Goal: Task Accomplishment & Management: Complete application form

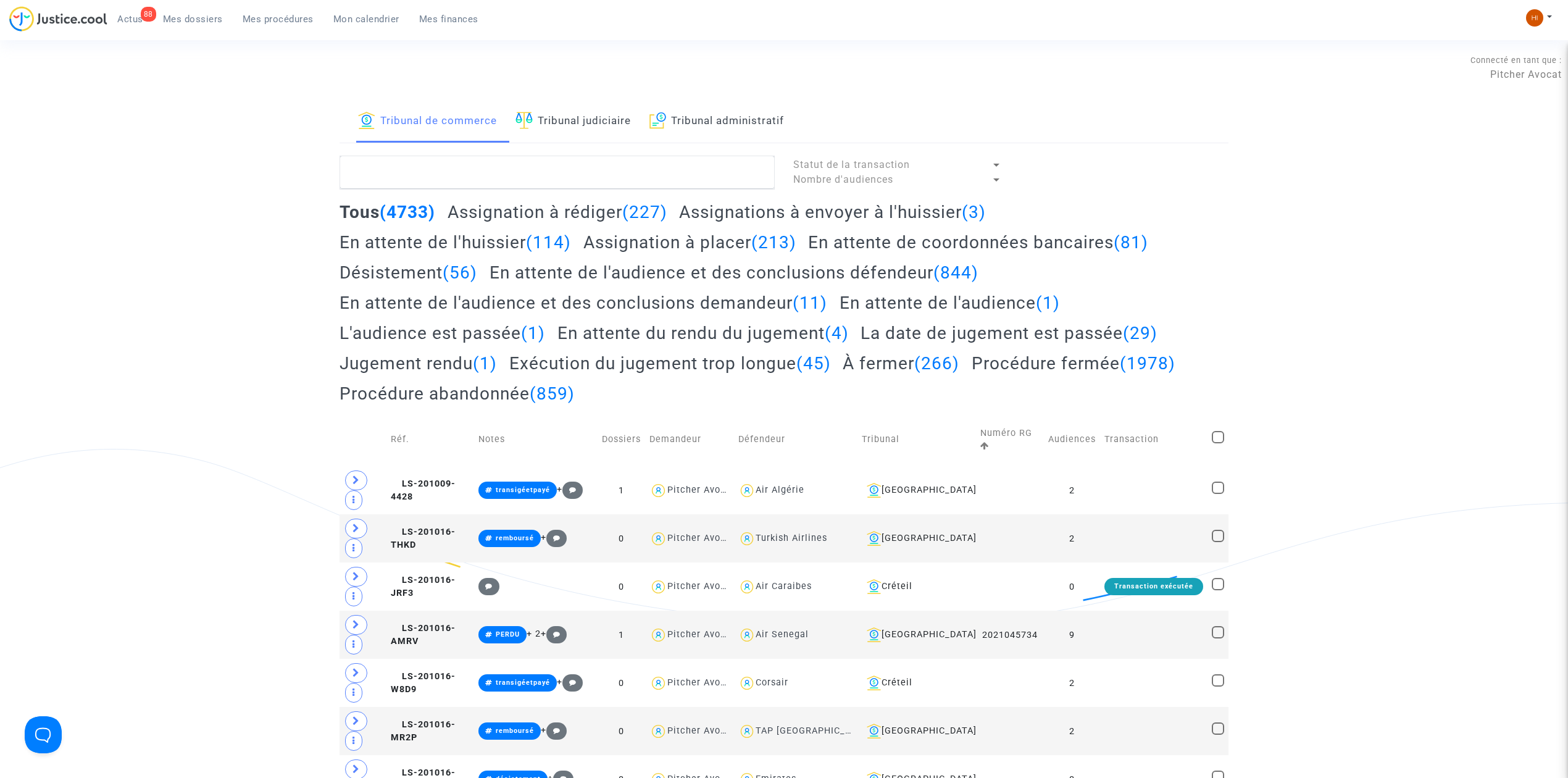
click at [586, 124] on link "Tribunal judiciaire" at bounding box center [573, 121] width 115 height 42
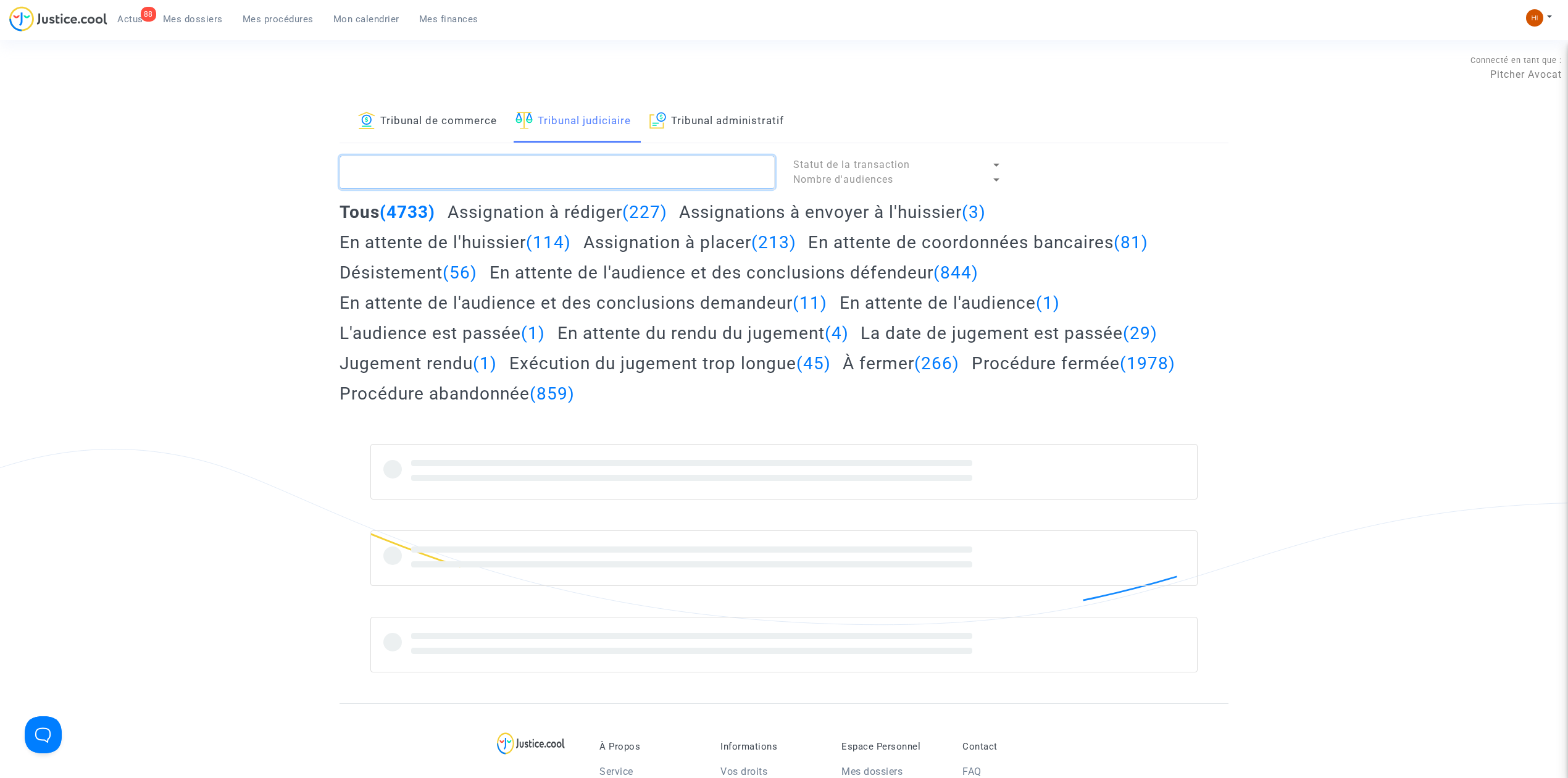
click at [575, 172] on textarea at bounding box center [557, 172] width 435 height 33
paste textarea "CFR-221102-PRRH"
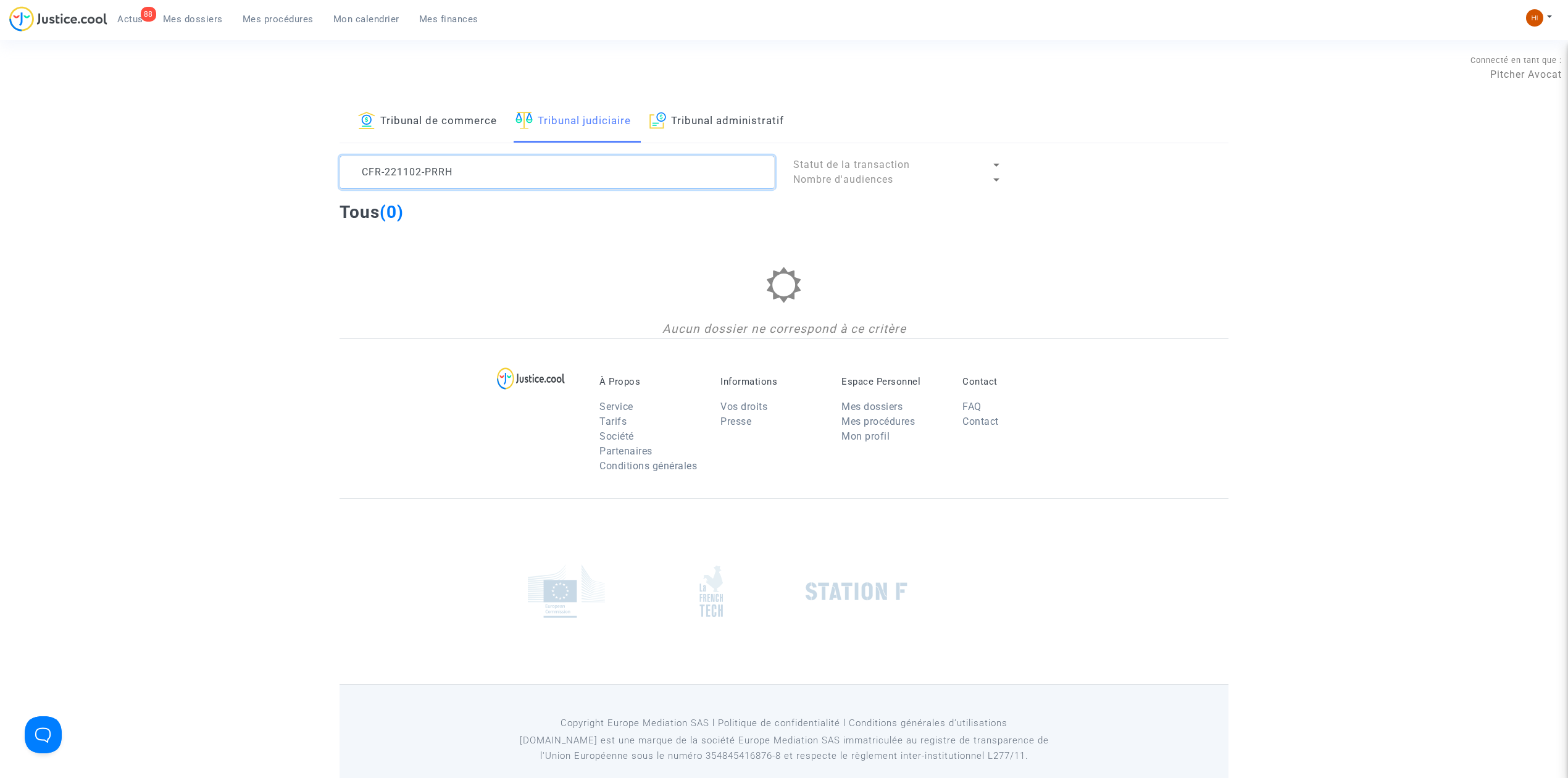
type textarea "CFR-221102-PRRH"
click at [198, 16] on span "Mes dossiers" at bounding box center [193, 19] width 60 height 11
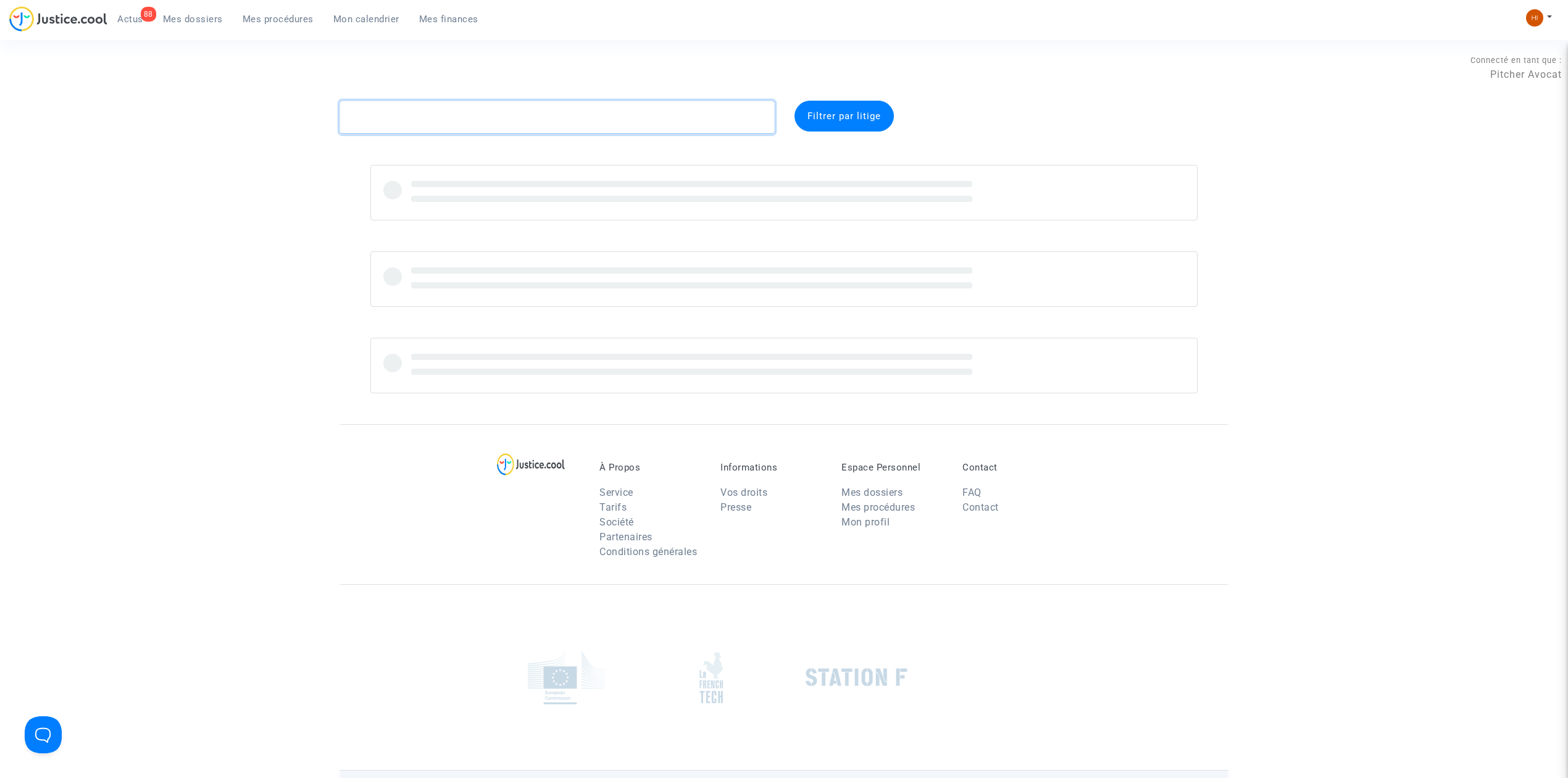
click at [395, 127] on textarea at bounding box center [557, 117] width 435 height 33
paste textarea "CFR-221102-PRRH"
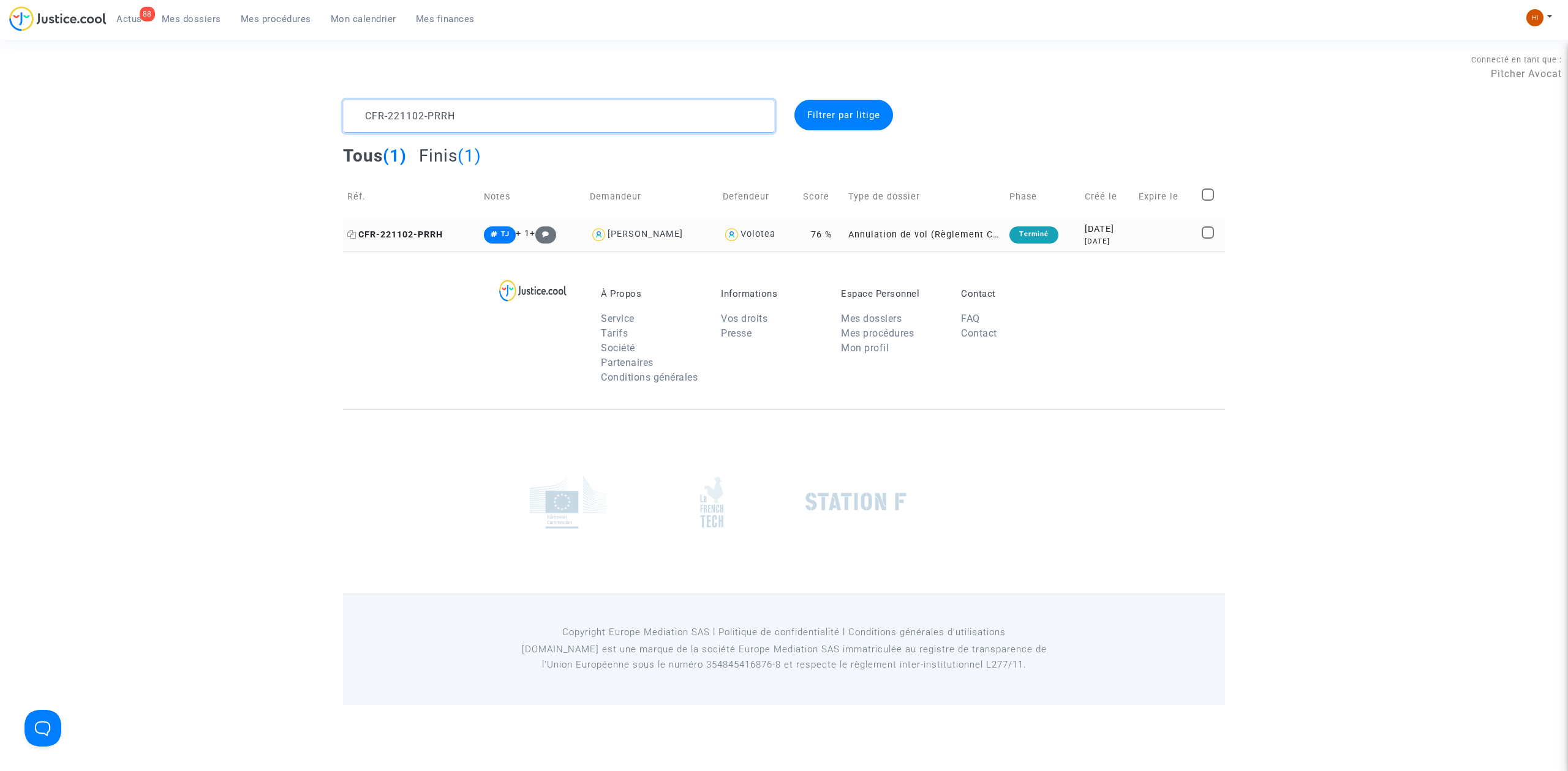
type textarea "CFR-221102-PRRH"
click at [434, 238] on span "CFR-221102-PRRH" at bounding box center [395, 235] width 96 height 10
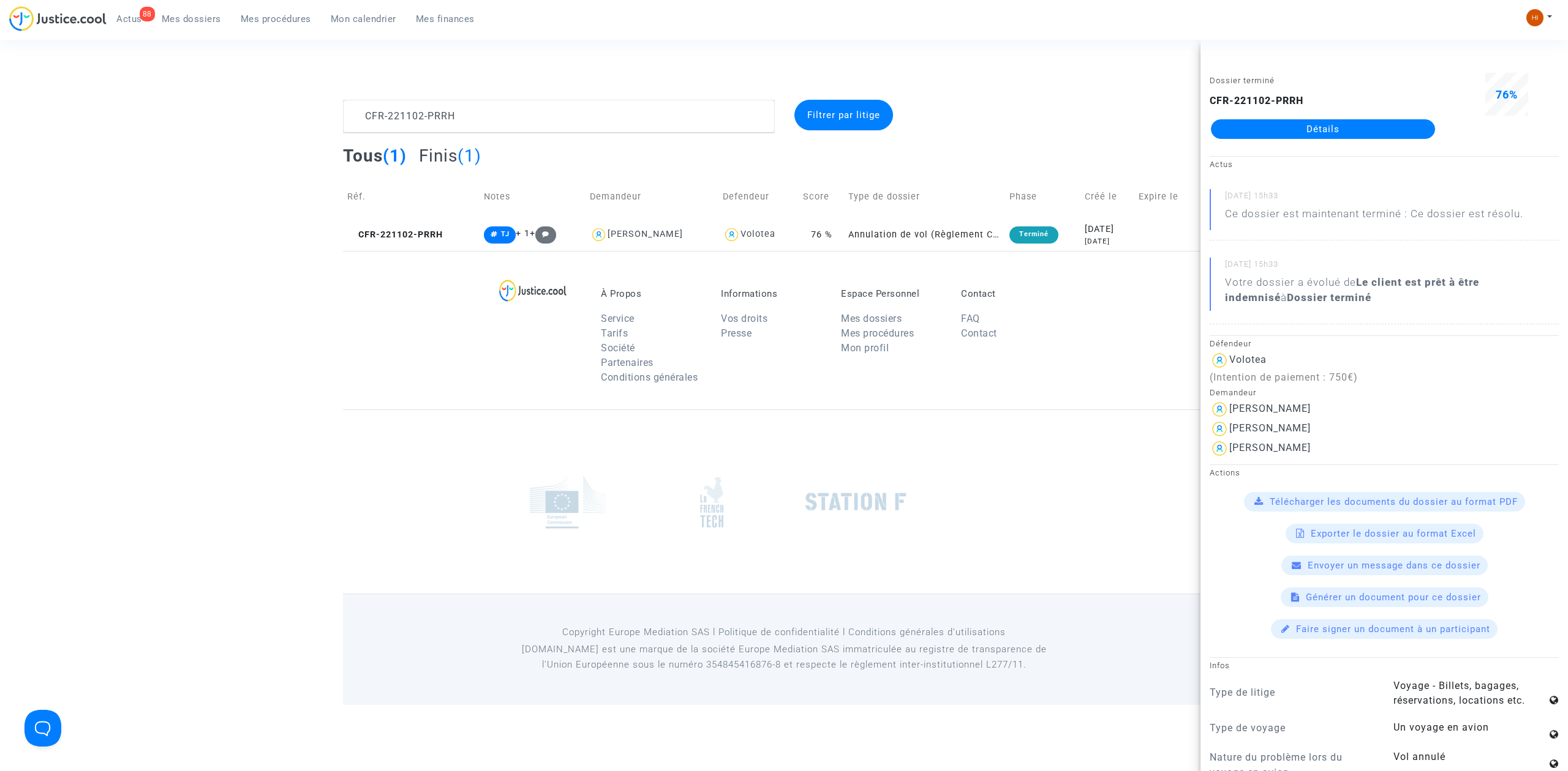
click at [1376, 130] on link "Détails" at bounding box center [1323, 129] width 224 height 19
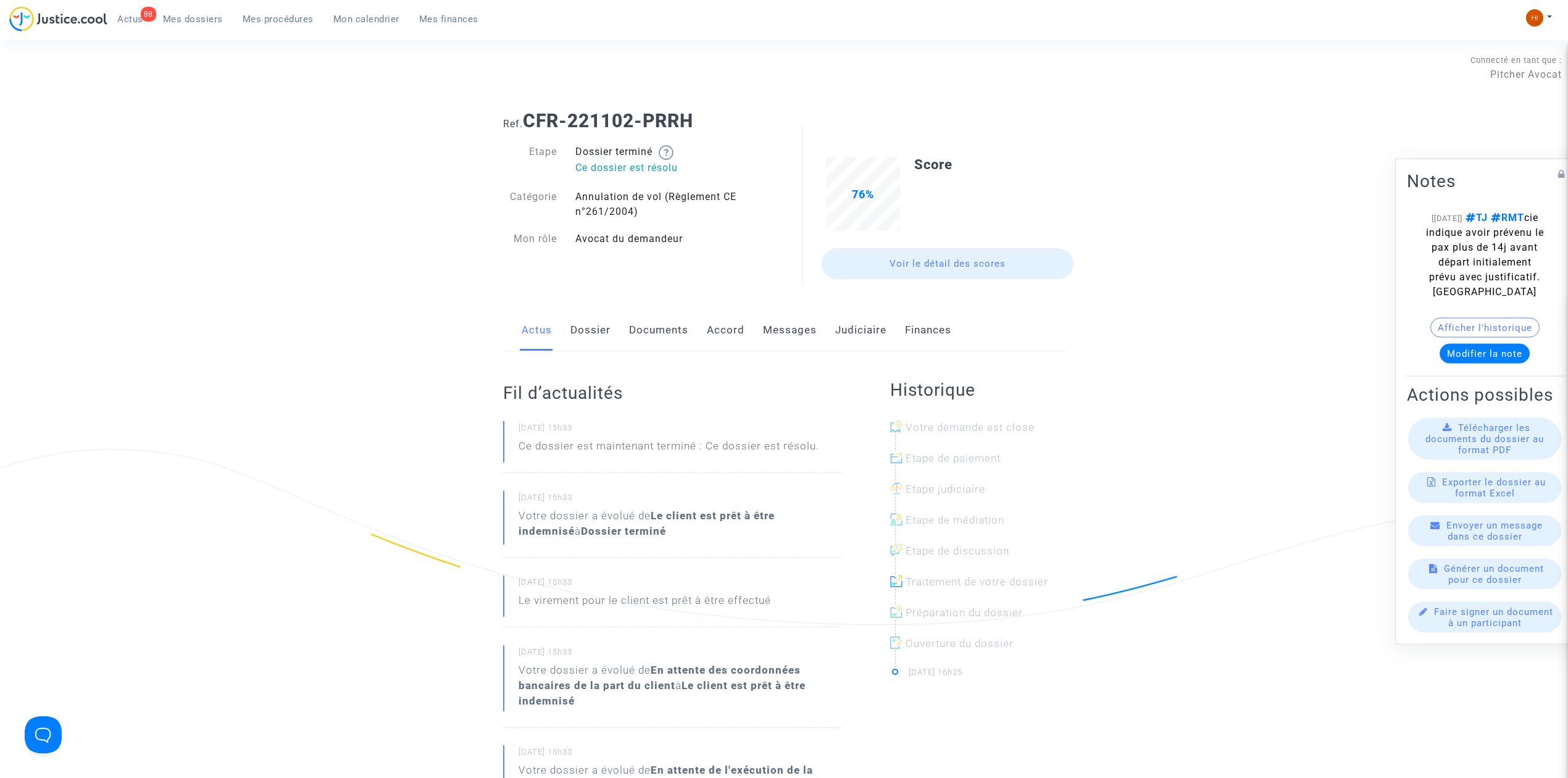
drag, startPoint x: 701, startPoint y: 128, endPoint x: 695, endPoint y: 127, distance: 6.1
click at [695, 127] on h1 "Ref. CFR-221102-PRRH" at bounding box center [784, 121] width 563 height 22
click at [865, 342] on link "Judiciaire" at bounding box center [861, 331] width 51 height 40
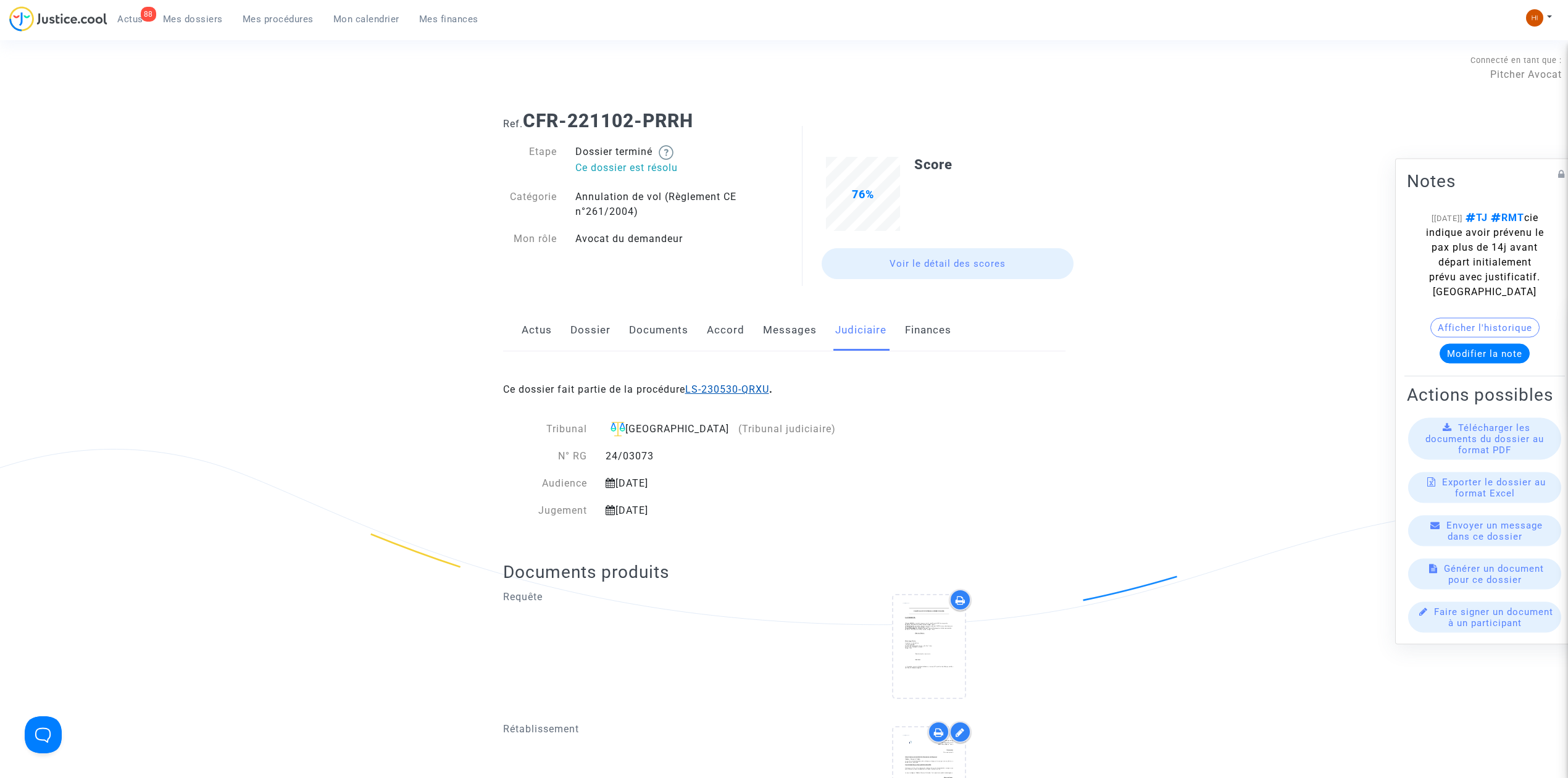
click at [753, 395] on link "LS-230530-QRXU" at bounding box center [727, 390] width 84 height 12
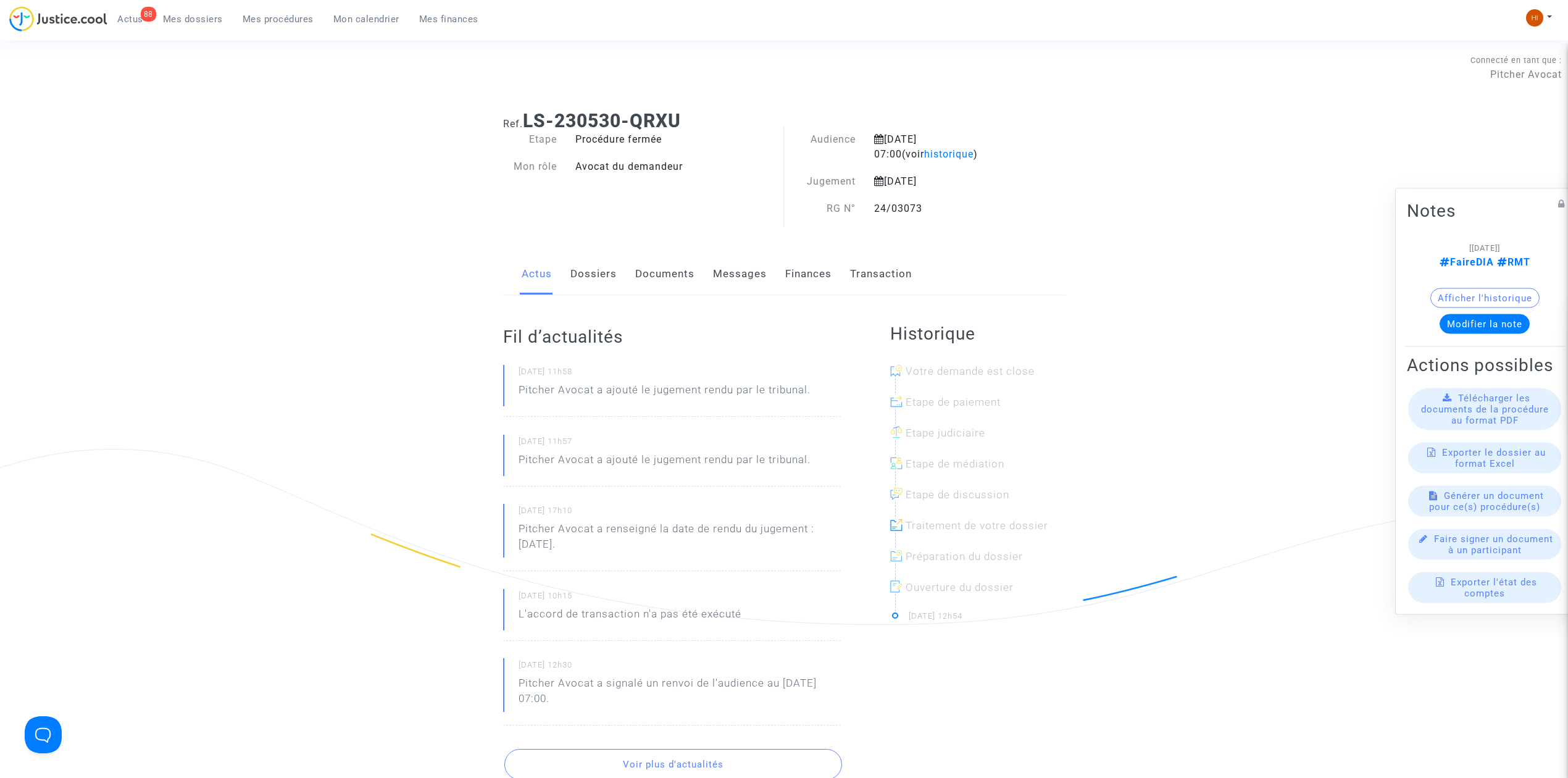
click at [652, 275] on link "Documents" at bounding box center [665, 274] width 59 height 40
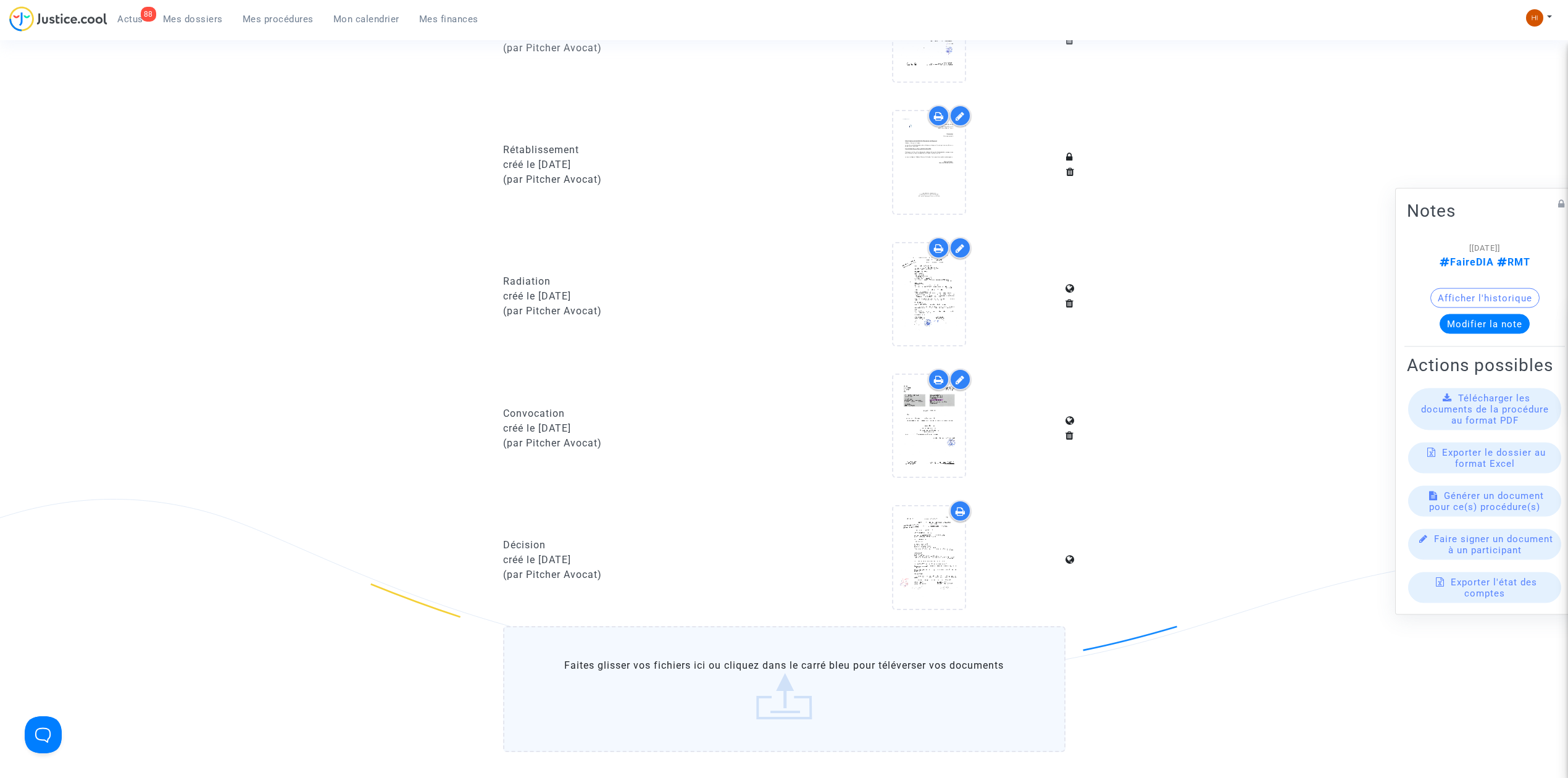
scroll to position [823, 0]
click at [927, 559] on icon at bounding box center [930, 557] width 40 height 40
click at [927, 559] on main-root "88 Actus Mes dossiers Mes procédures Mon calendrier Mes finances Mon profil Cha…" at bounding box center [784, 211] width 1568 height 2069
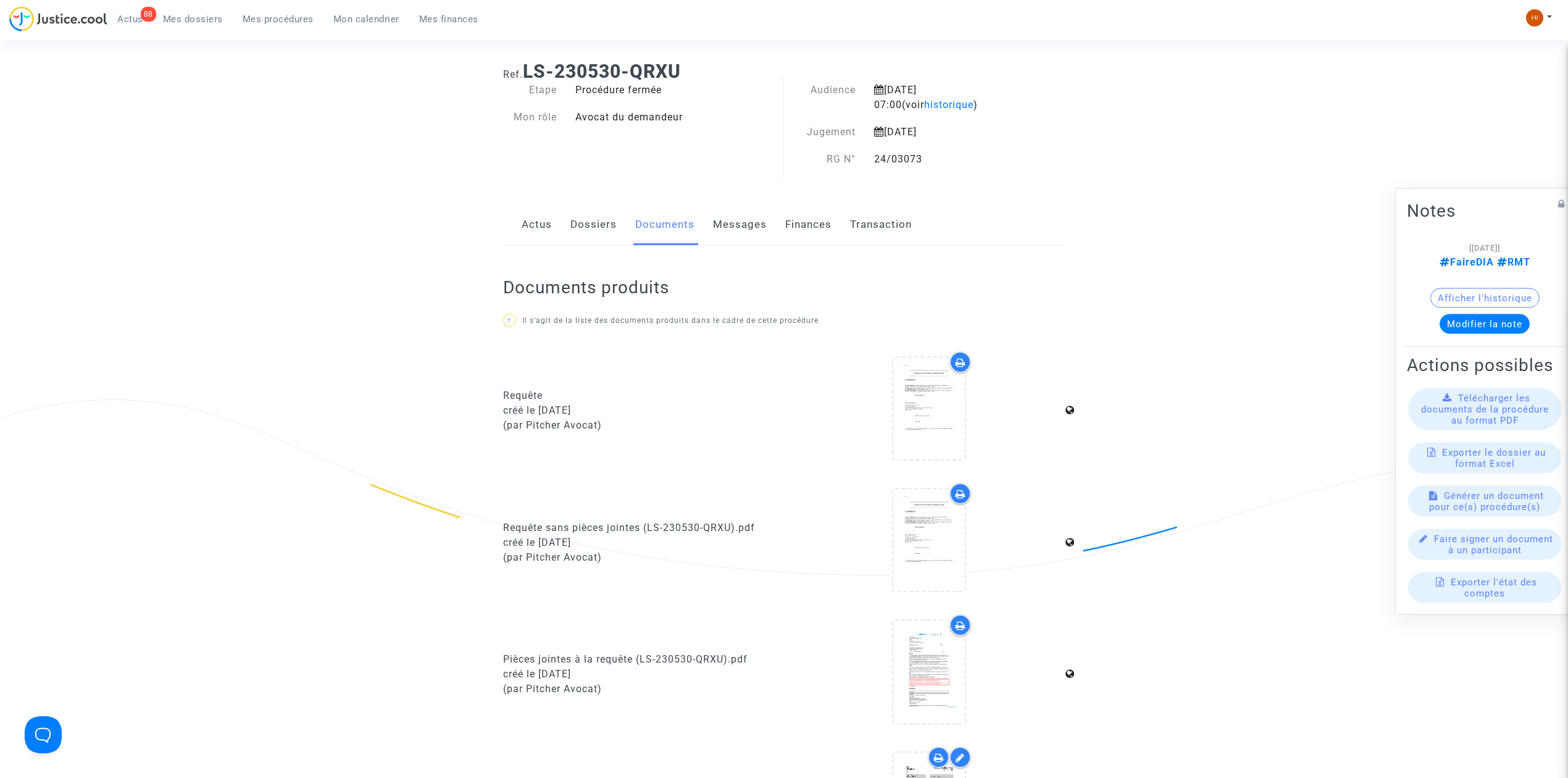
scroll to position [0, 0]
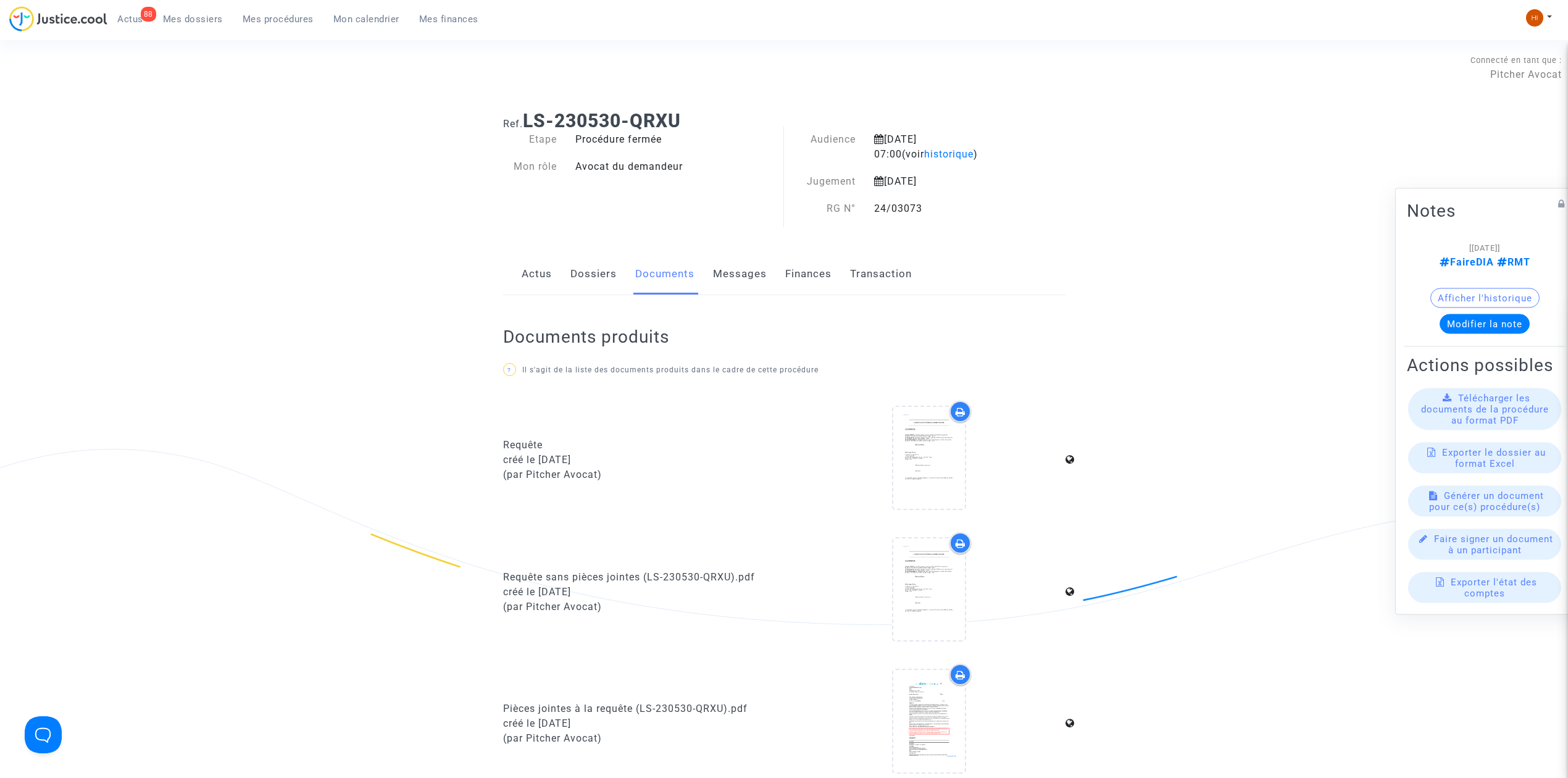
click at [610, 269] on link "Dossiers" at bounding box center [593, 274] width 46 height 40
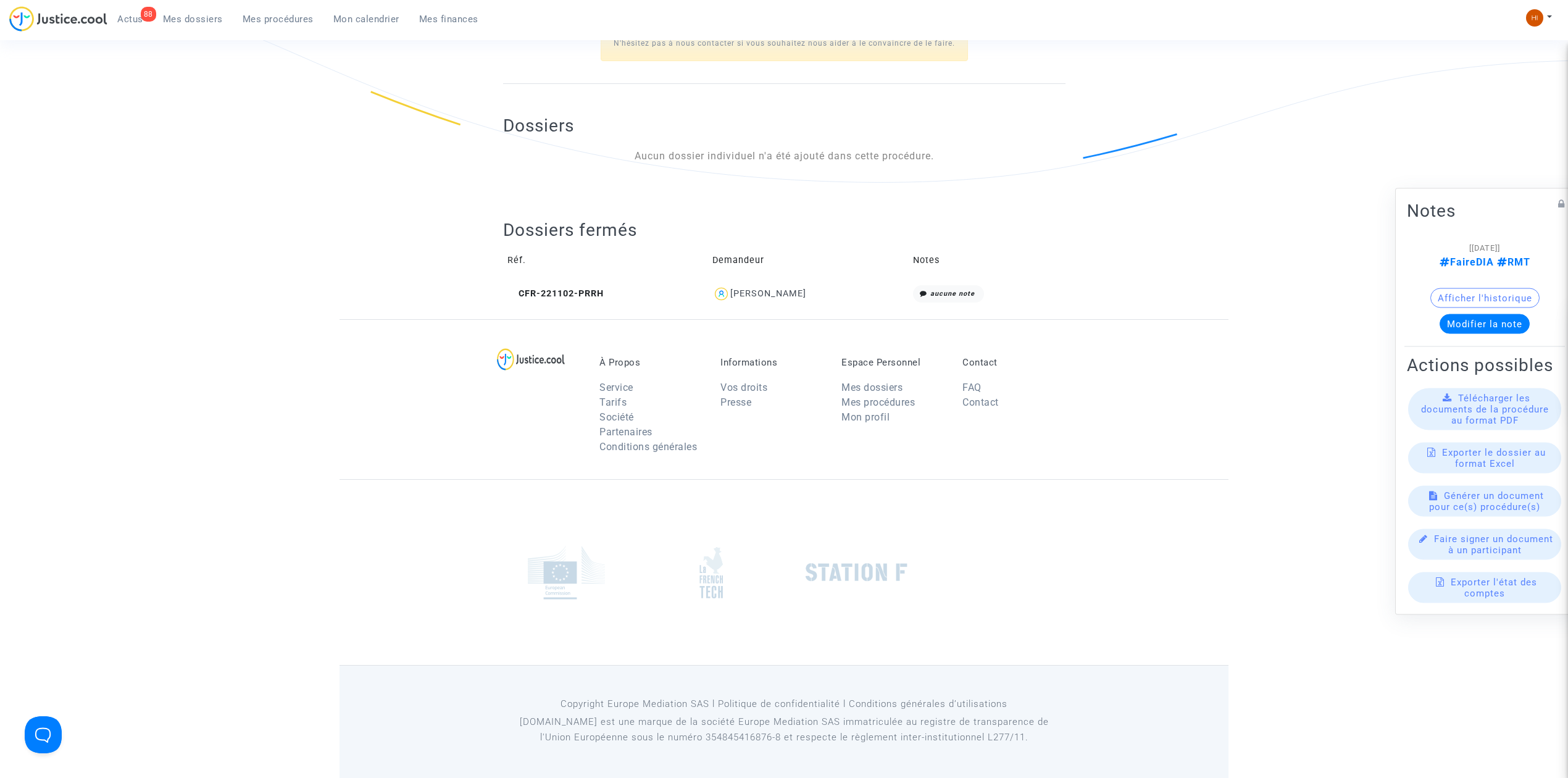
scroll to position [32, 0]
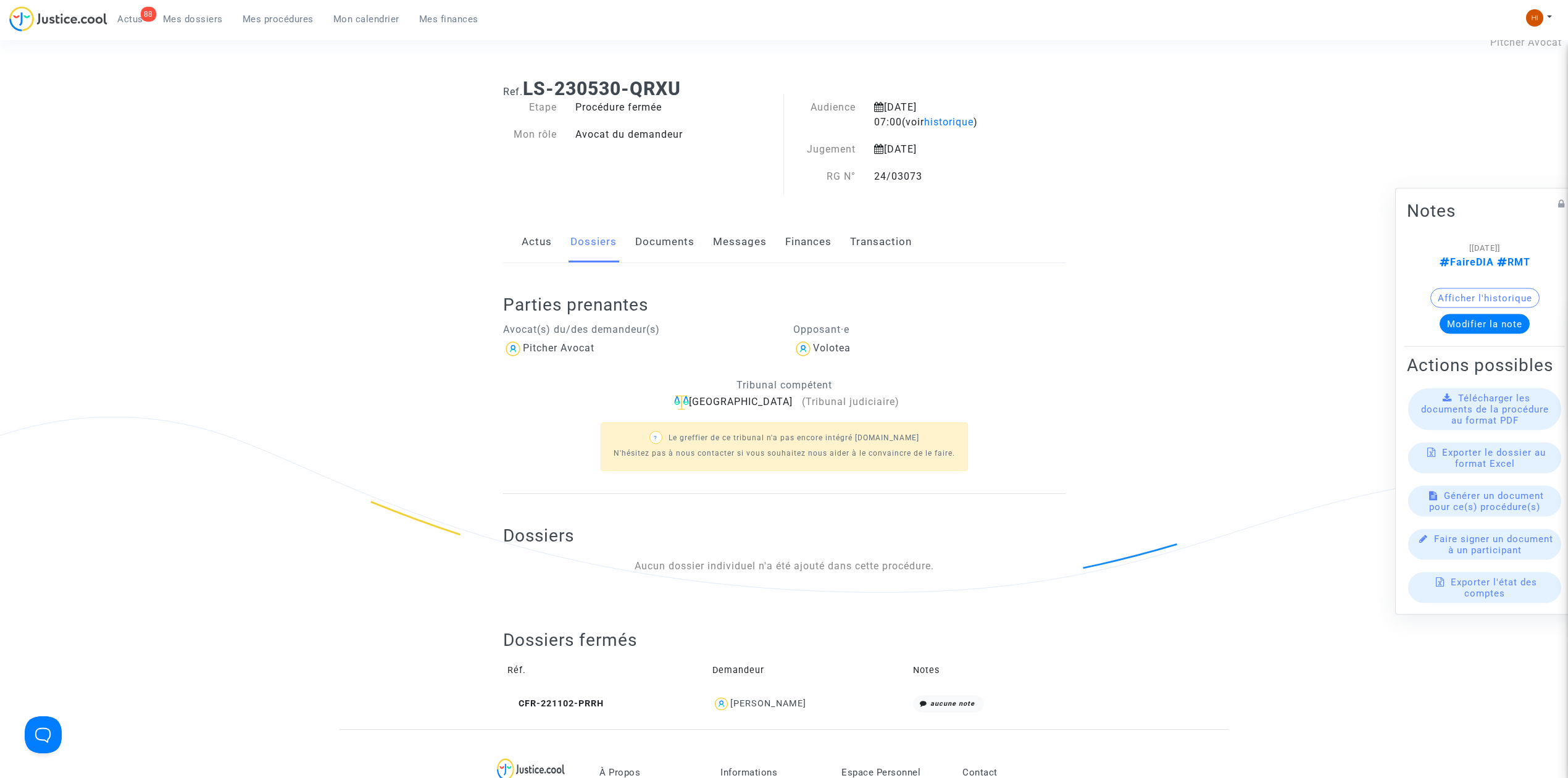
click at [665, 244] on link "Documents" at bounding box center [665, 242] width 59 height 40
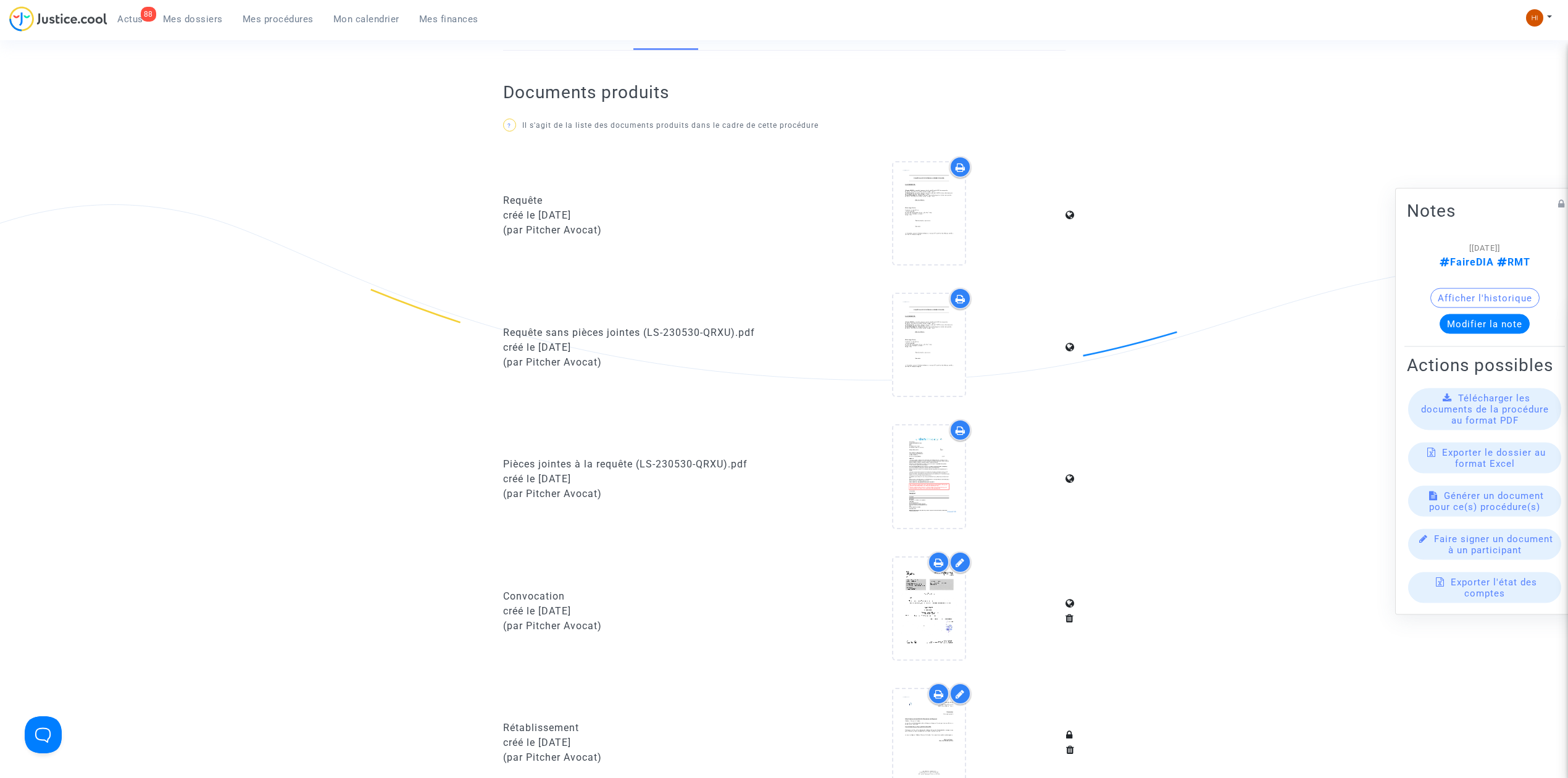
scroll to position [411, 0]
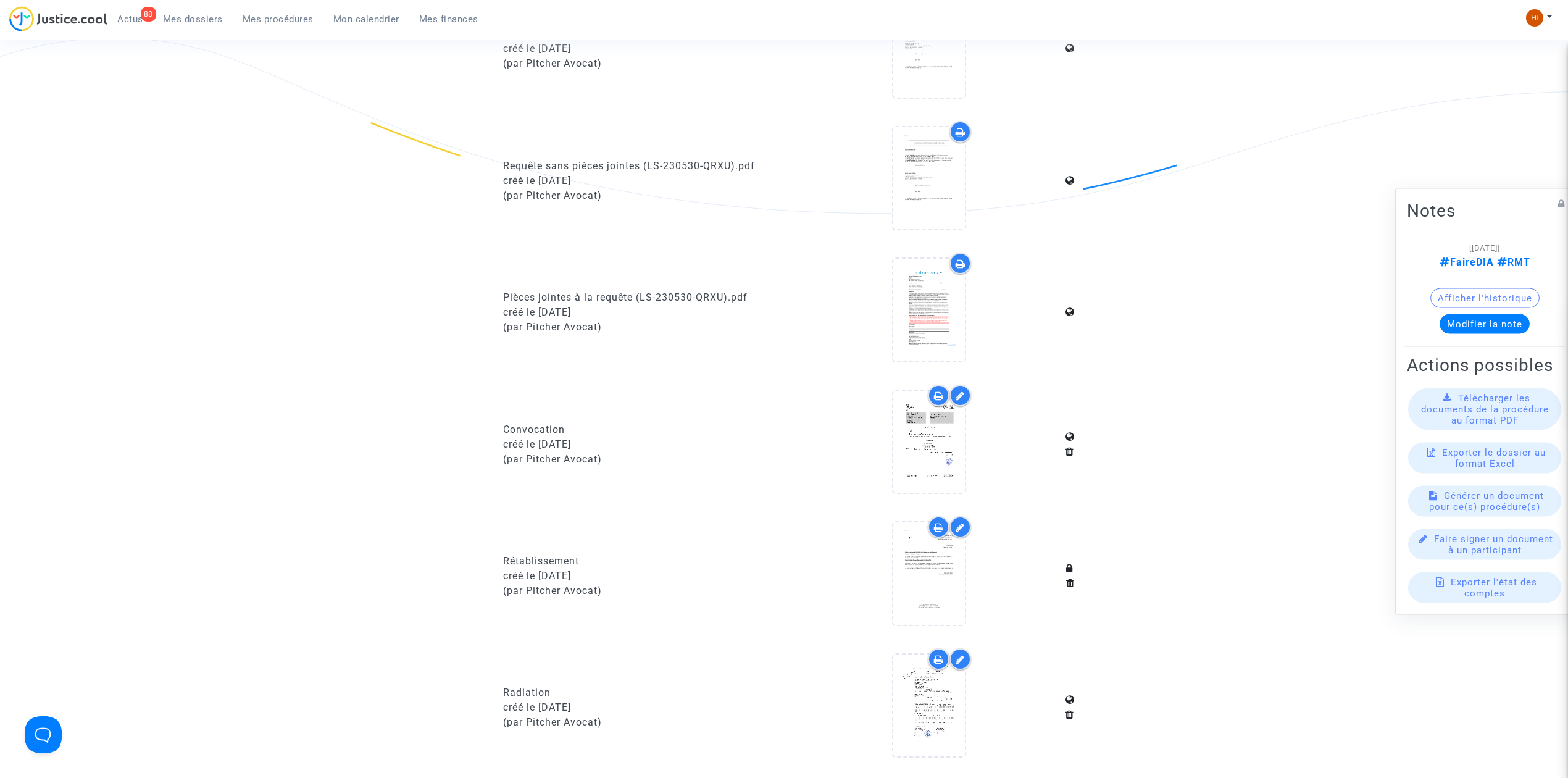
click at [267, 20] on span "Mes procédures" at bounding box center [278, 19] width 71 height 11
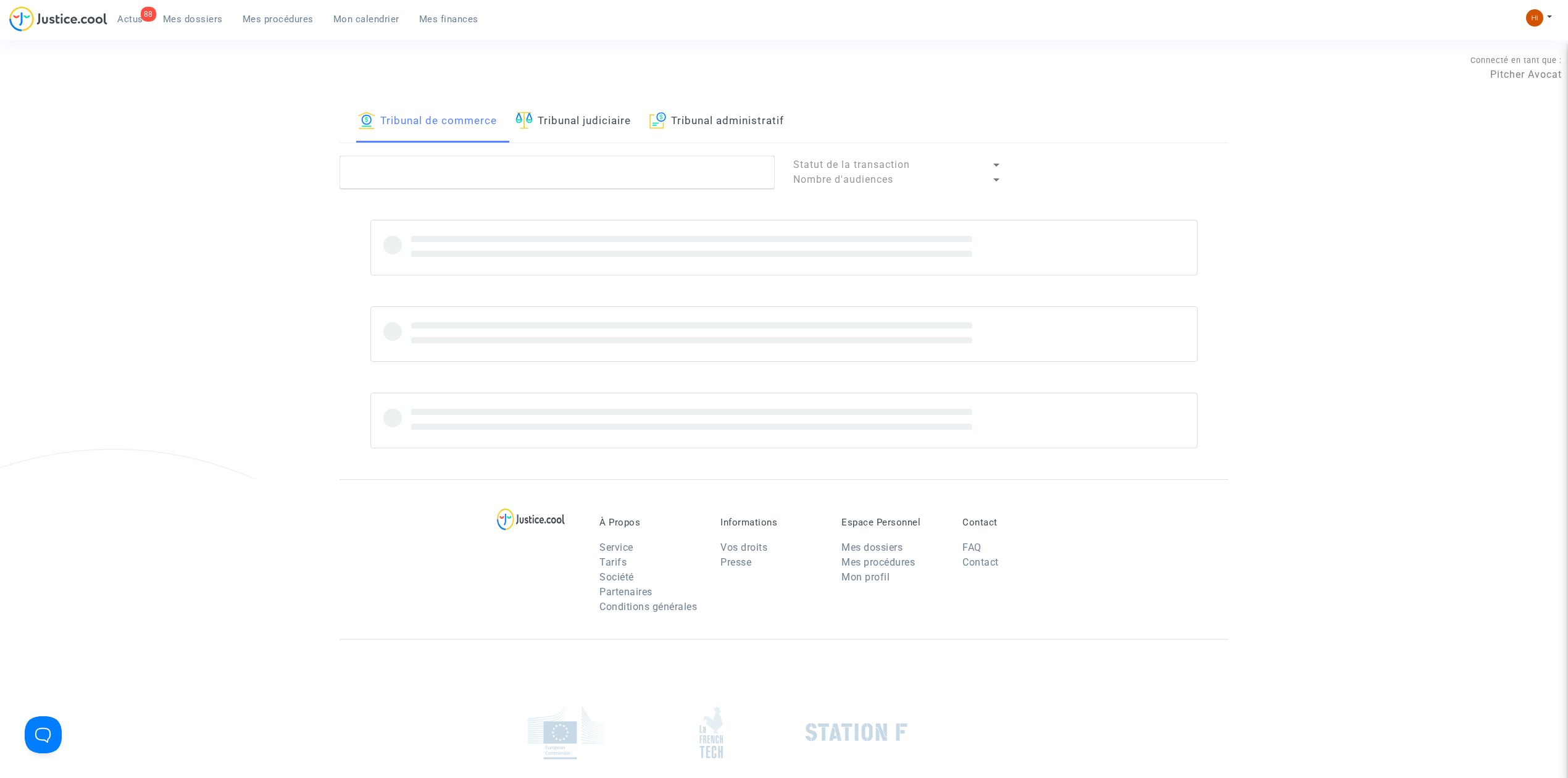
click at [586, 127] on link "Tribunal judiciaire" at bounding box center [573, 121] width 115 height 42
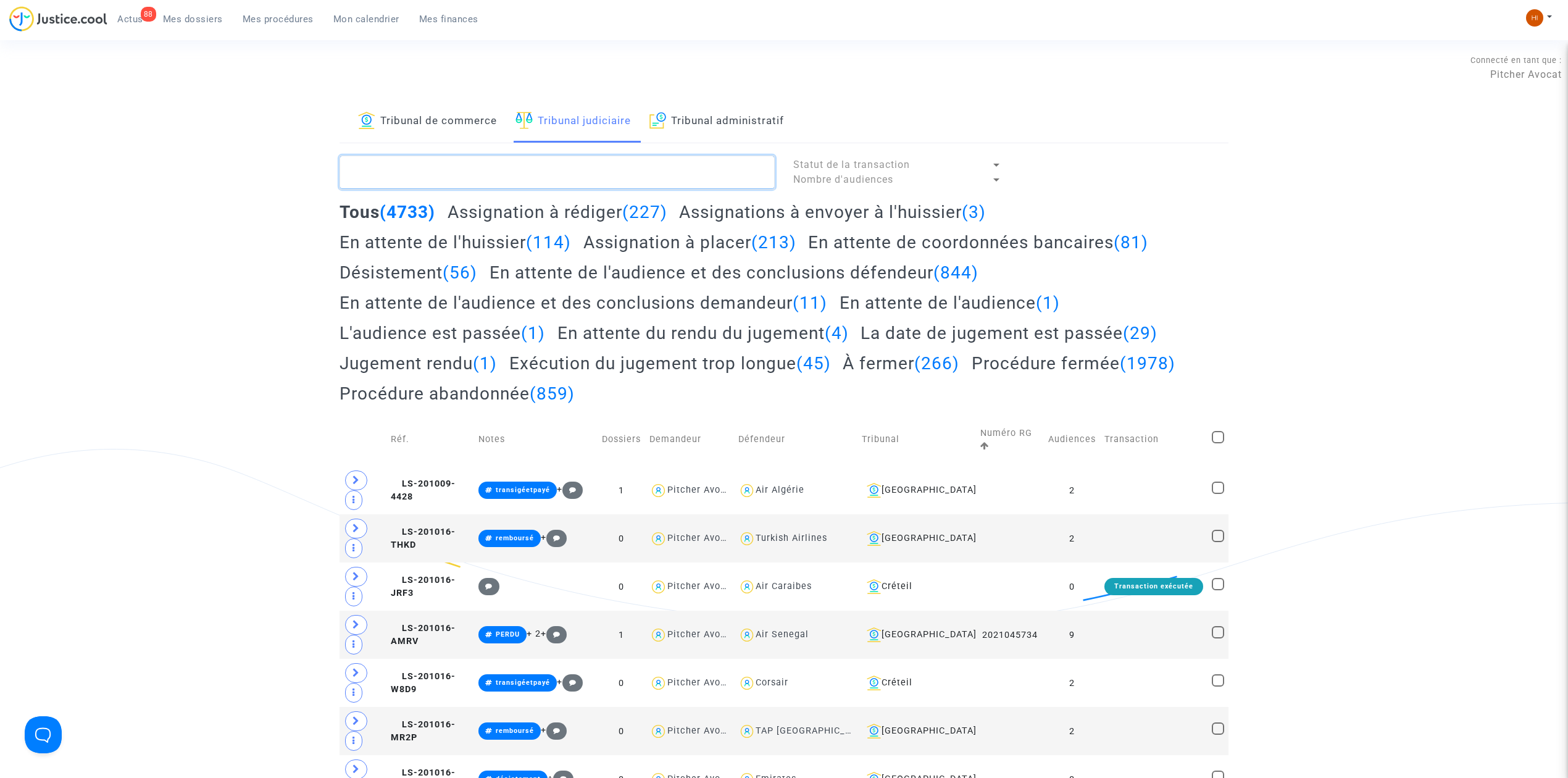
click at [566, 175] on textarea at bounding box center [557, 172] width 435 height 33
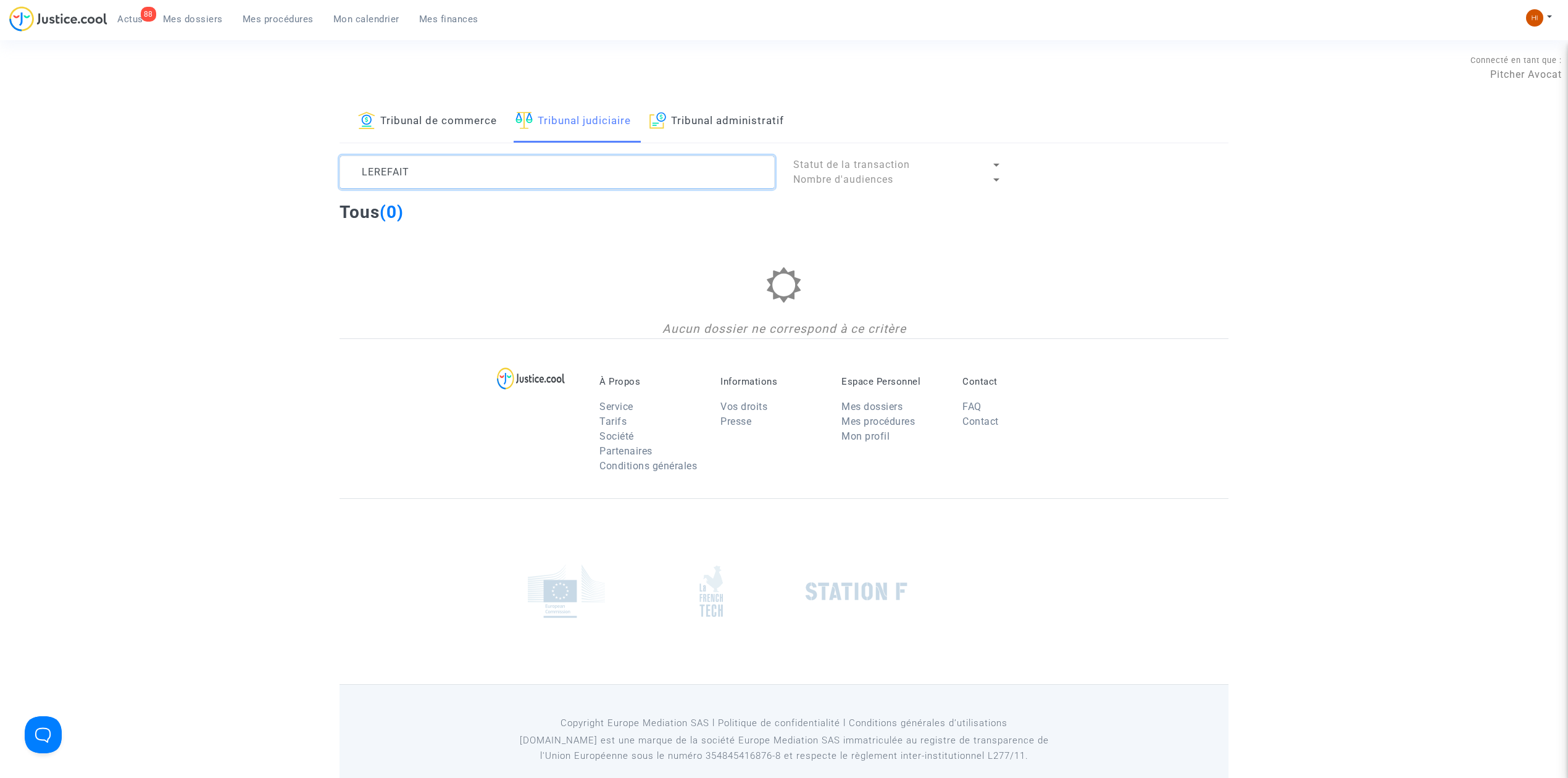
click at [554, 173] on textarea at bounding box center [557, 172] width 435 height 33
click at [390, 174] on textarea at bounding box center [557, 172] width 435 height 33
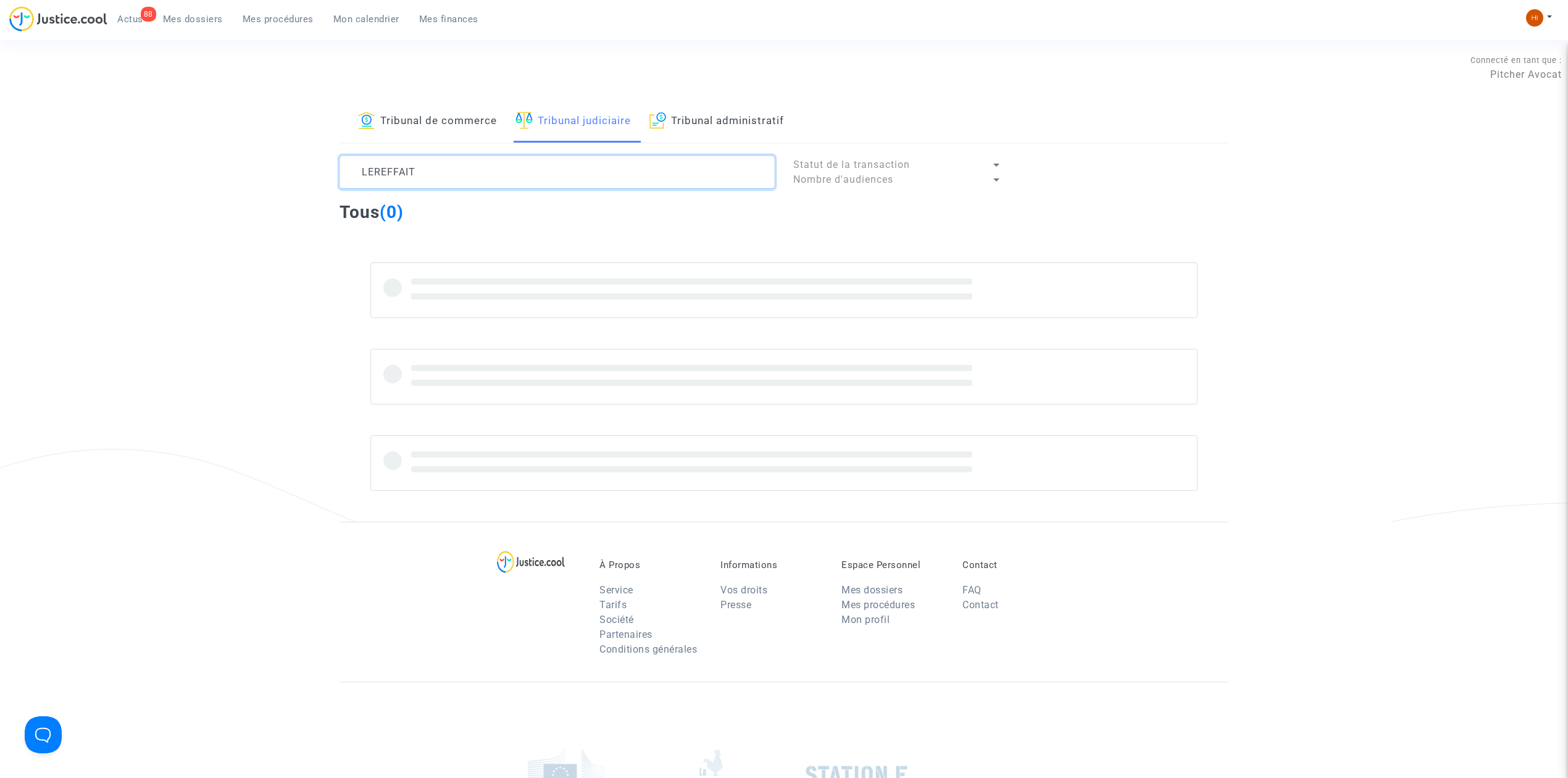
type textarea "LEREFFAIT"
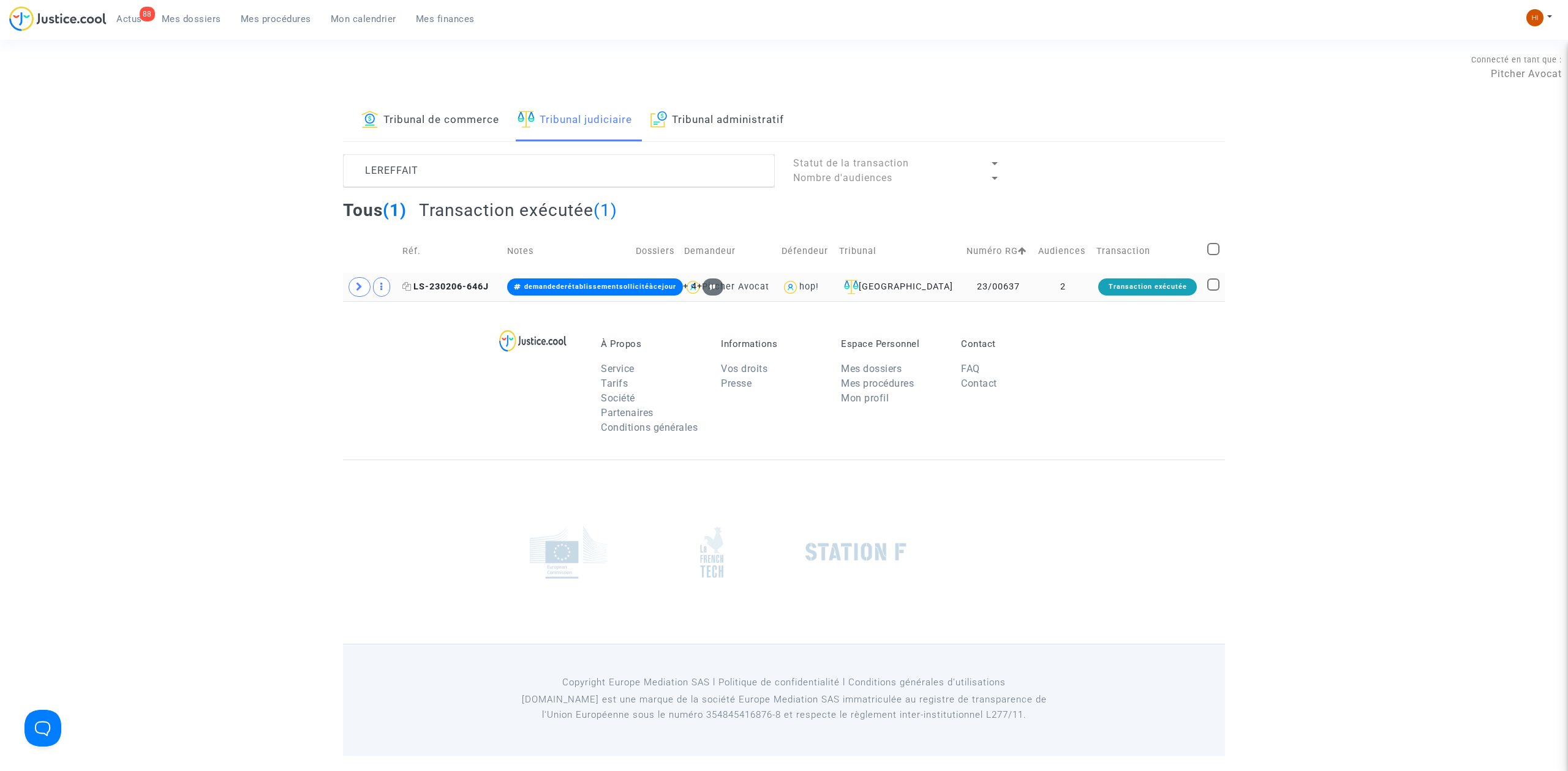
click at [464, 285] on span "LS-230206-646J" at bounding box center [445, 287] width 86 height 10
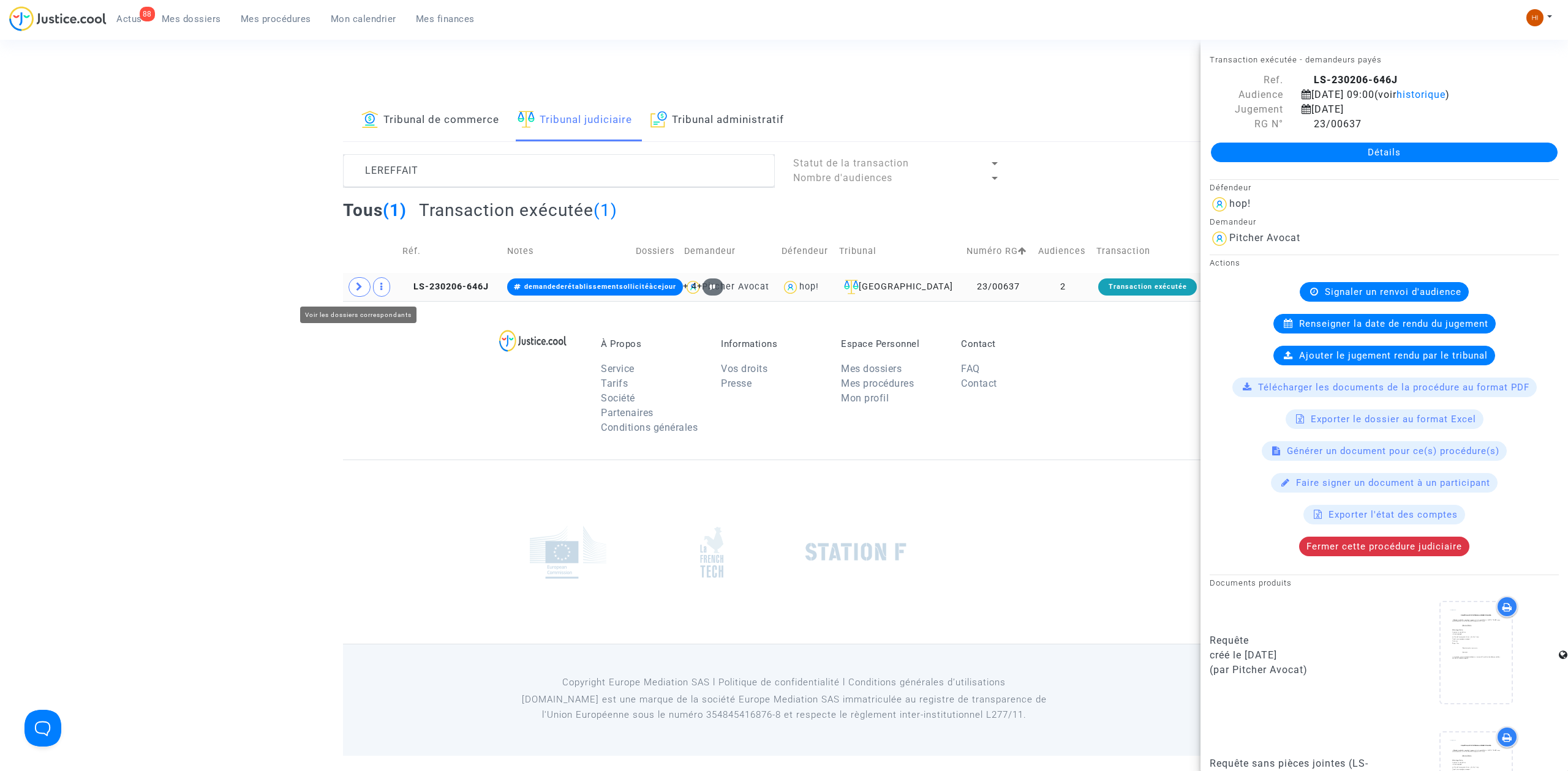
click at [357, 290] on icon at bounding box center [360, 287] width 7 height 9
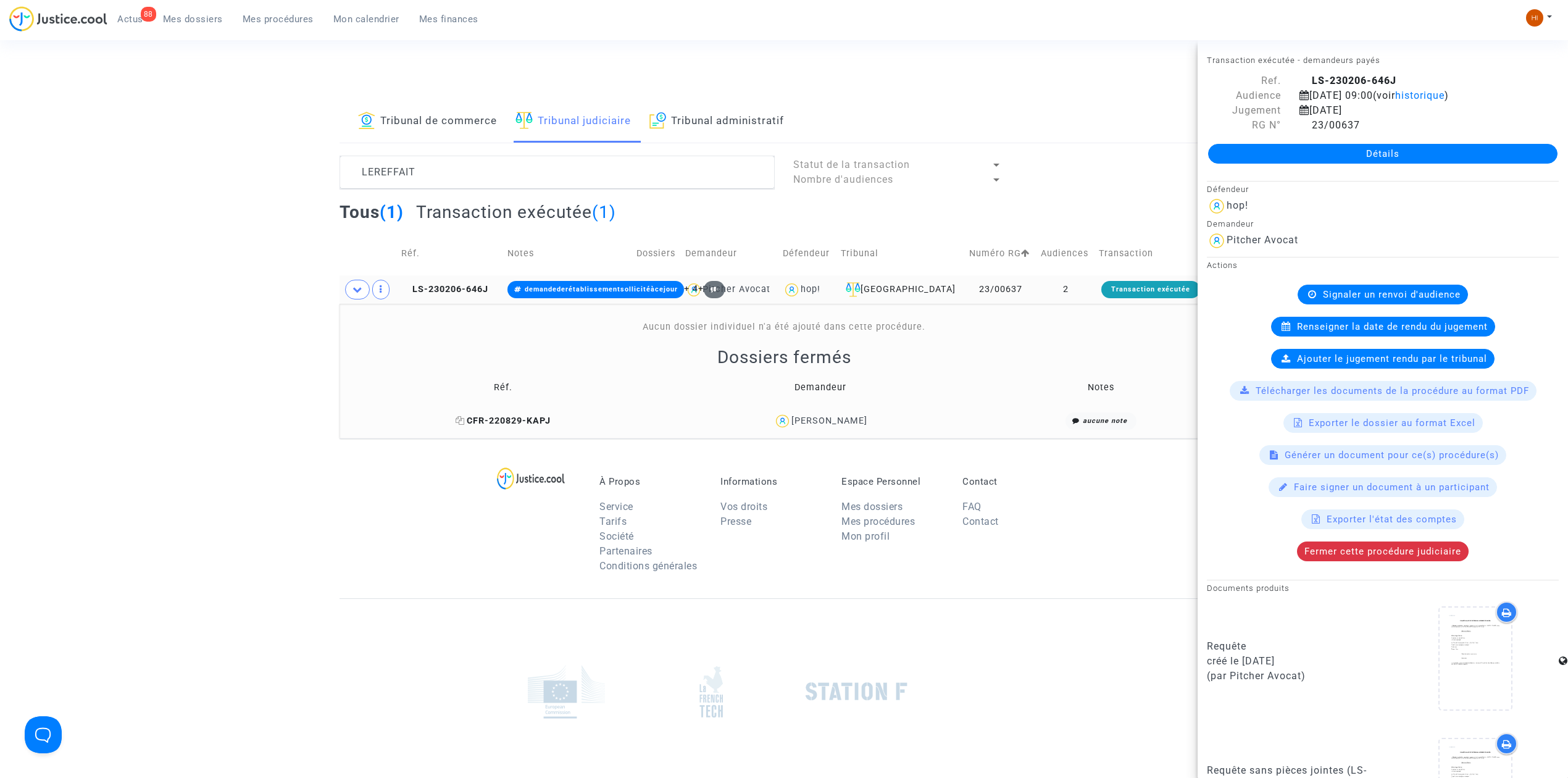
click at [460, 420] on icon at bounding box center [460, 420] width 9 height 9
click at [444, 282] on td "LS-230206-646J" at bounding box center [449, 290] width 106 height 28
click at [1271, 151] on link "Détails" at bounding box center [1383, 154] width 349 height 19
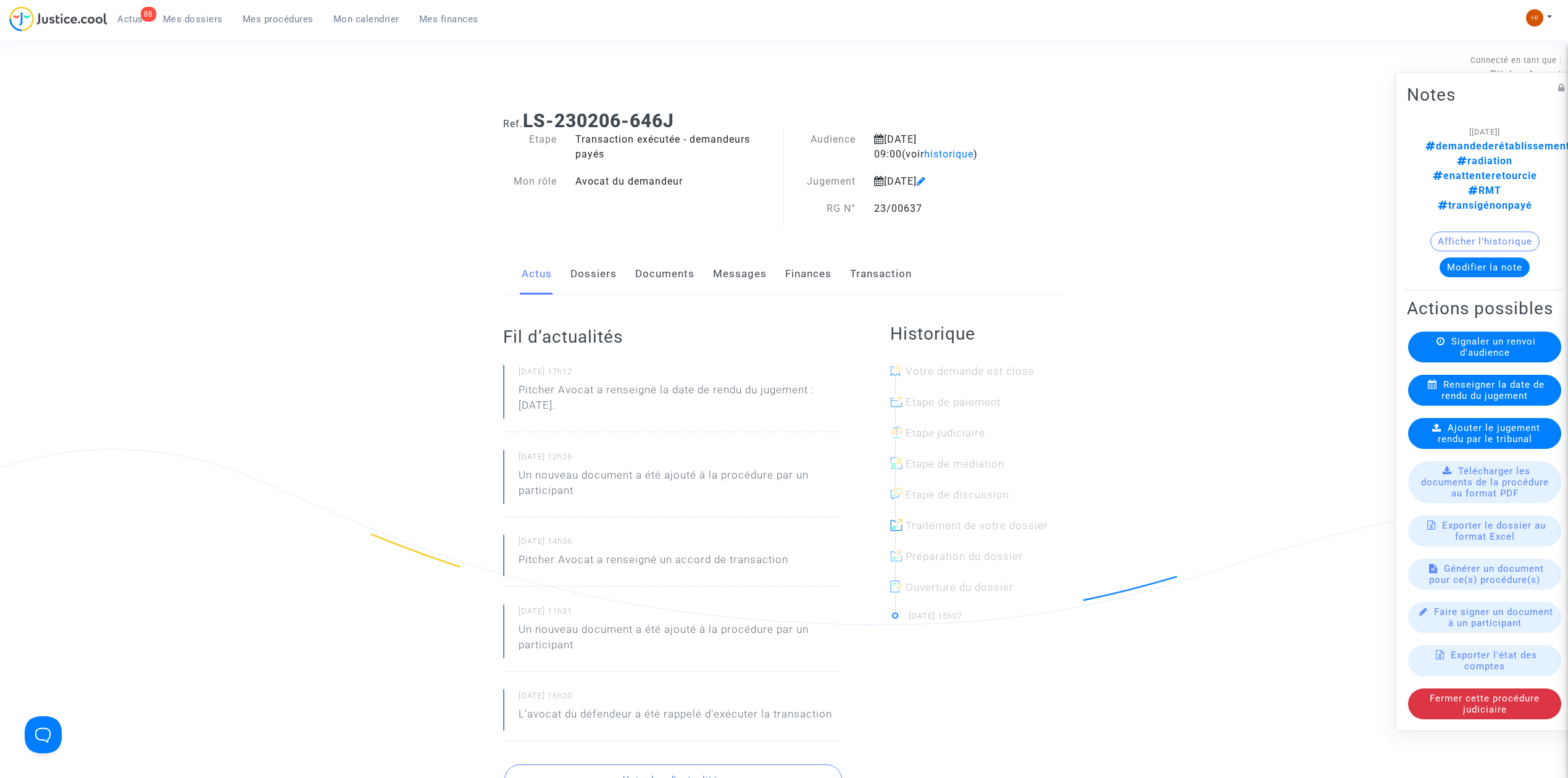
click at [1501, 423] on span "Ajouter le jugement rendu par le tribunal" at bounding box center [1489, 434] width 103 height 22
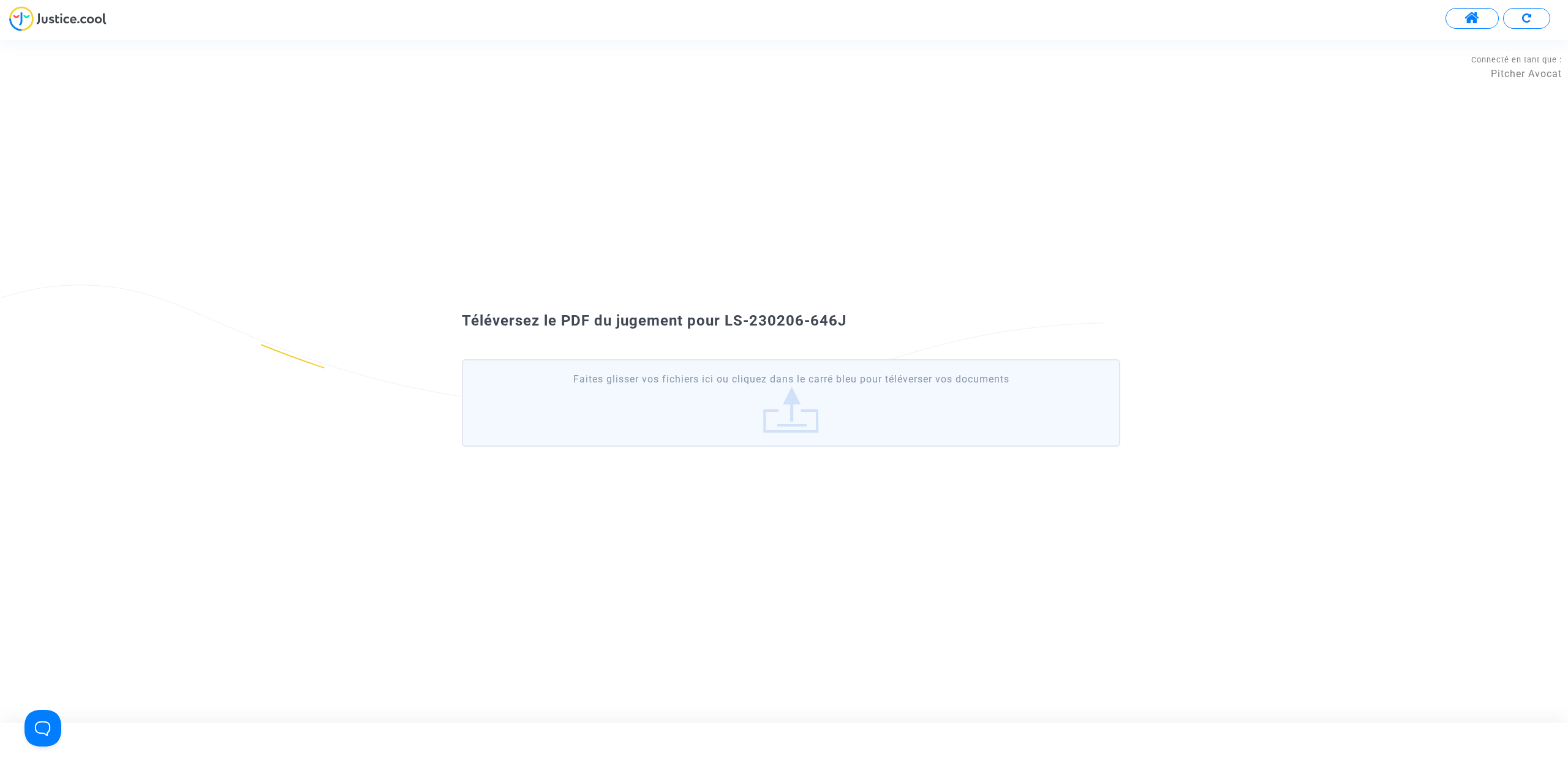
drag, startPoint x: 869, startPoint y: 309, endPoint x: 726, endPoint y: 305, distance: 143.1
click at [726, 305] on div "Téléversez le PDF du jugement pour LS-230206-646J Faites glisser vos fichiers i…" at bounding box center [784, 381] width 1568 height 156
copy span "LS-230206-646J"
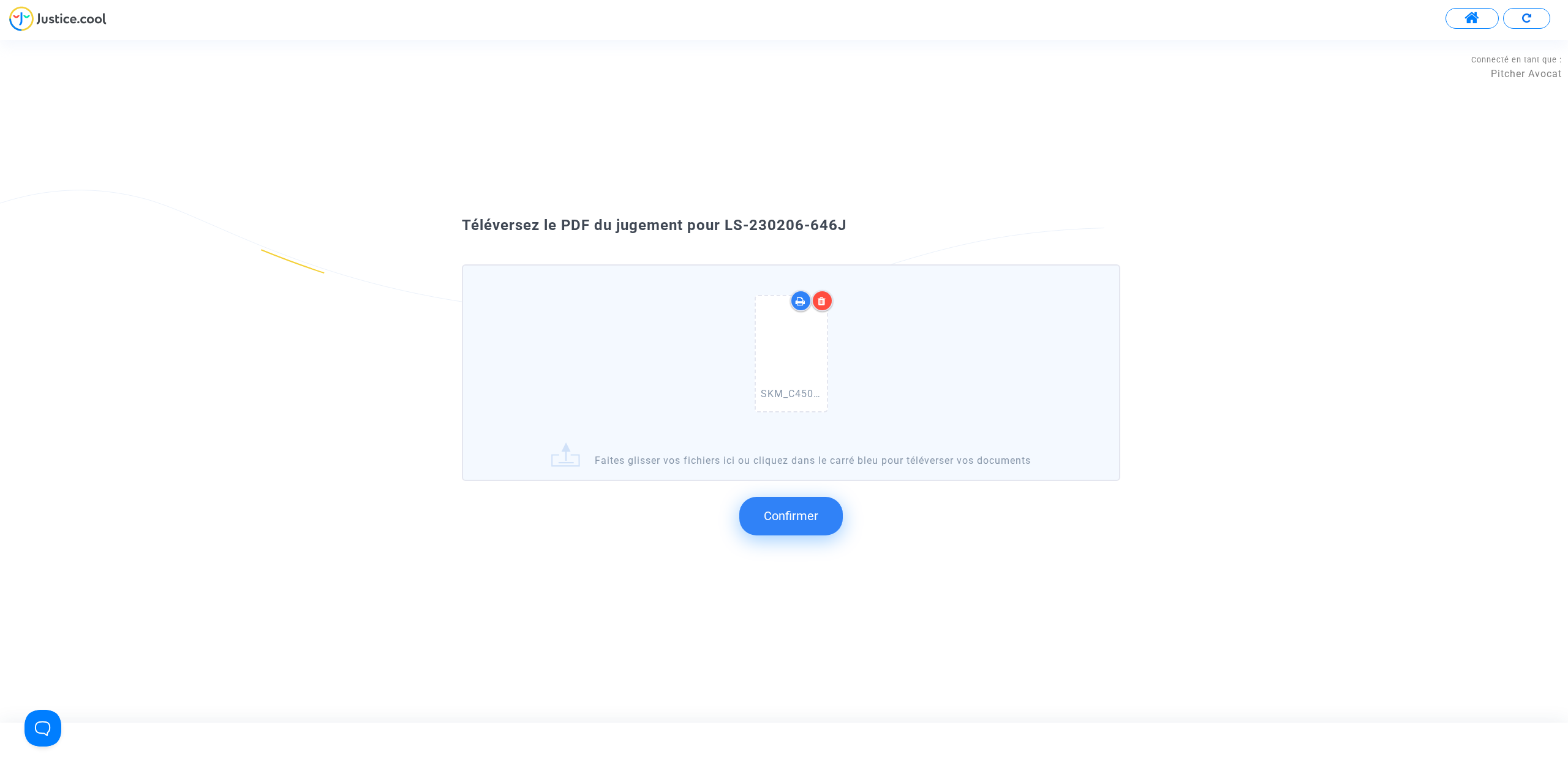
click at [806, 532] on button "Confirmer" at bounding box center [791, 515] width 103 height 38
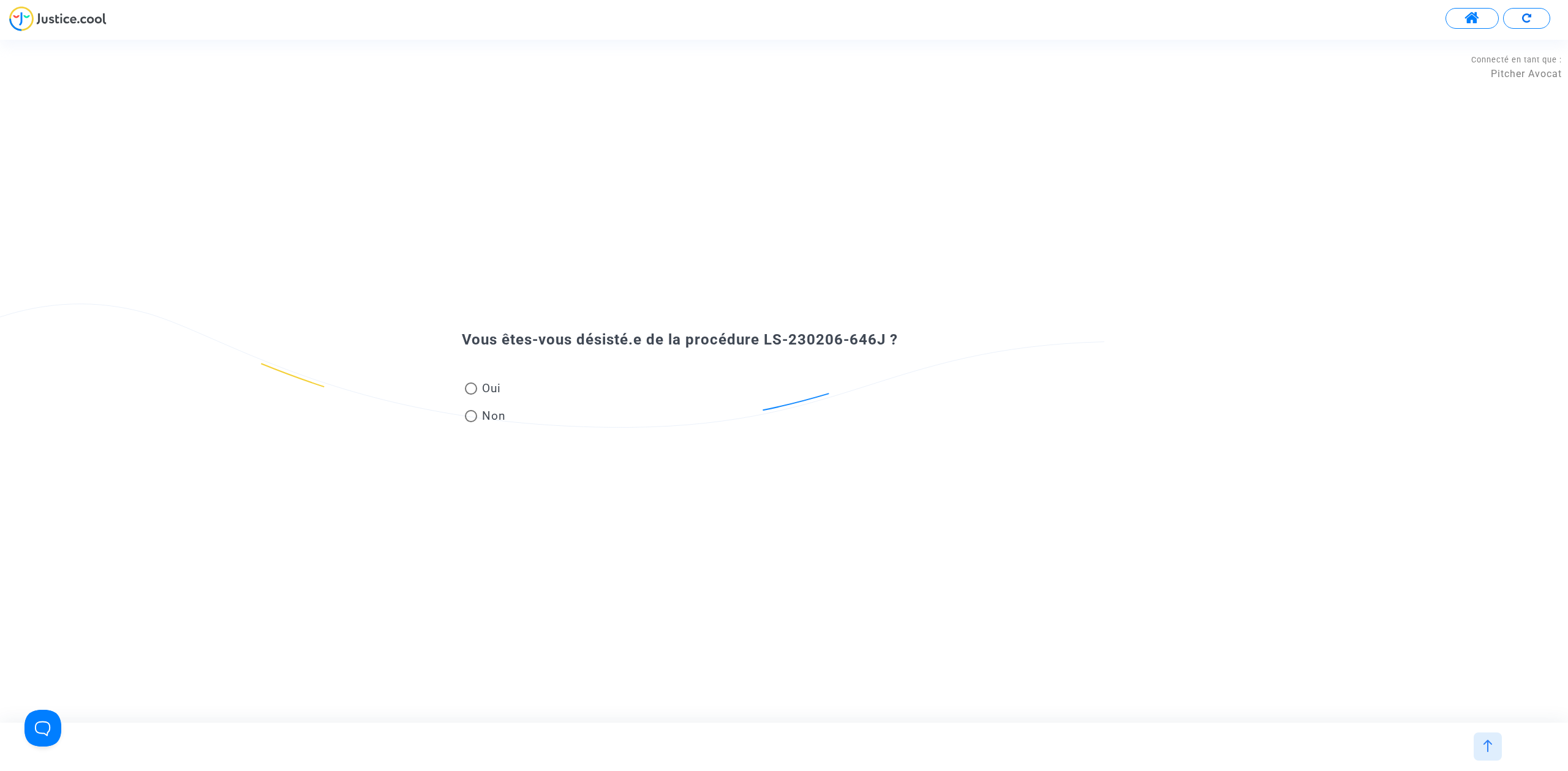
click at [488, 389] on span "Oui" at bounding box center [489, 388] width 24 height 16
click at [471, 395] on input "Oui" at bounding box center [470, 395] width 1 height 1
radio input "true"
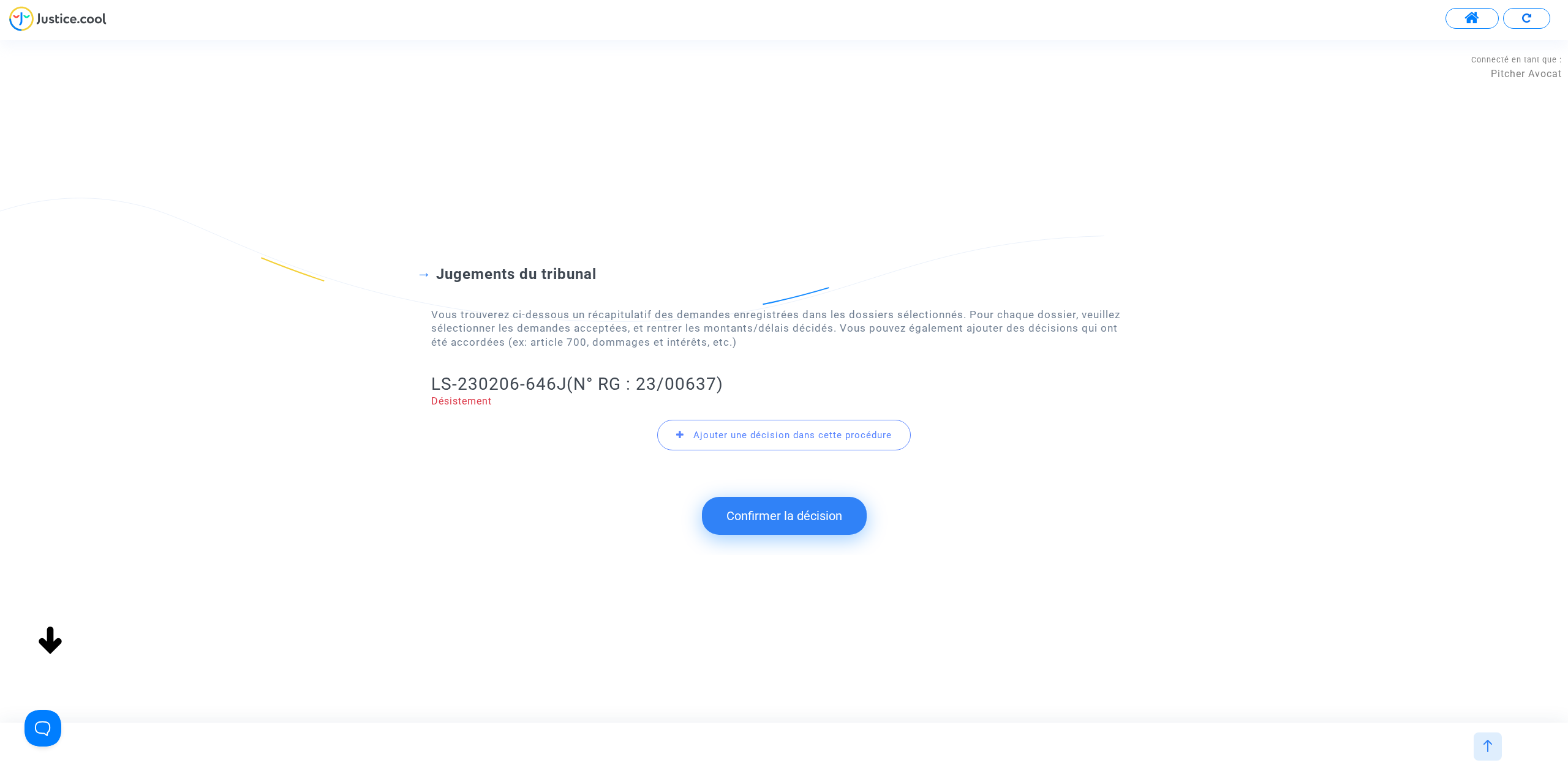
click at [760, 517] on button "Confirmer la décision" at bounding box center [784, 515] width 165 height 38
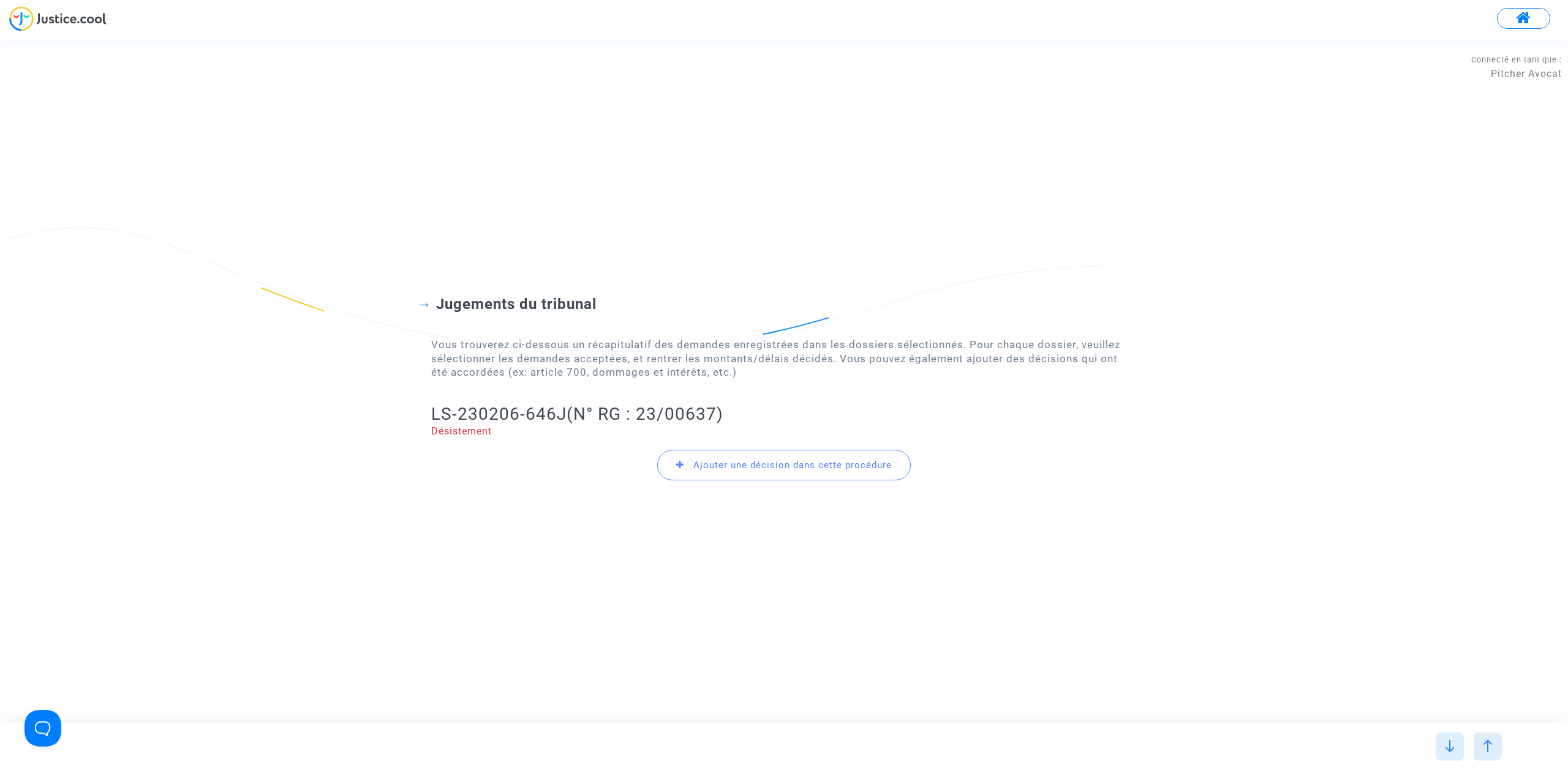
click at [762, 520] on div "Jugements du tribunal Vous trouverez ci-dessous un récapitulatif des demandes e…" at bounding box center [784, 381] width 1568 height 288
drag, startPoint x: 416, startPoint y: 411, endPoint x: 565, endPoint y: 412, distance: 149.0
click at [565, 412] on div "Jugements du tribunal Vous trouverez ci-dessous un récapitulatif des demandes e…" at bounding box center [784, 380] width 1568 height 270
copy h2 "LS-230206-646J"
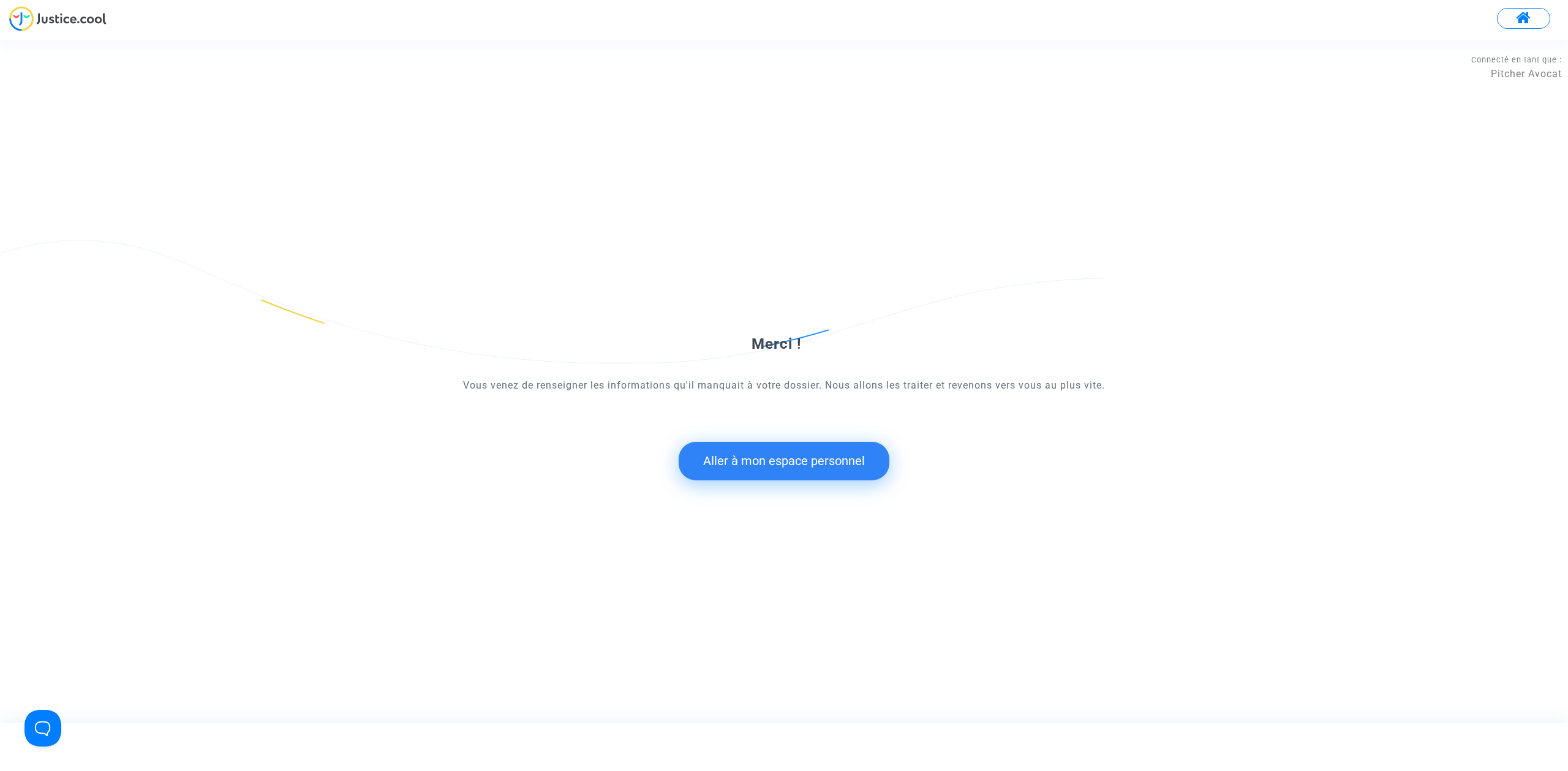
click at [774, 455] on button "Aller à mon espace personnel" at bounding box center [783, 461] width 210 height 38
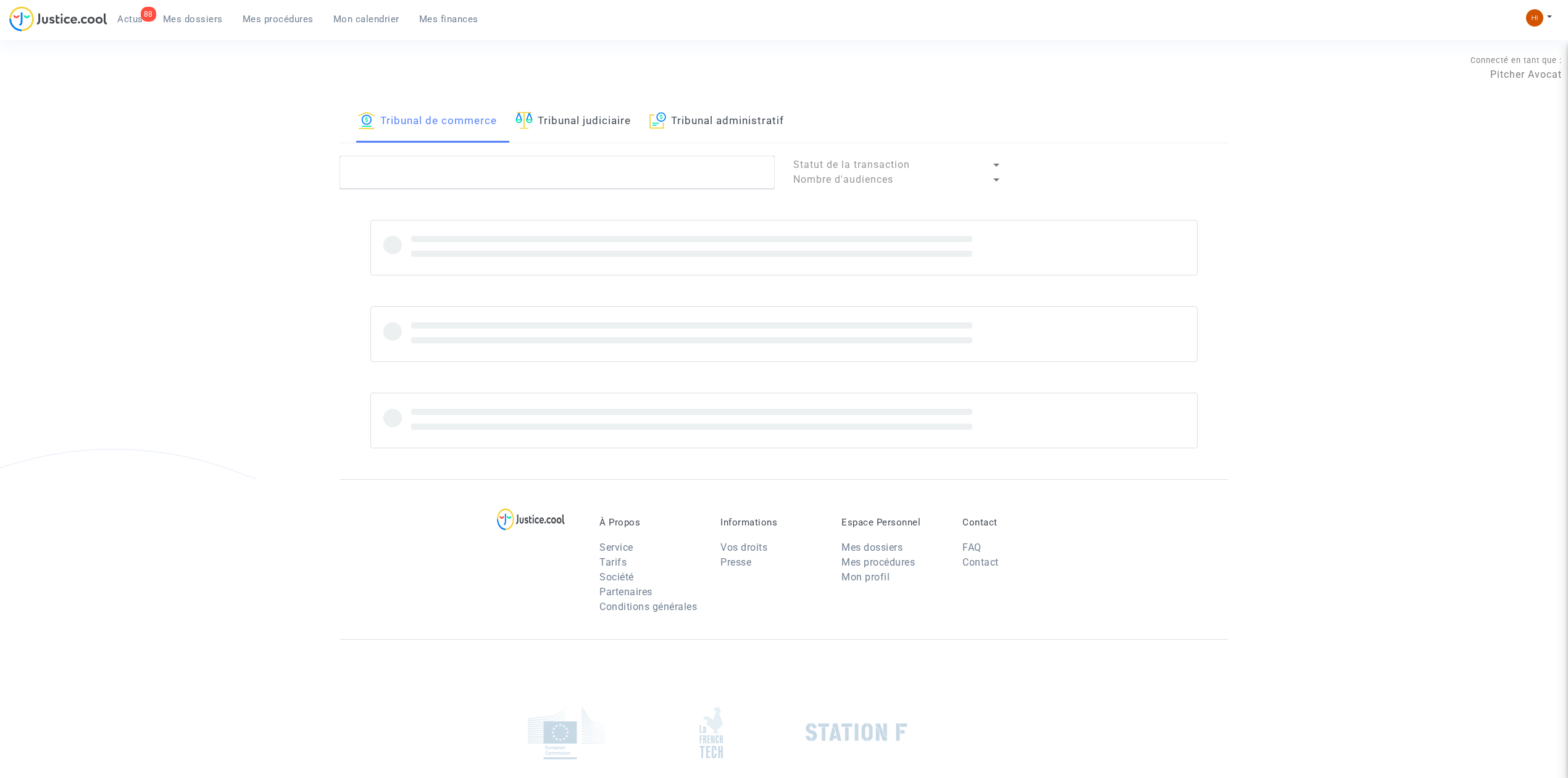
click at [596, 114] on link "Tribunal judiciaire" at bounding box center [573, 121] width 115 height 42
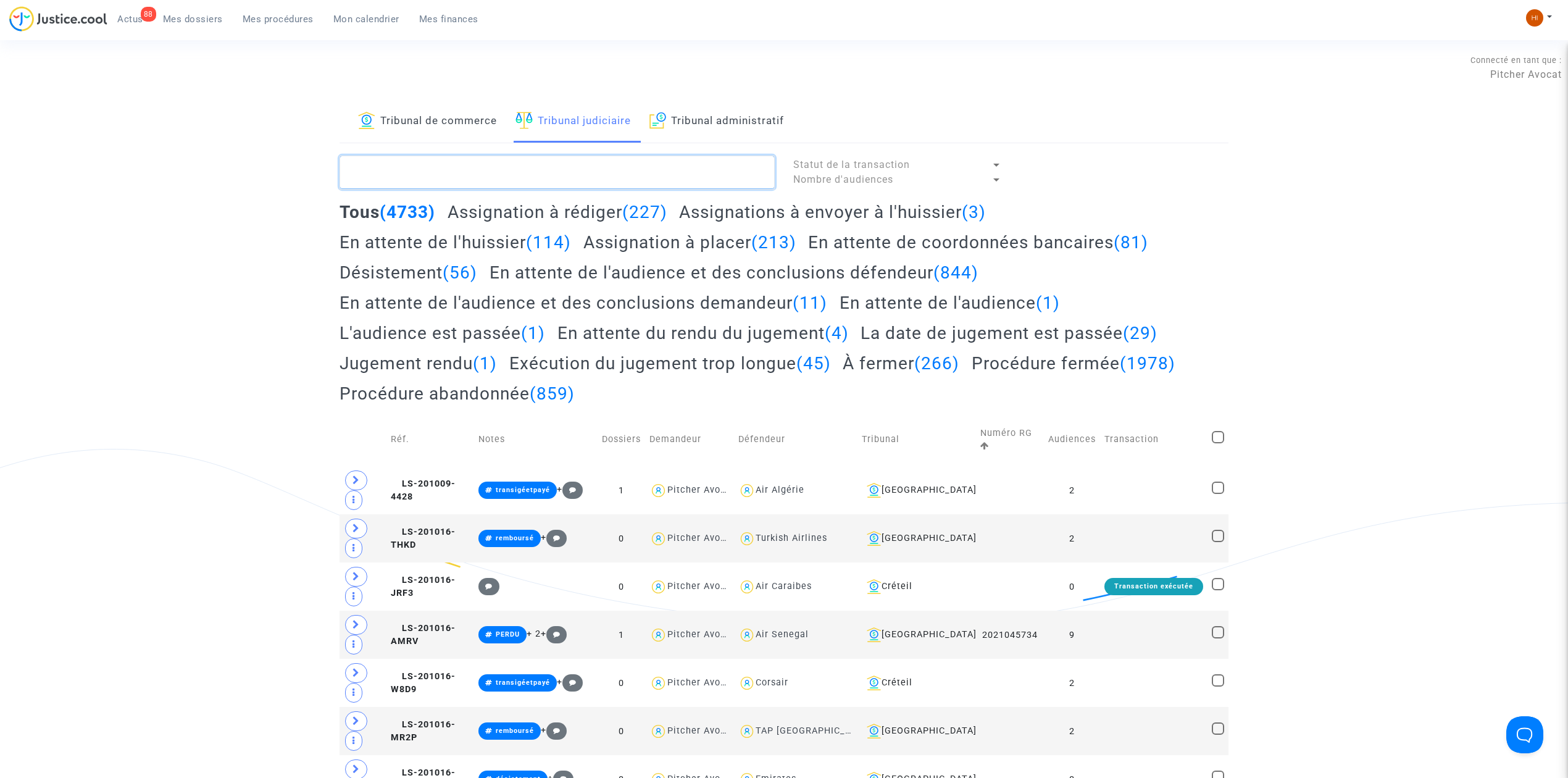
click at [590, 178] on textarea at bounding box center [557, 172] width 435 height 33
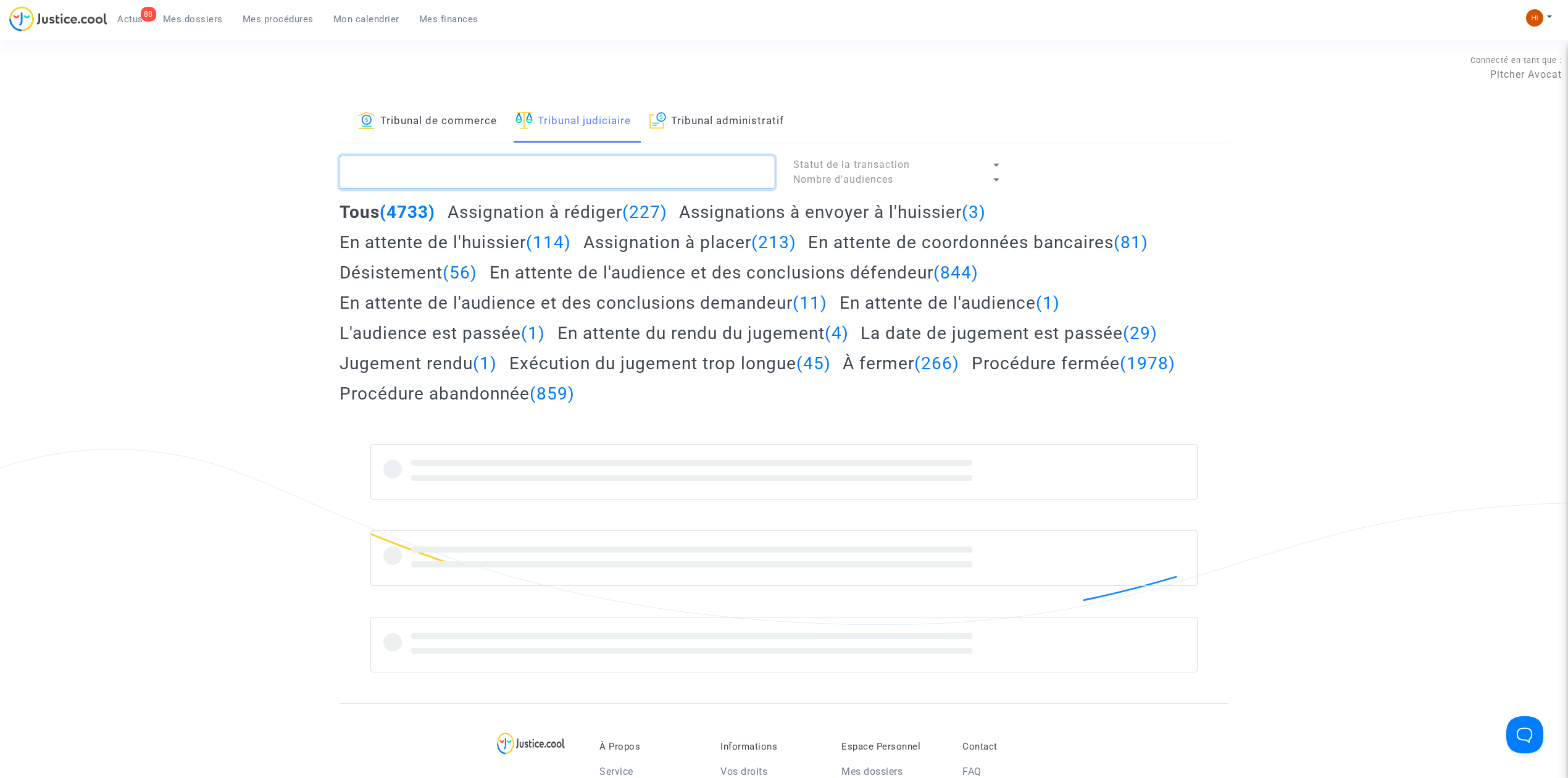
paste textarea "LS-230206-646J"
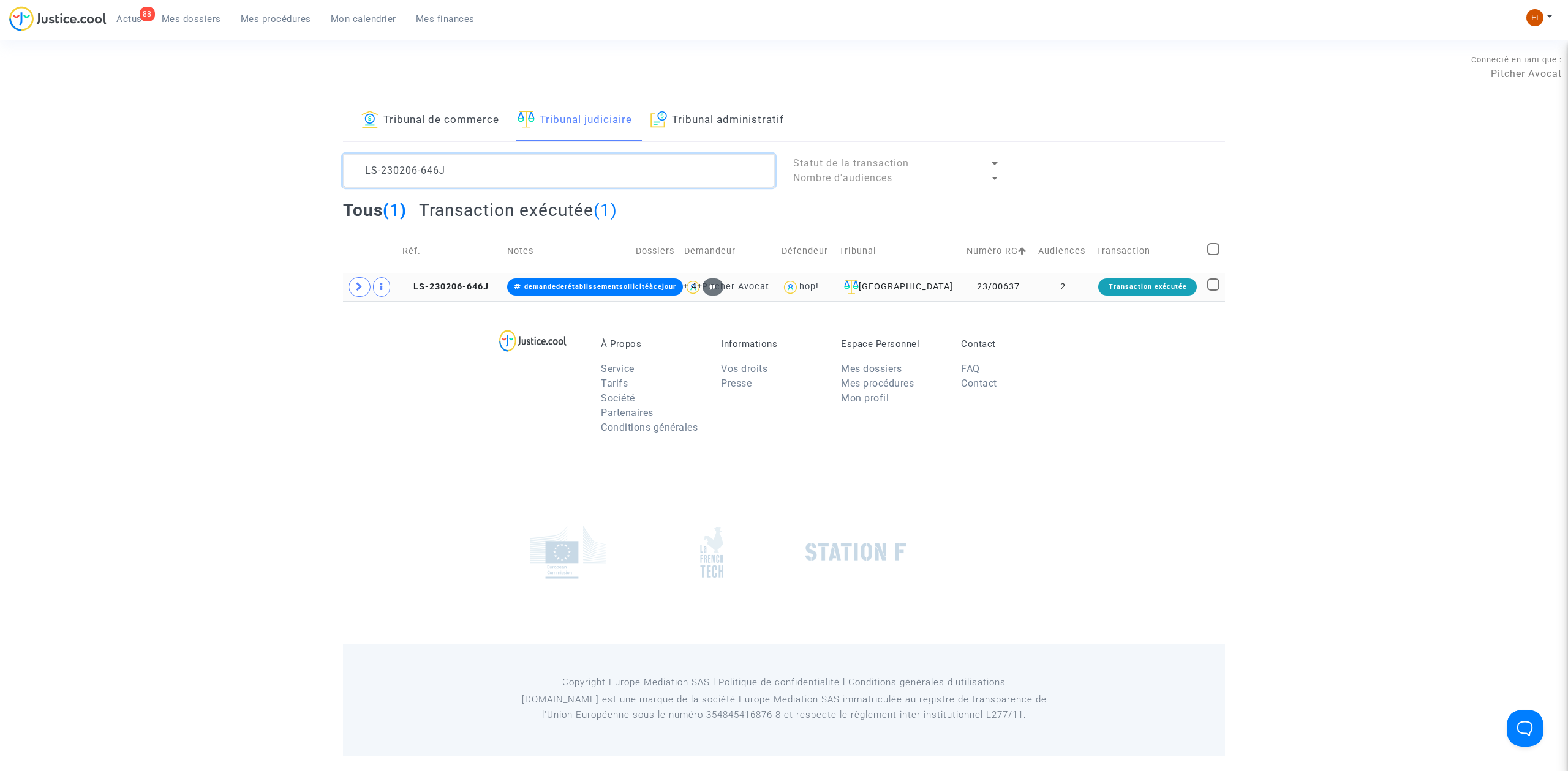
type textarea "LS-230206-646J"
click at [353, 287] on span at bounding box center [360, 287] width 22 height 19
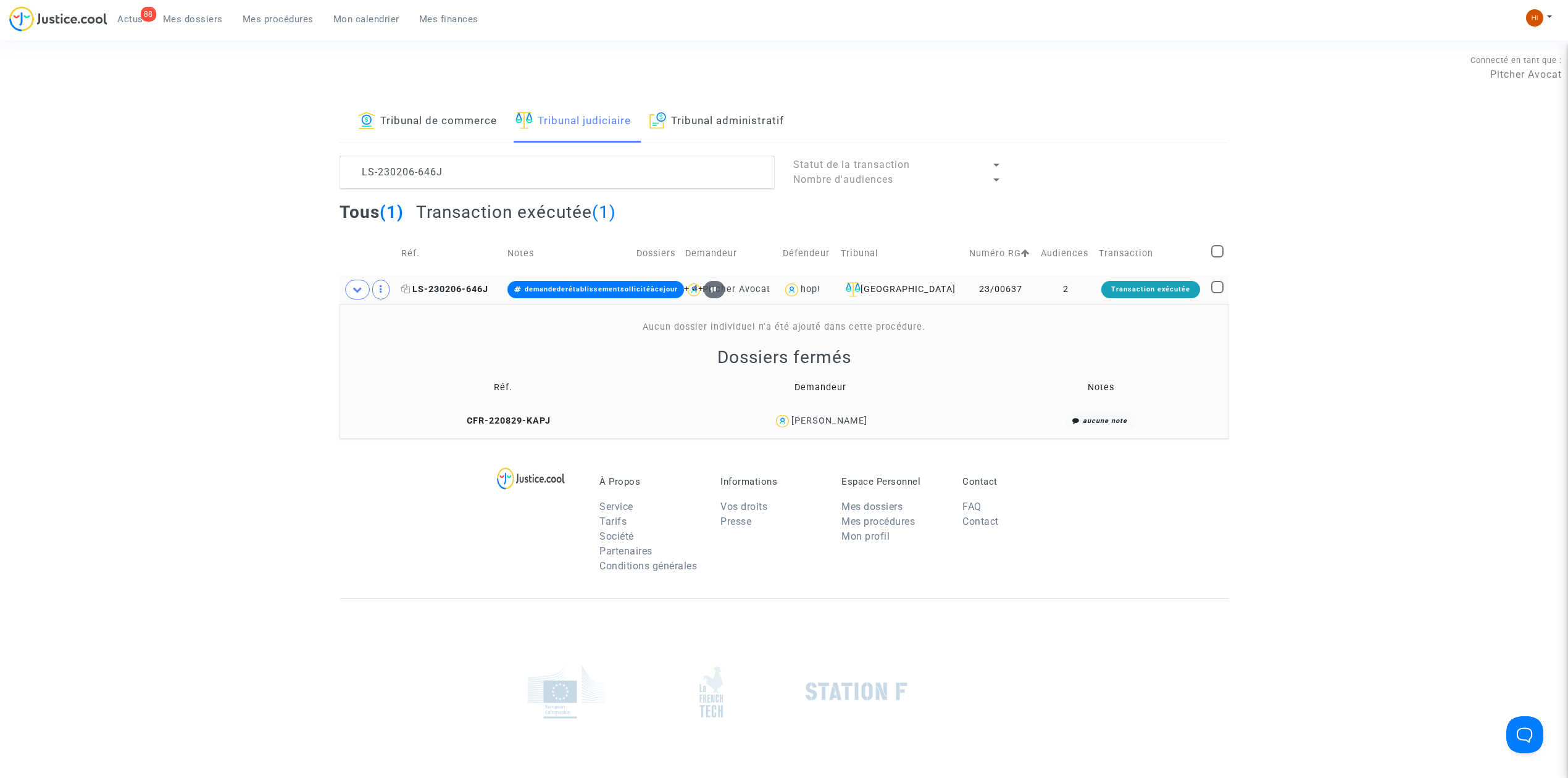
click at [484, 293] on span "LS-230206-646J" at bounding box center [445, 289] width 87 height 10
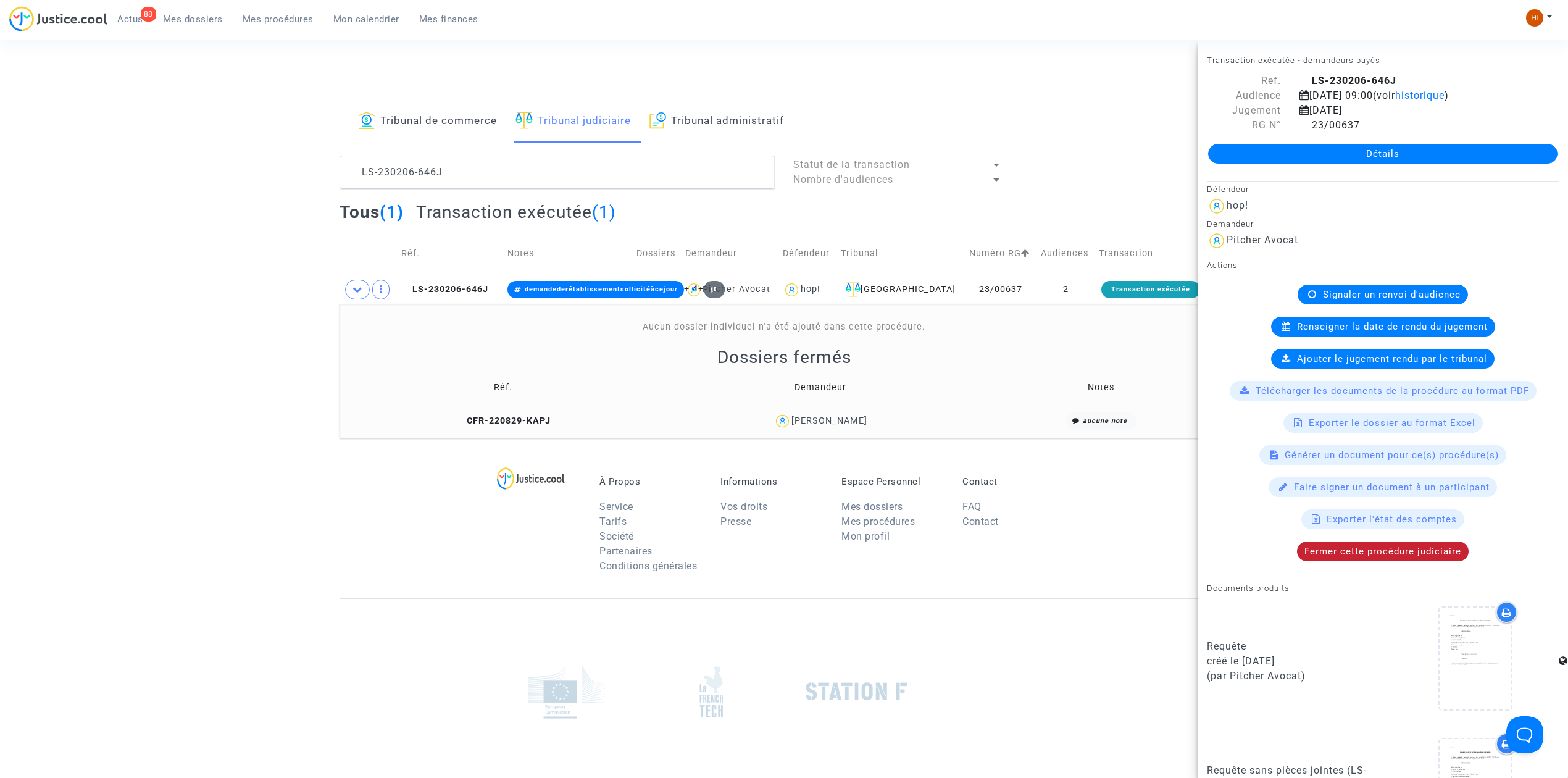
click at [1374, 553] on span "Fermer cette procédure judiciaire" at bounding box center [1382, 551] width 157 height 11
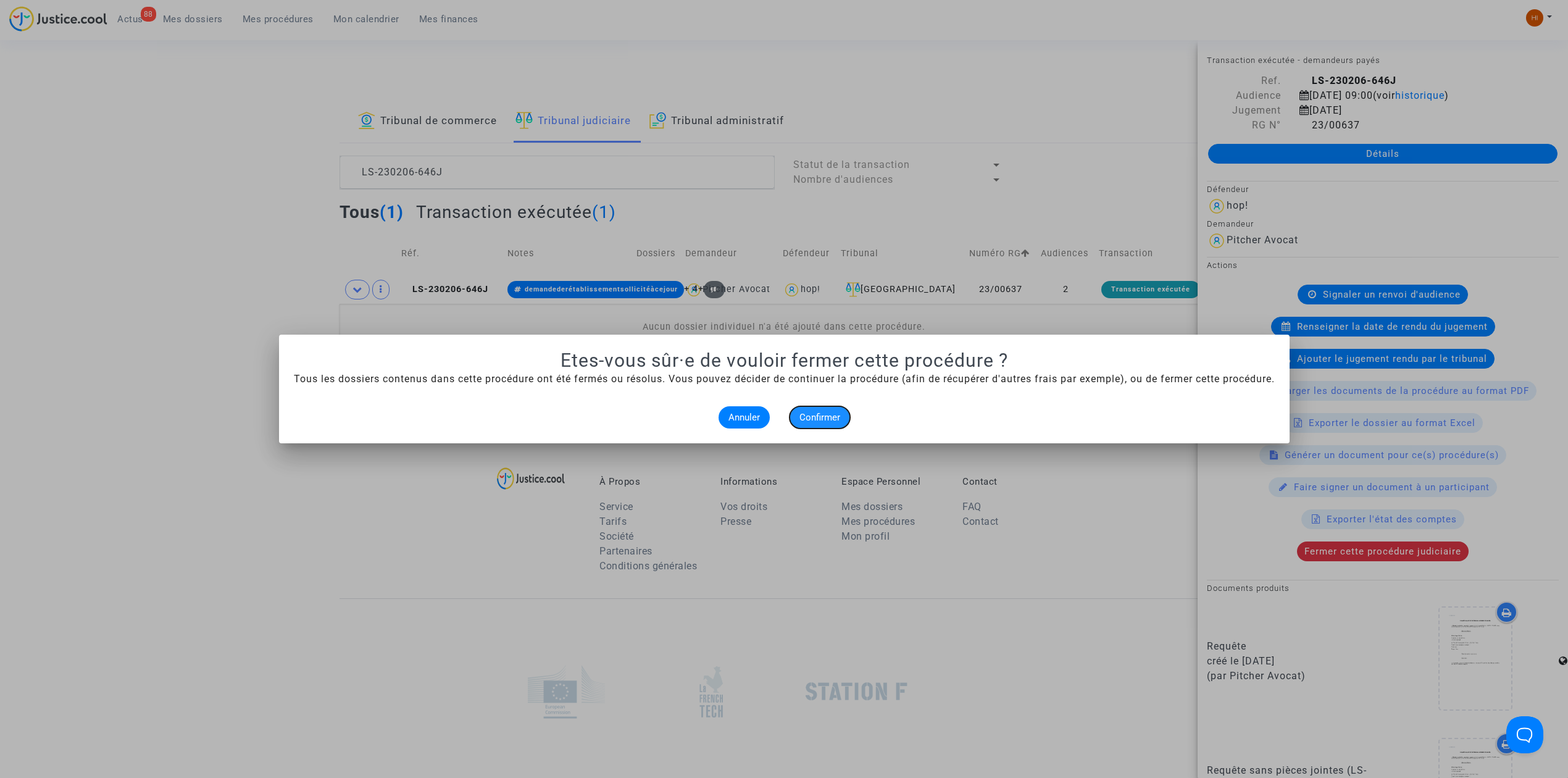
click at [844, 416] on button "Confirmer" at bounding box center [820, 417] width 61 height 22
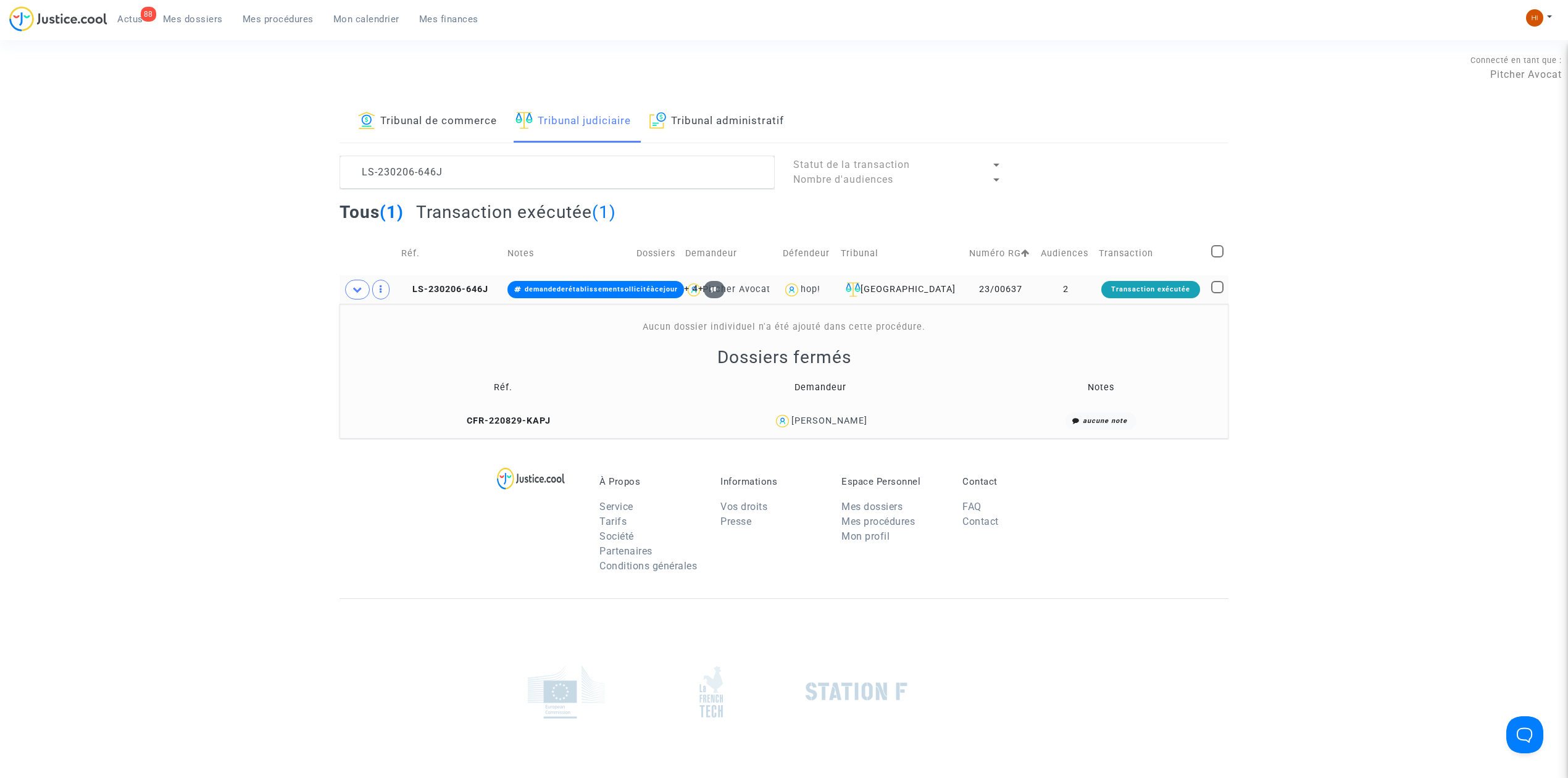
click at [1078, 289] on td "2" at bounding box center [1066, 290] width 58 height 28
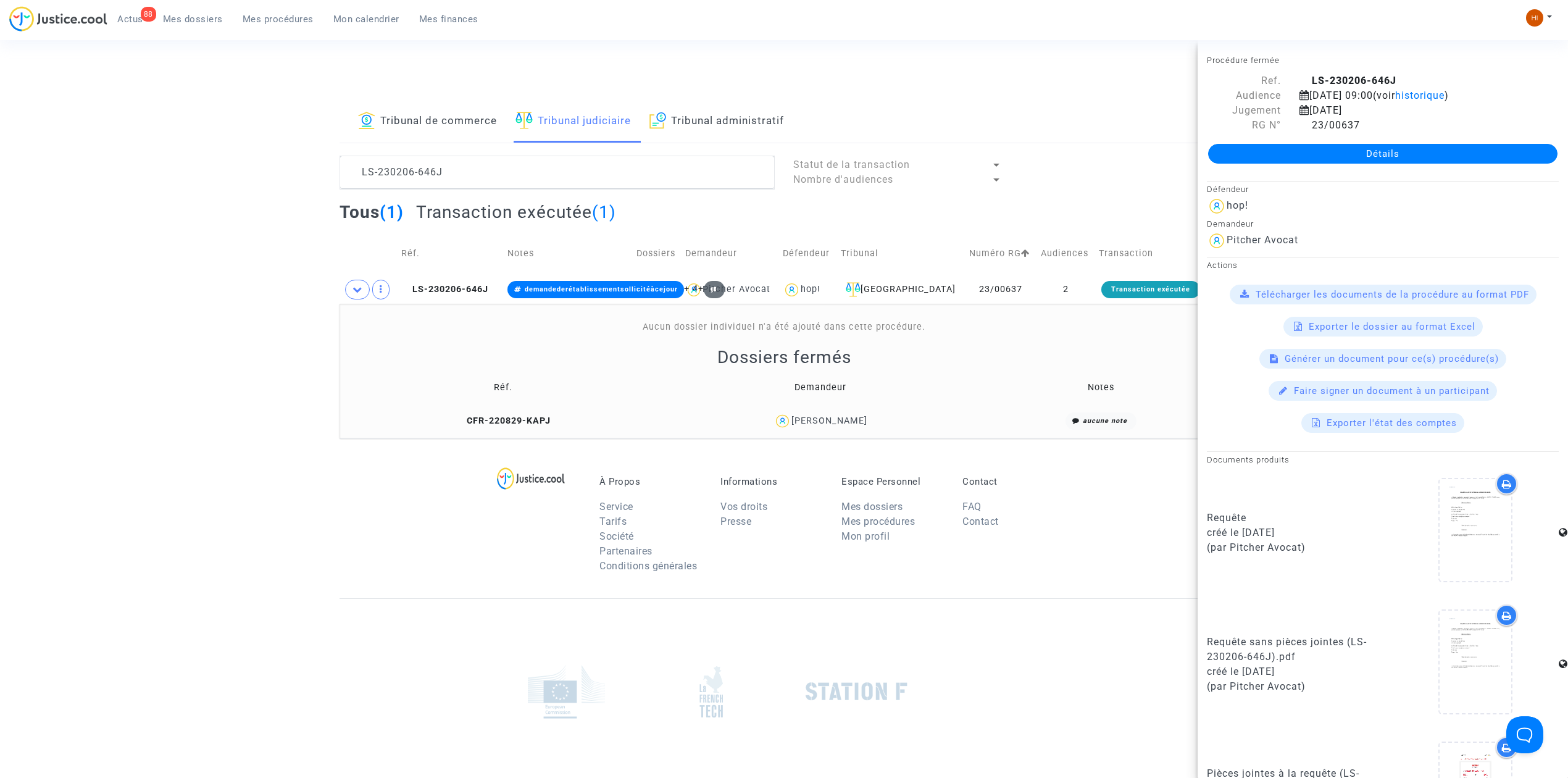
drag, startPoint x: 261, startPoint y: 16, endPoint x: 274, endPoint y: 28, distance: 17.7
click at [261, 16] on span "Mes procédures" at bounding box center [278, 19] width 71 height 11
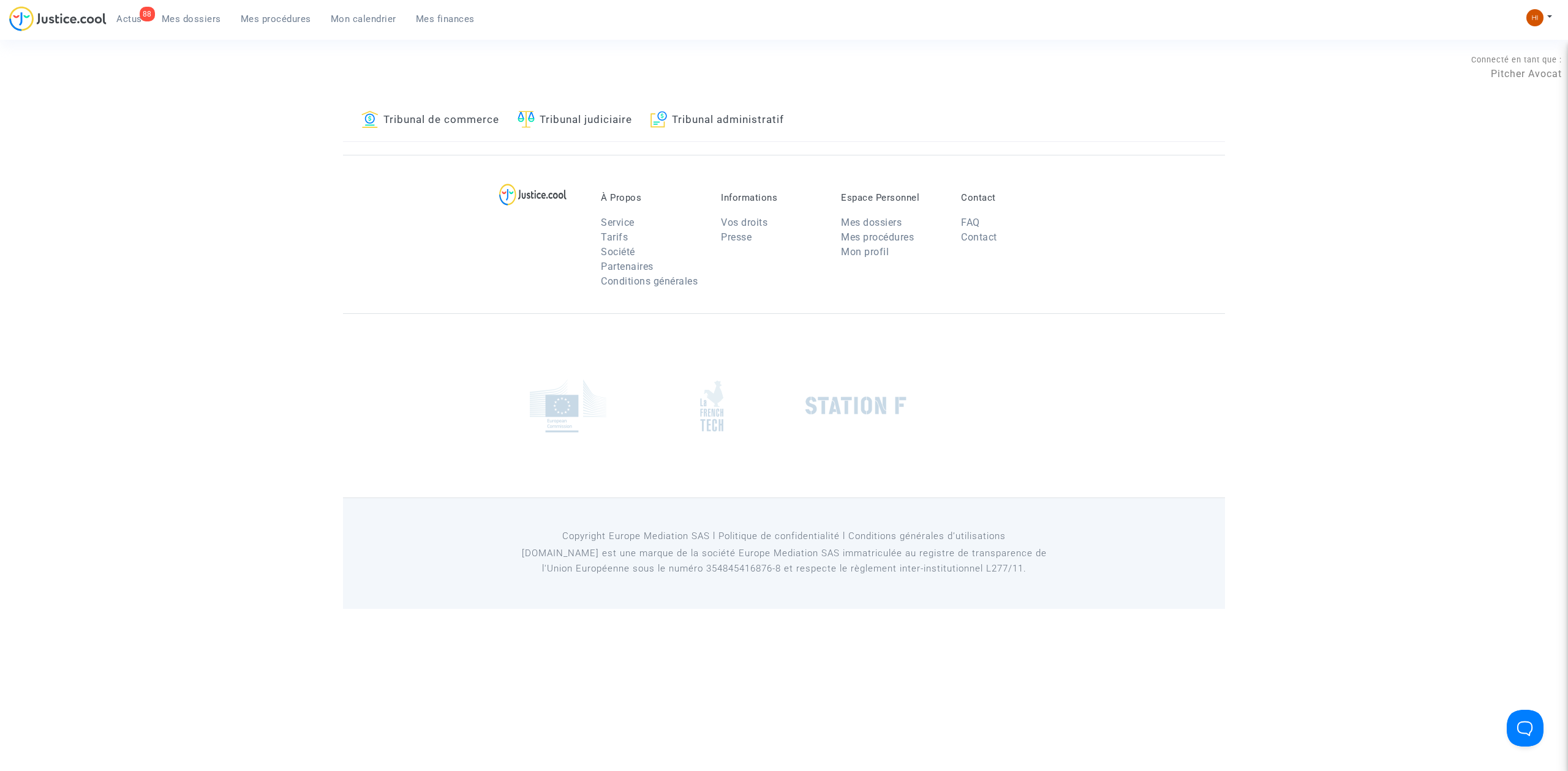
click at [528, 120] on img at bounding box center [525, 119] width 17 height 17
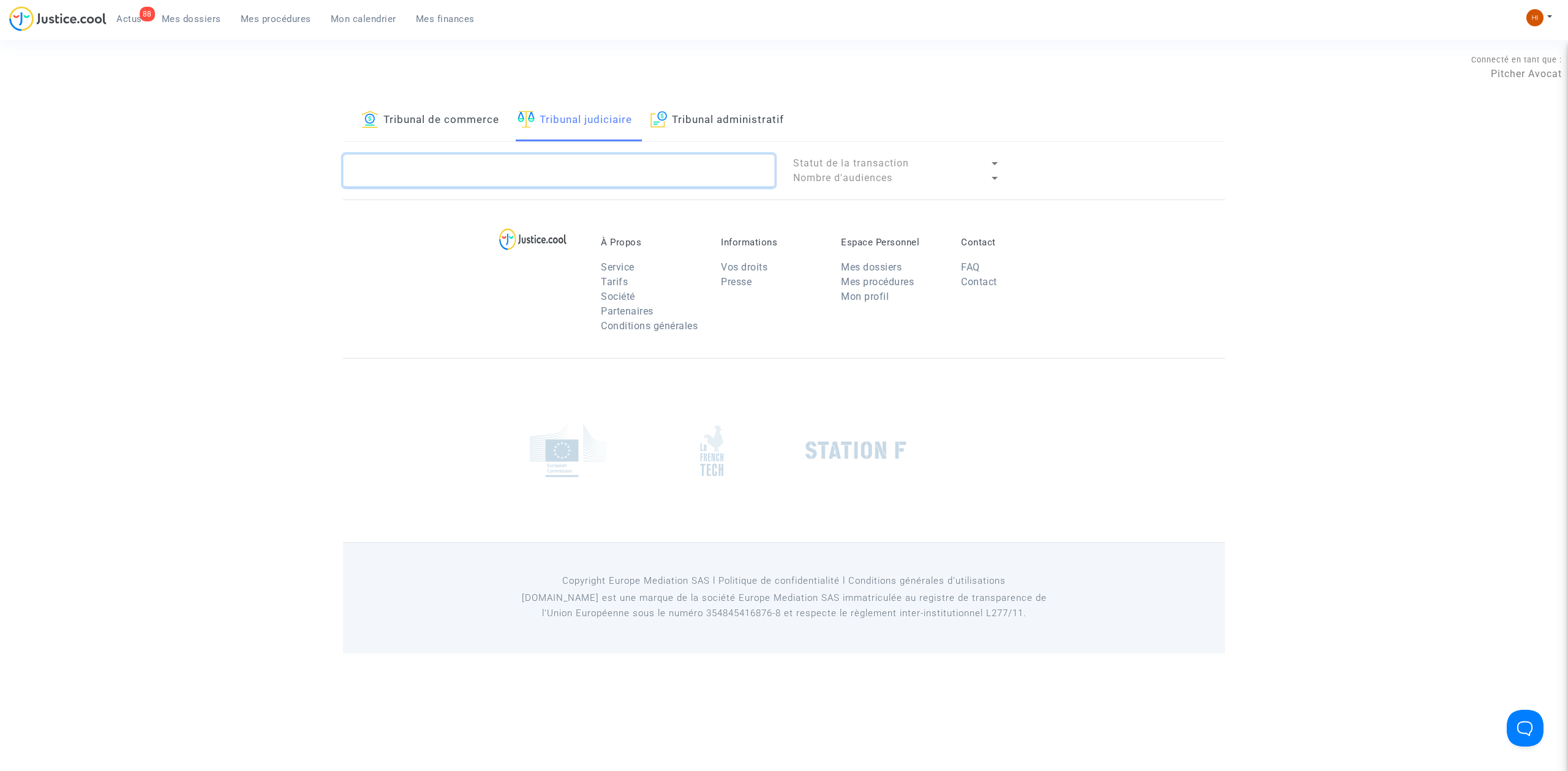
click at [499, 162] on textarea at bounding box center [558, 171] width 432 height 33
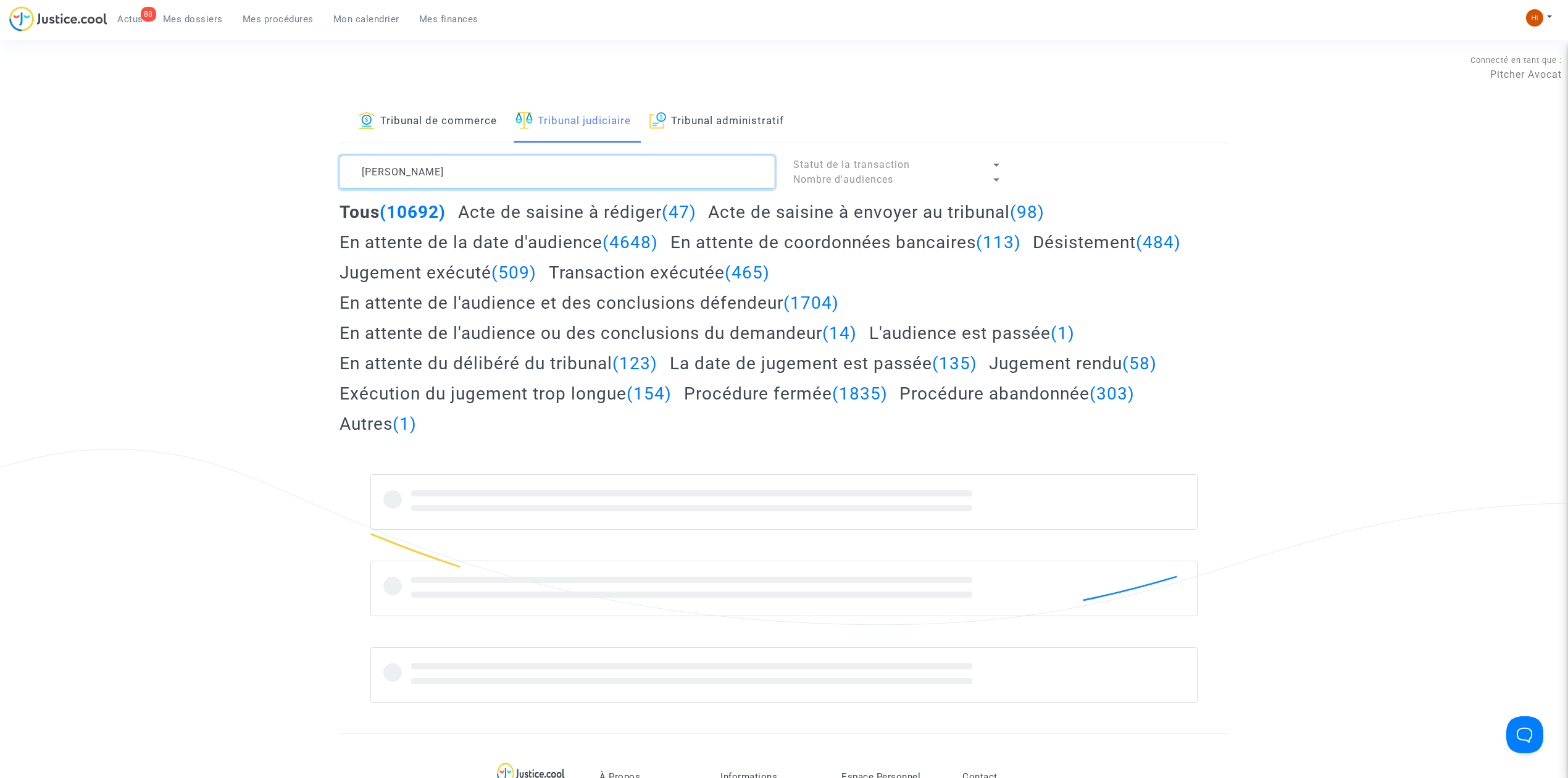
type textarea "MOREL ALEXANDRE"
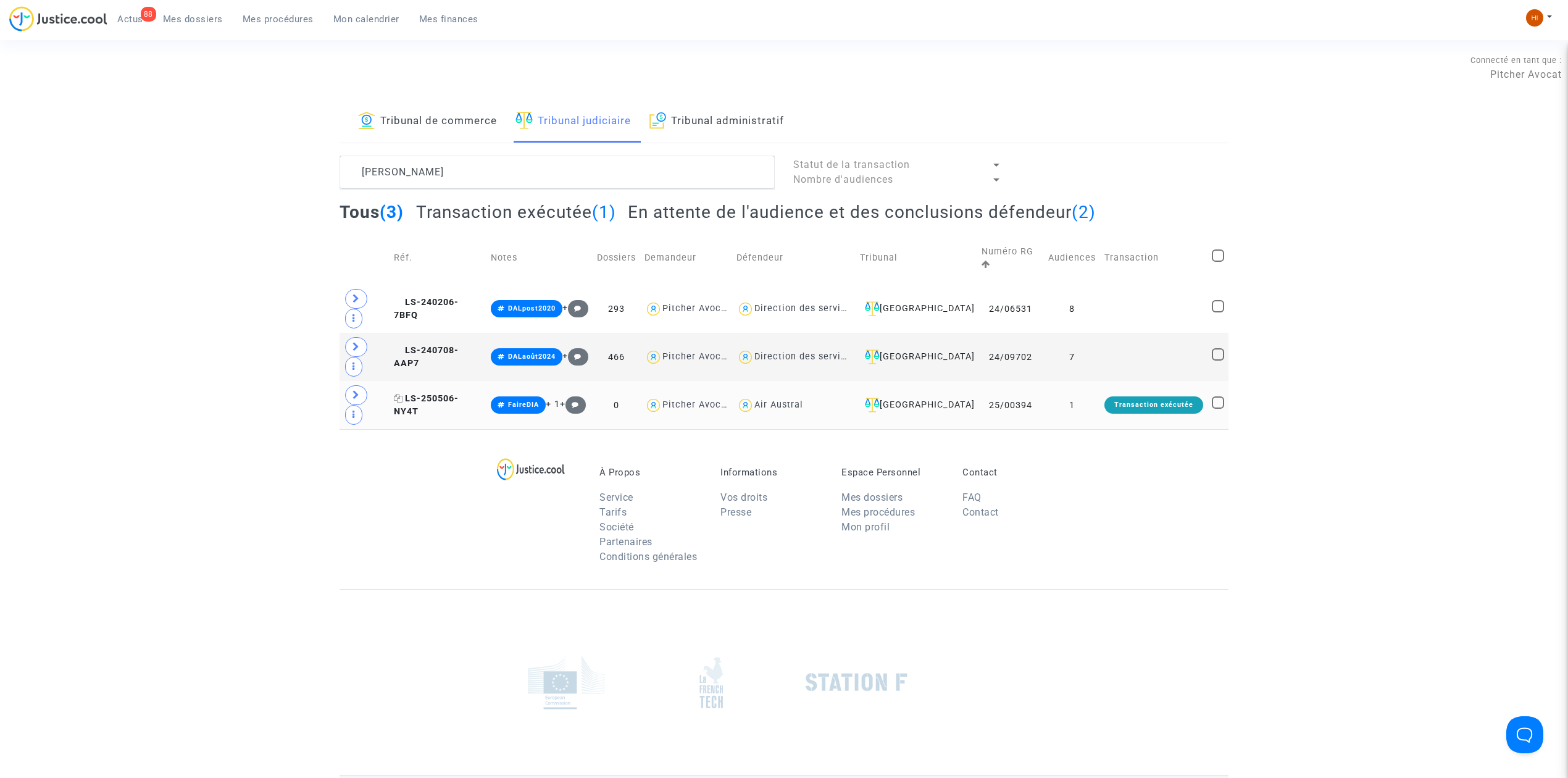
click at [447, 399] on span "LS-250506-NY4T" at bounding box center [426, 405] width 65 height 24
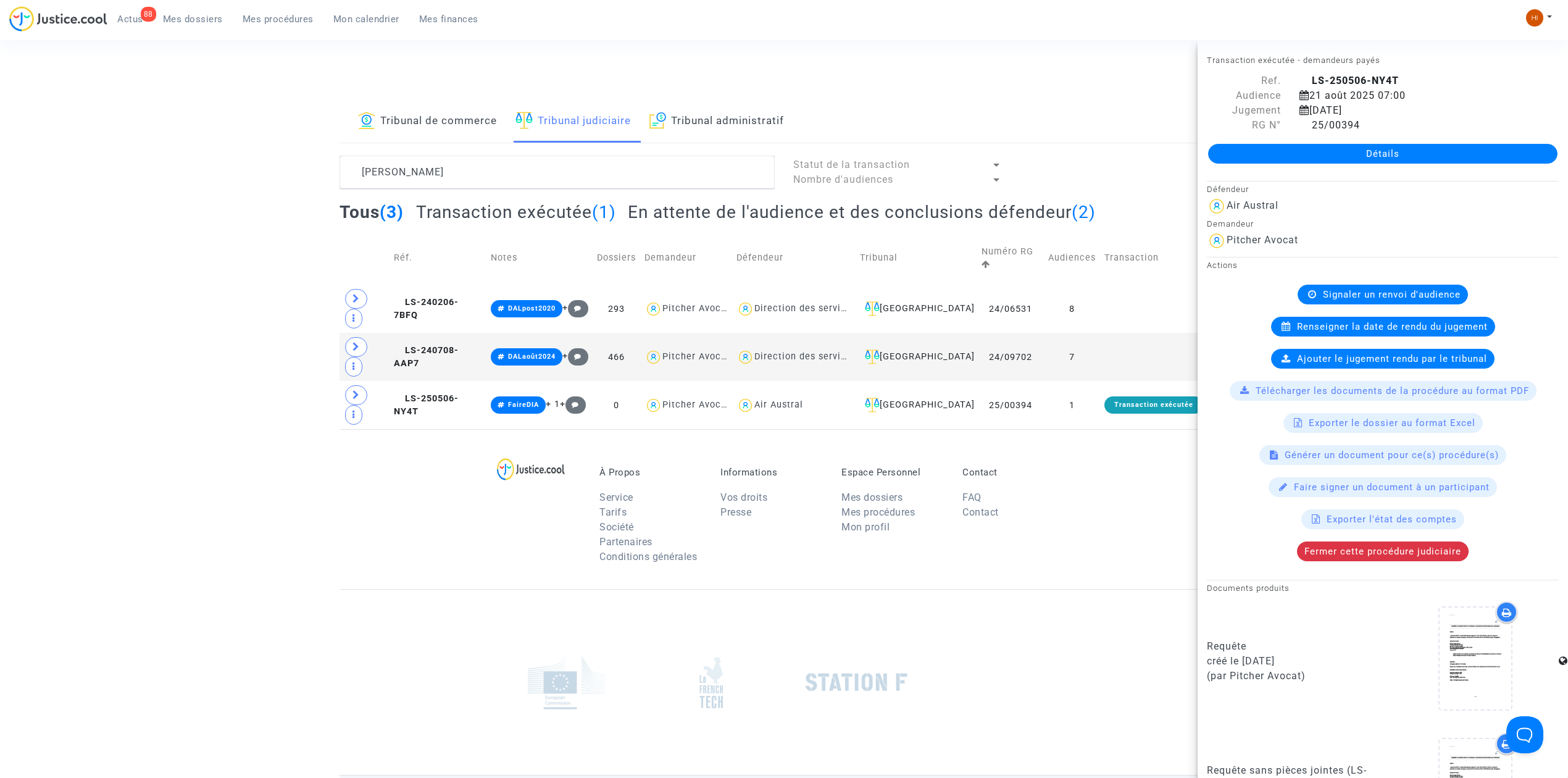
click at [1247, 163] on link "Détails" at bounding box center [1383, 154] width 349 height 19
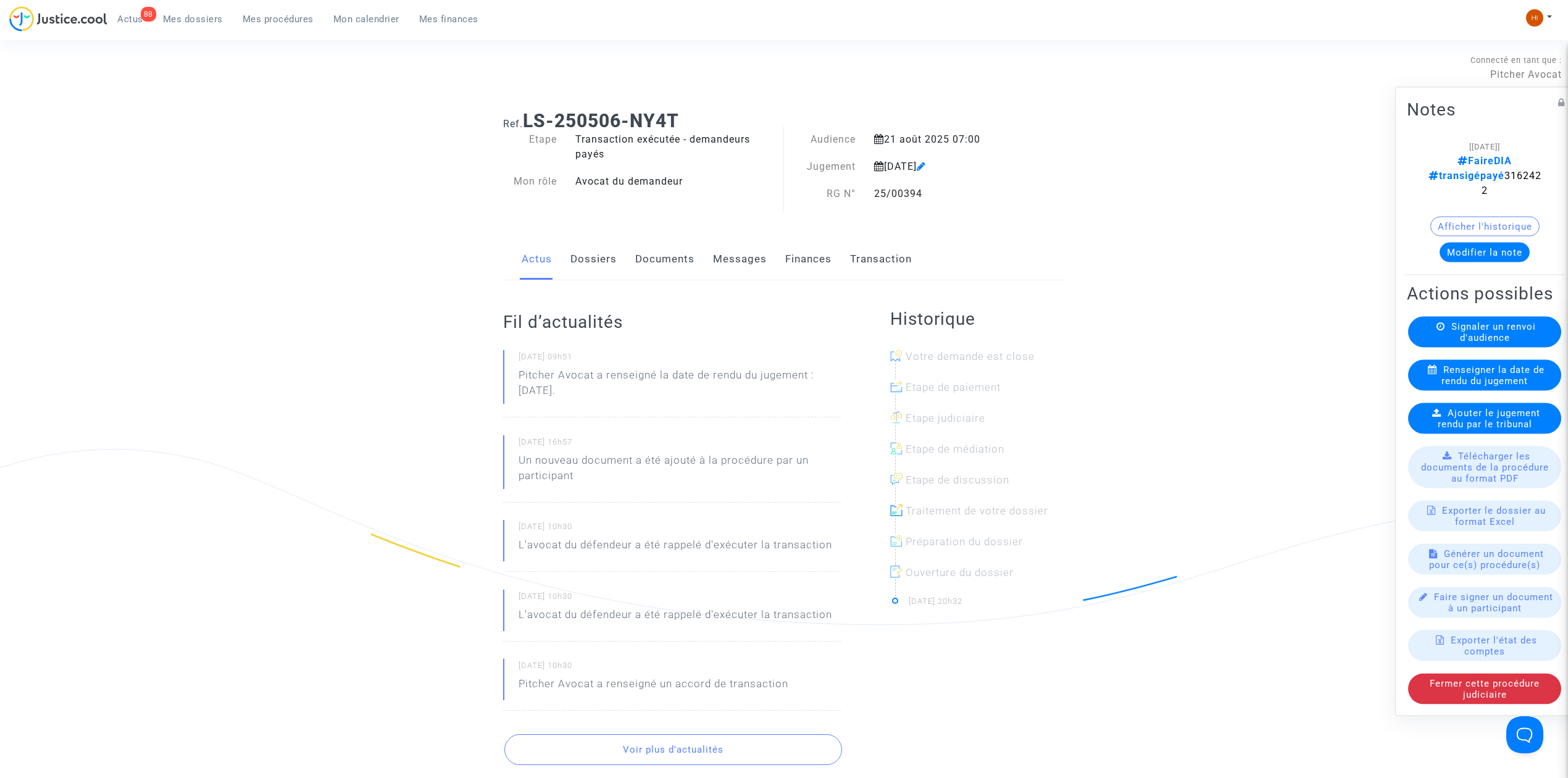
click at [1504, 429] on span "Ajouter le jugement rendu par le tribunal" at bounding box center [1489, 419] width 103 height 22
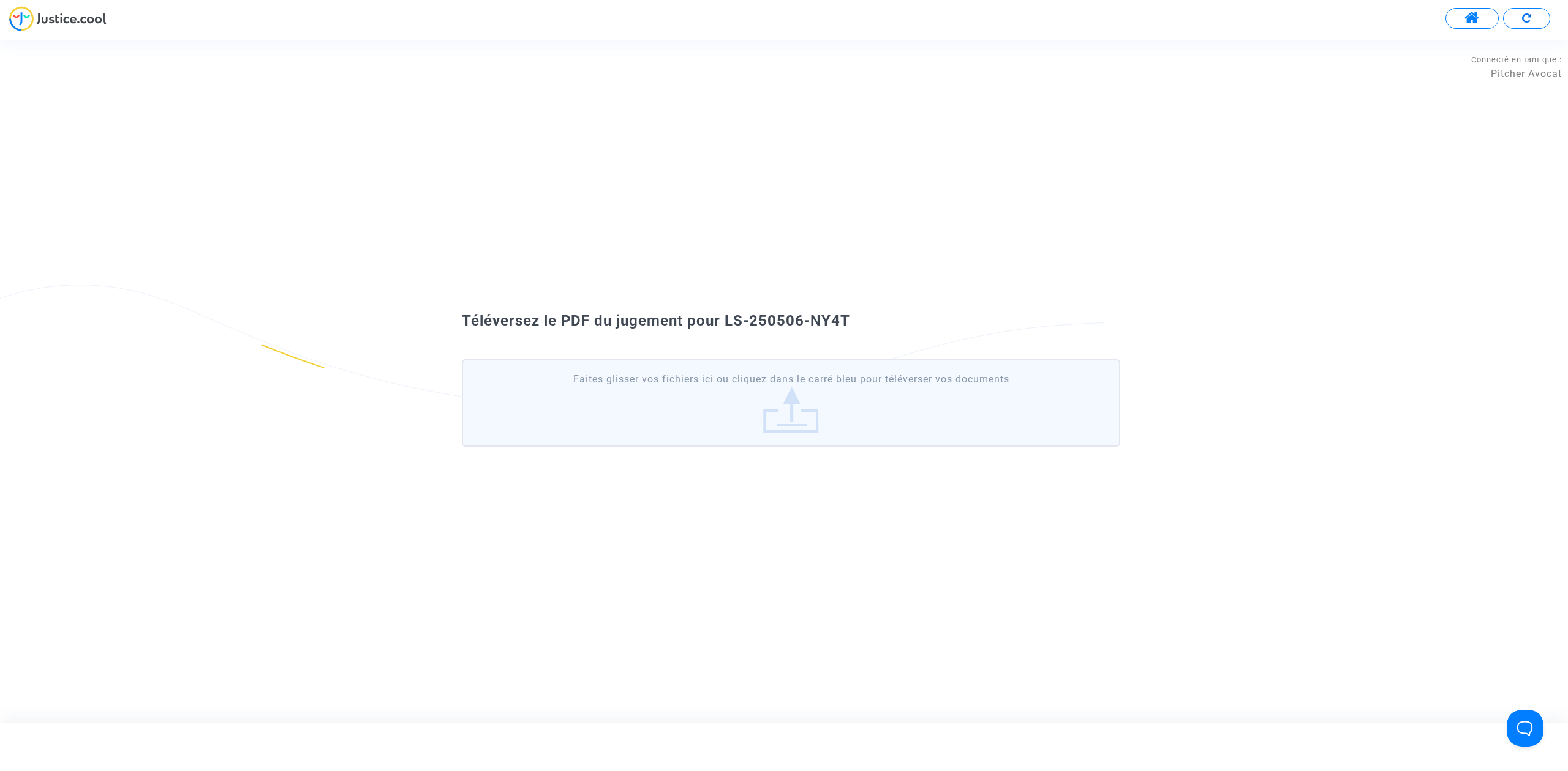
drag, startPoint x: 887, startPoint y: 319, endPoint x: 725, endPoint y: 305, distance: 162.6
click at [725, 305] on div "Téléversez le PDF du jugement pour LS-250506-NY4T Faites glisser vos fichiers i…" at bounding box center [784, 381] width 1568 height 156
copy span "LS-250506-NY4T"
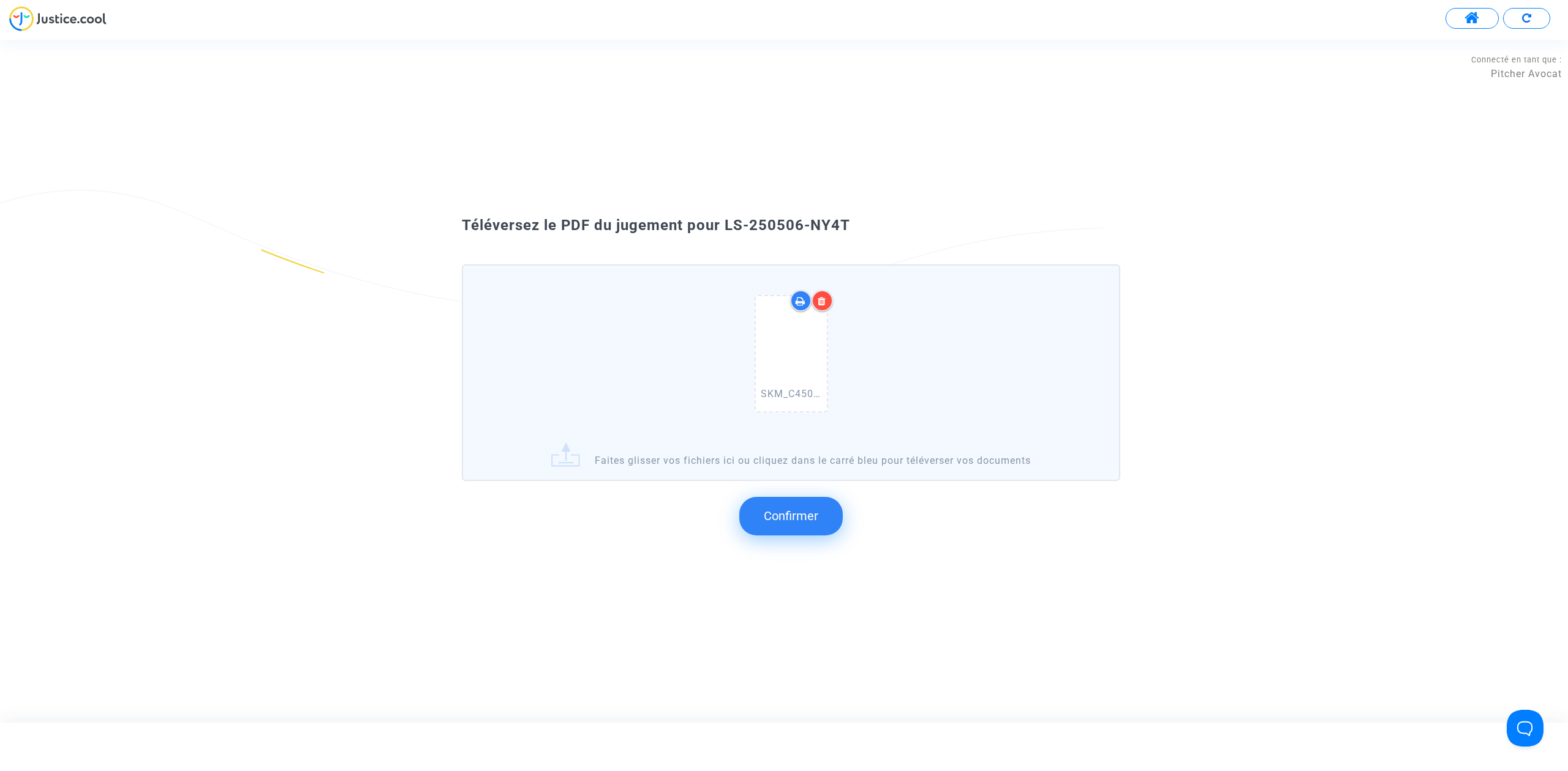
click at [799, 519] on span "Confirmer" at bounding box center [791, 516] width 54 height 15
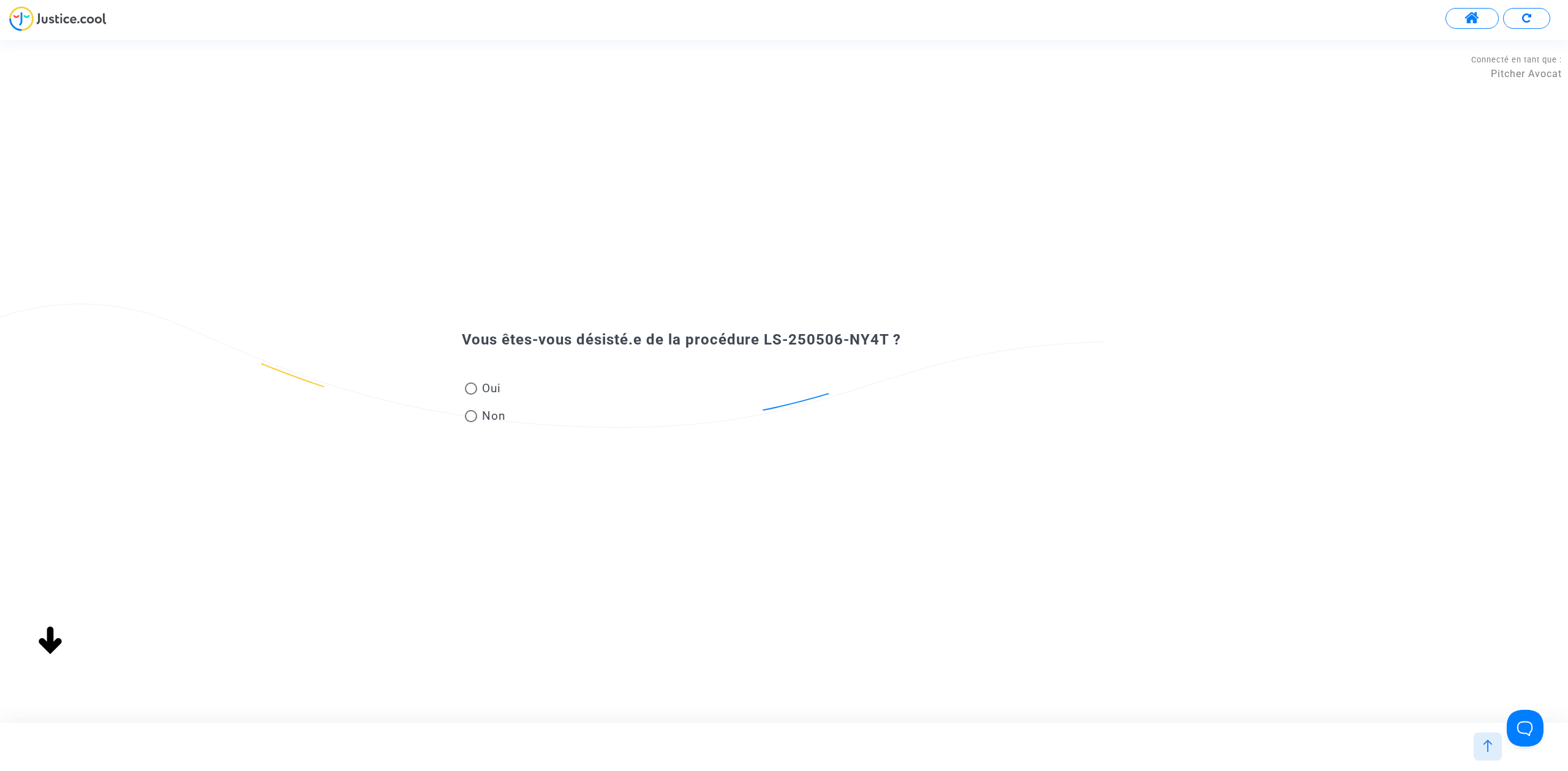
click at [489, 388] on span "Oui" at bounding box center [489, 388] width 24 height 16
click at [471, 395] on input "Oui" at bounding box center [470, 395] width 1 height 1
radio input "true"
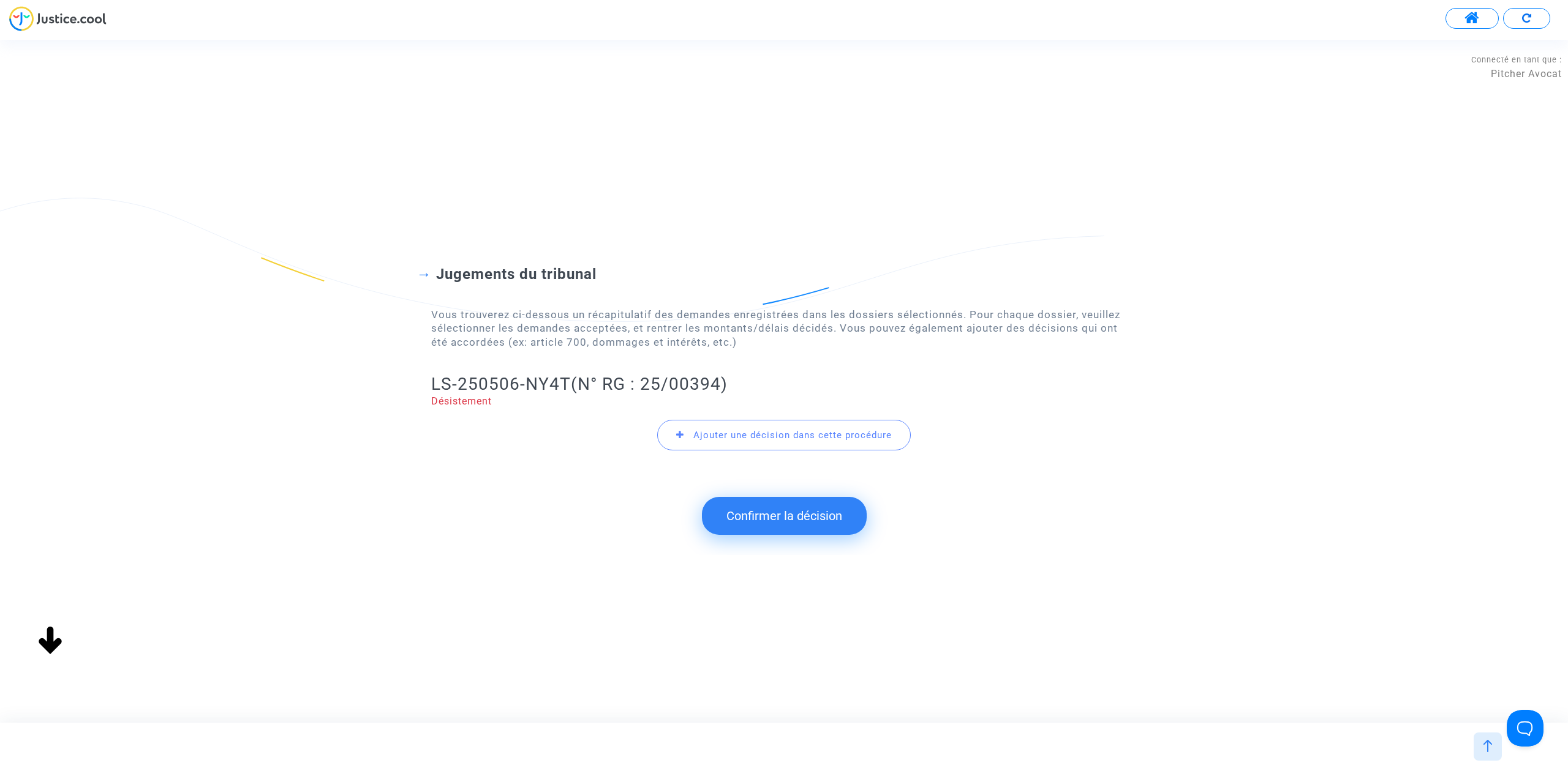
drag, startPoint x: 746, startPoint y: 510, endPoint x: 736, endPoint y: 512, distance: 10.2
click at [746, 512] on button "Confirmer la décision" at bounding box center [784, 515] width 165 height 38
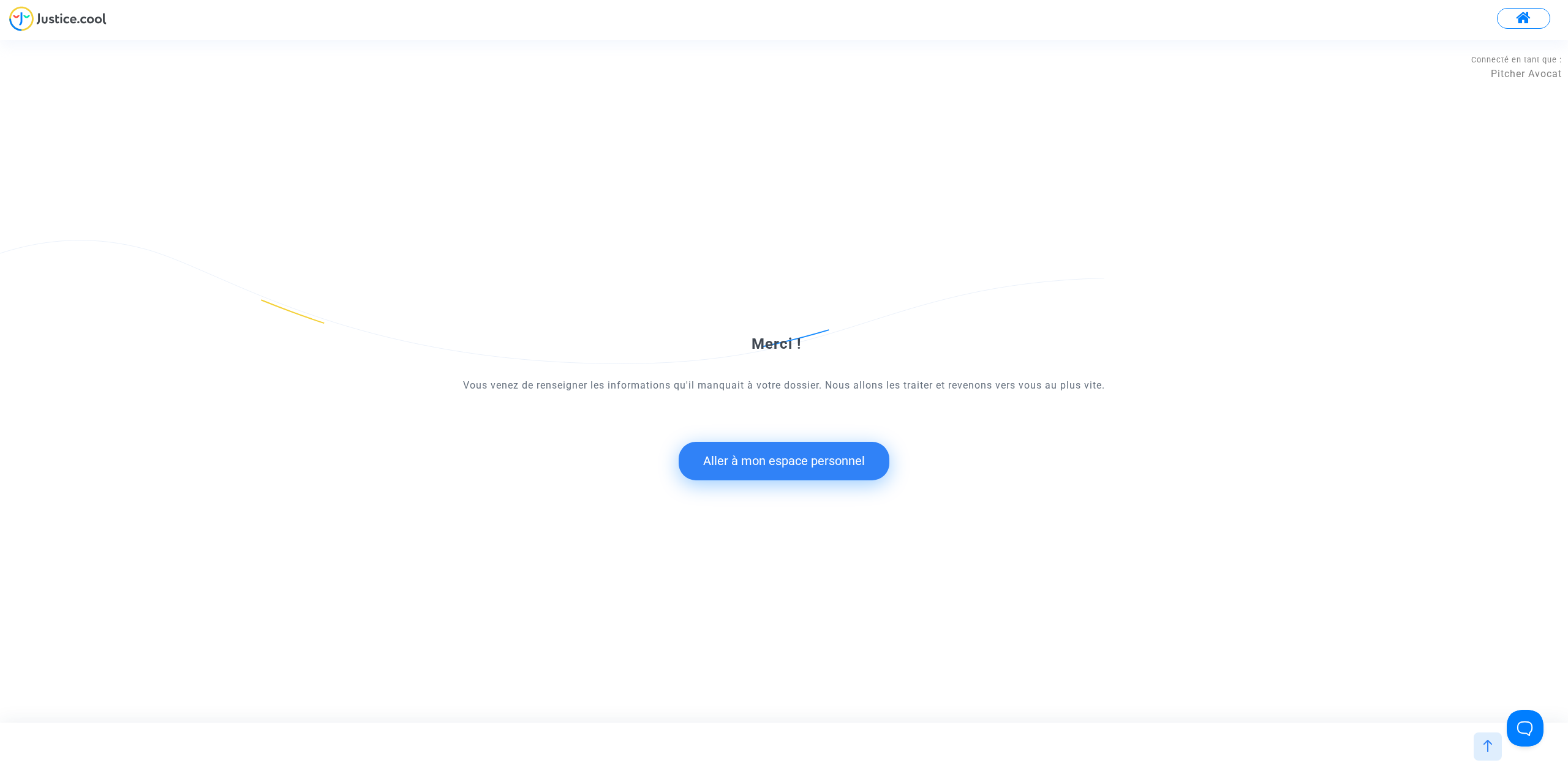
click at [830, 468] on button "Aller à mon espace personnel" at bounding box center [783, 461] width 210 height 38
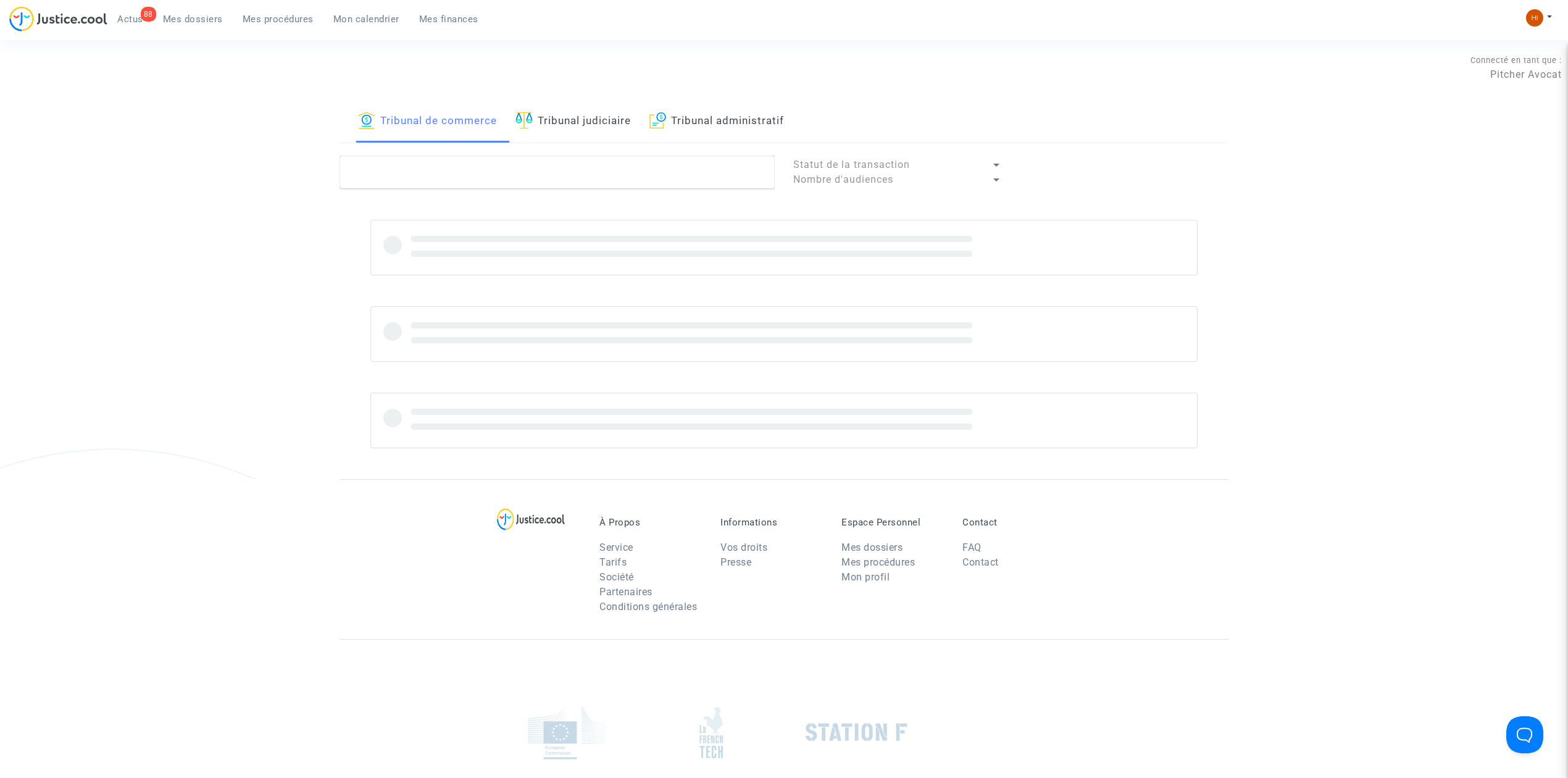
click at [591, 126] on link "Tribunal judiciaire" at bounding box center [573, 121] width 115 height 42
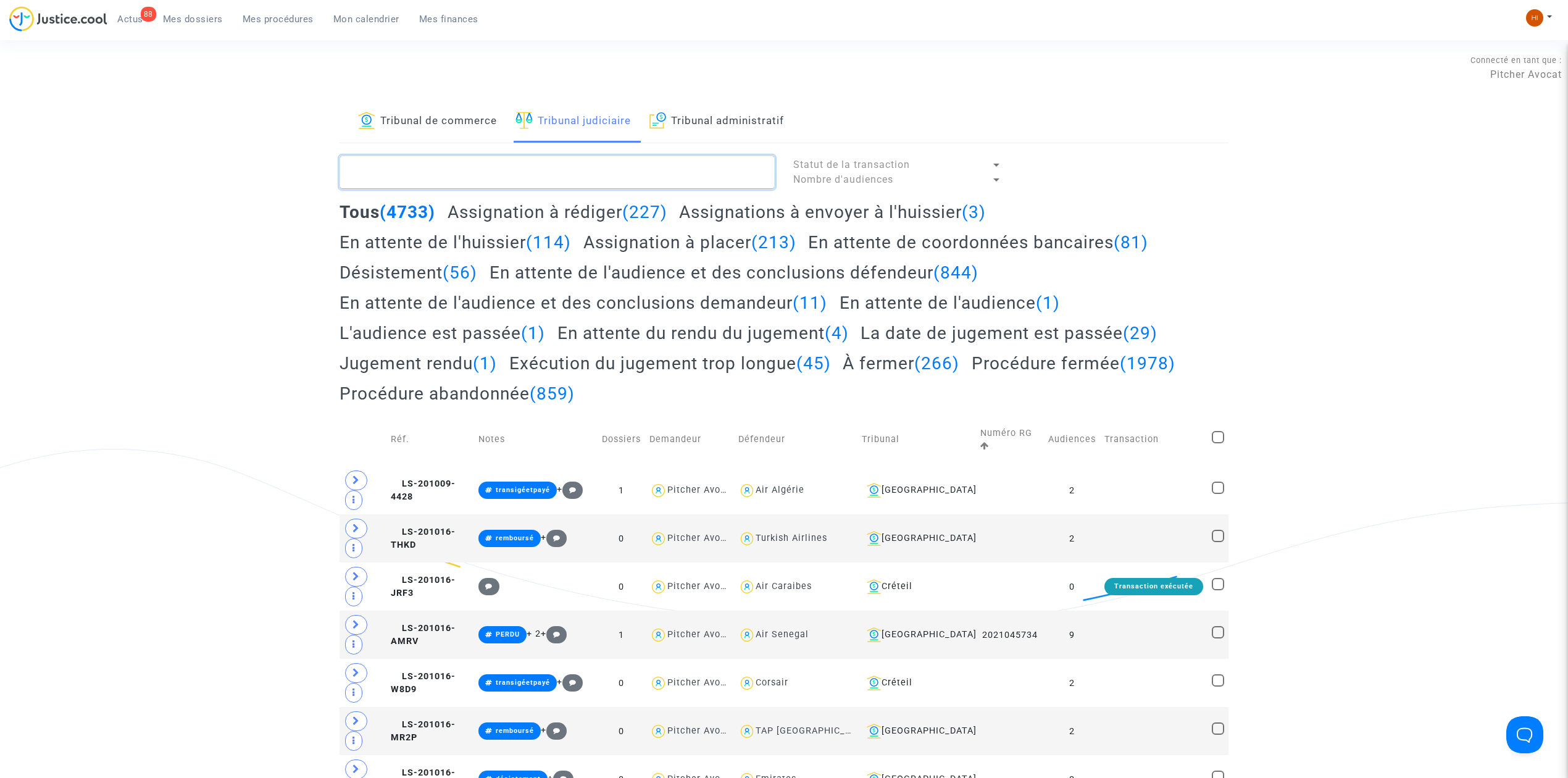
click at [581, 179] on textarea at bounding box center [557, 172] width 435 height 33
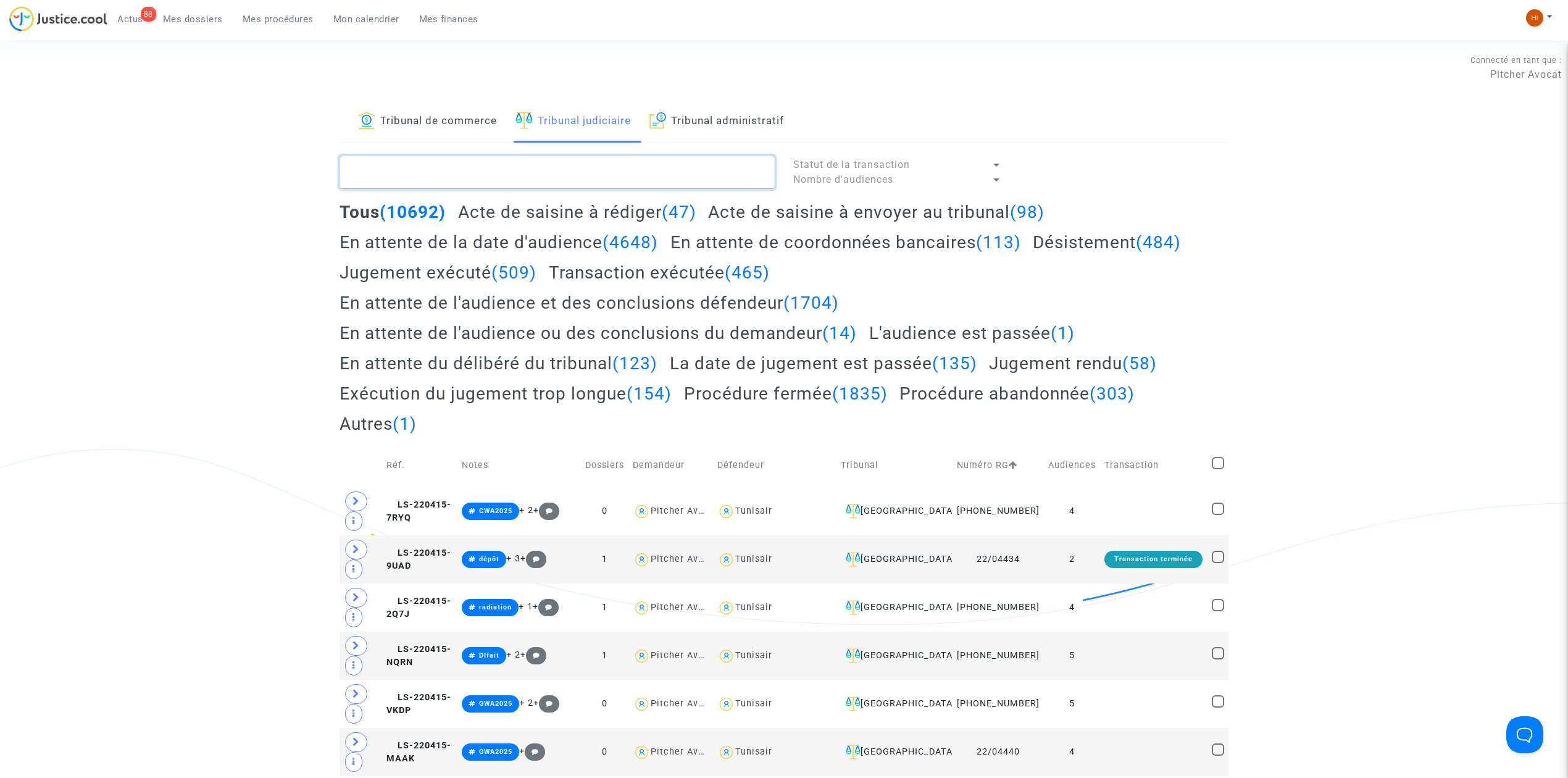
paste textarea "LS-250506-NY4T"
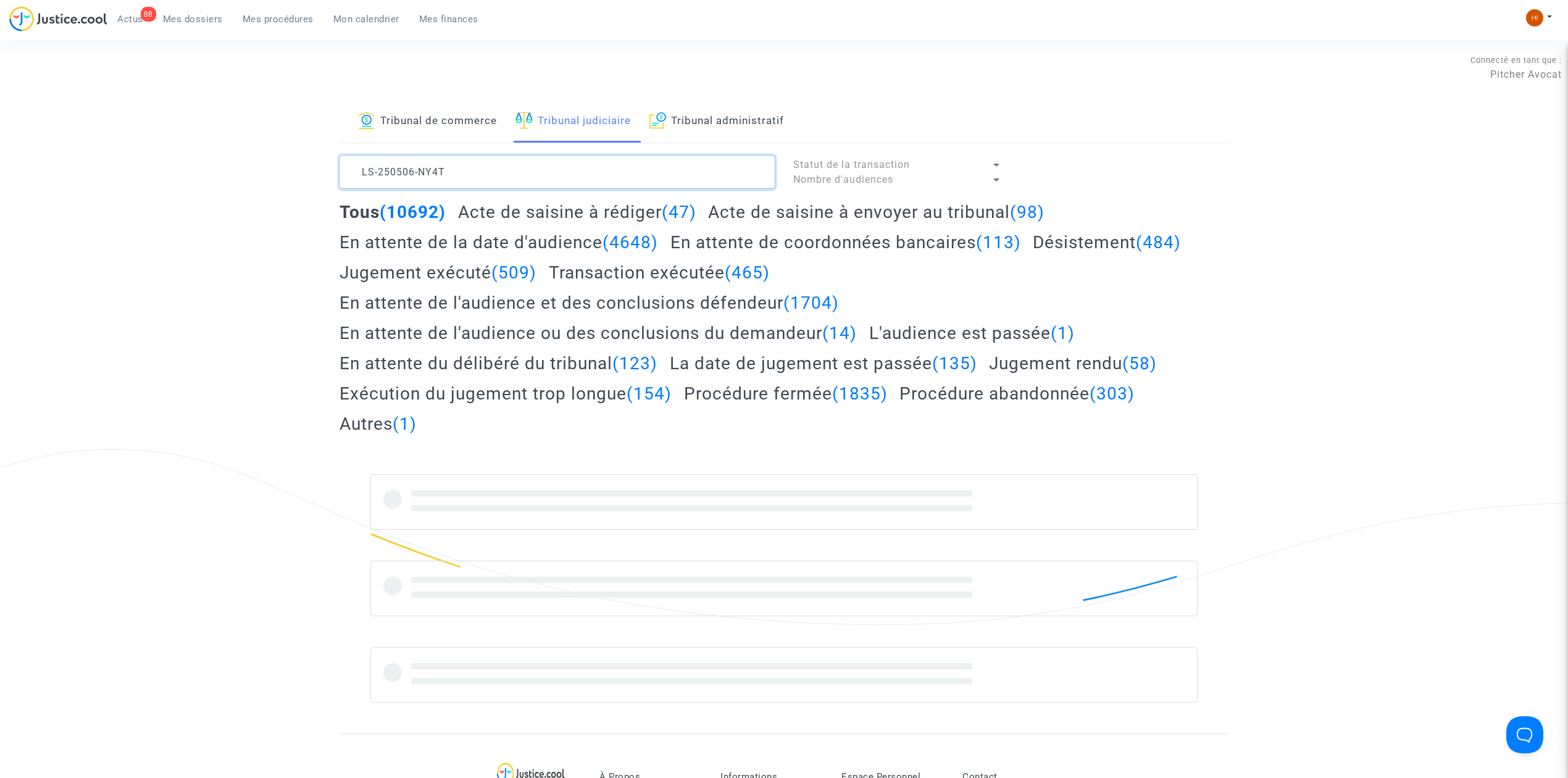
type textarea "LS-250506-NY4T"
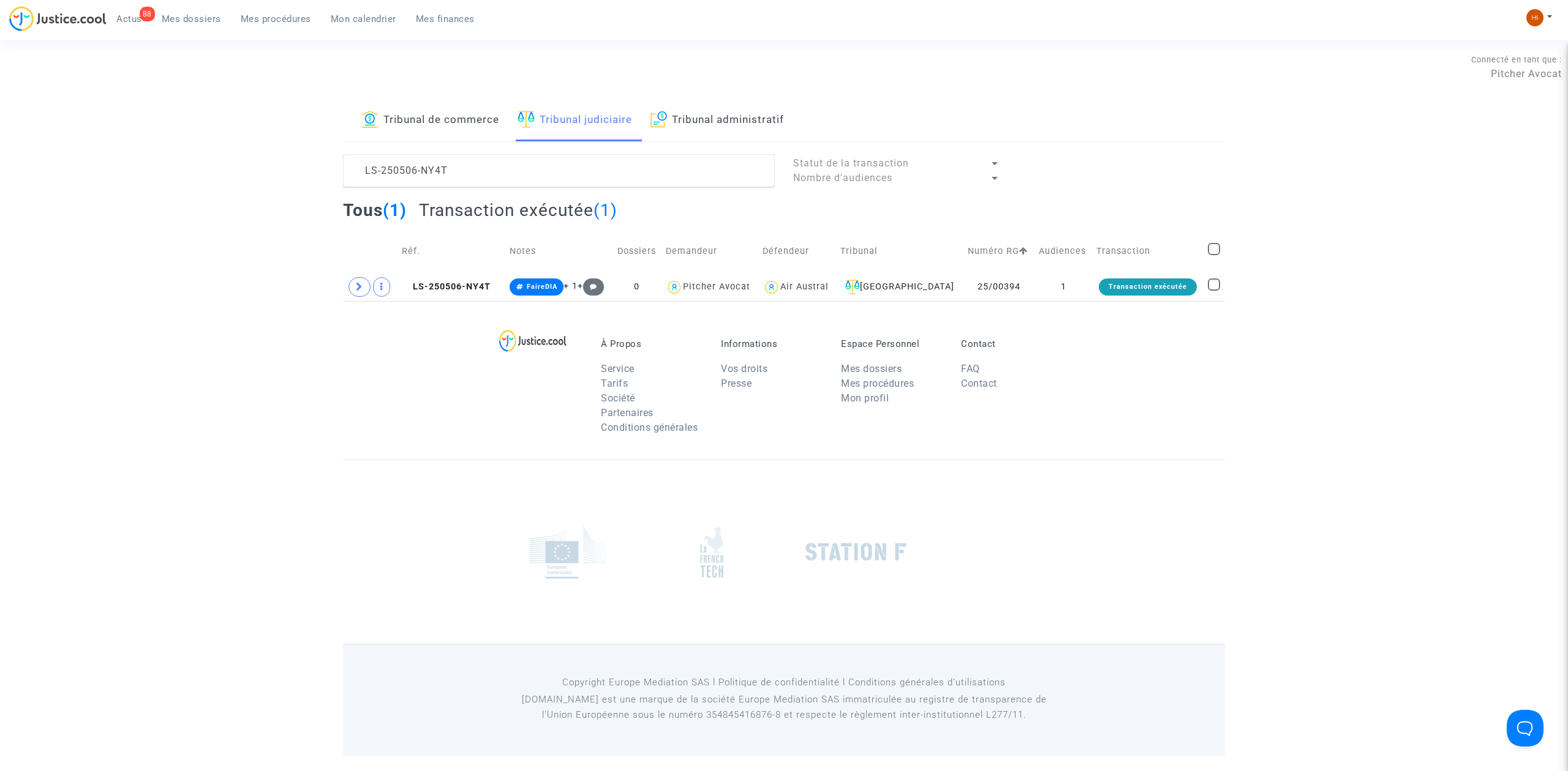
click at [447, 270] on td "Réf." at bounding box center [451, 251] width 108 height 44
click at [471, 287] on span "LS-250506-NY4T" at bounding box center [446, 287] width 88 height 10
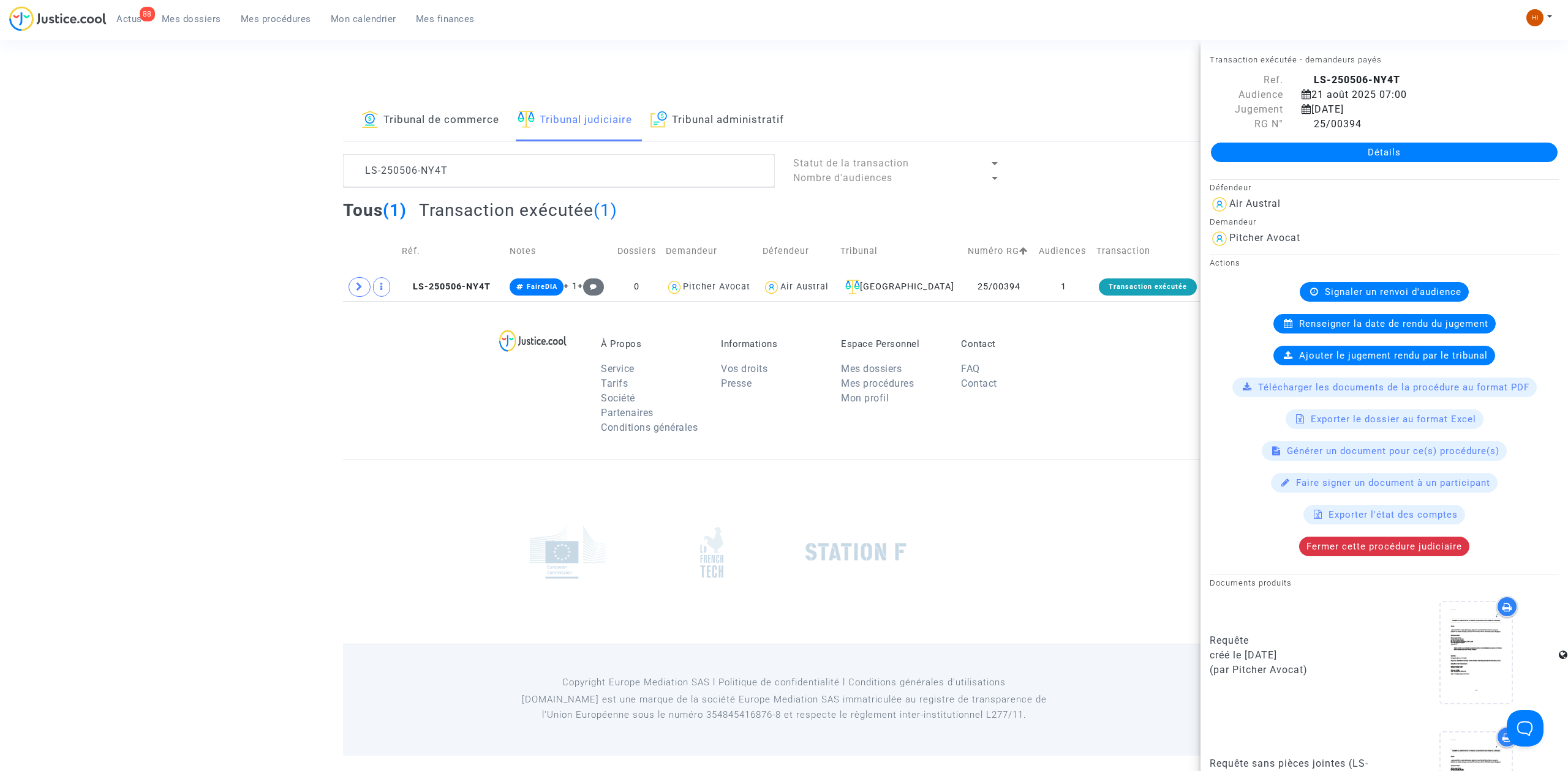
click at [1361, 149] on link "Détails" at bounding box center [1384, 152] width 346 height 19
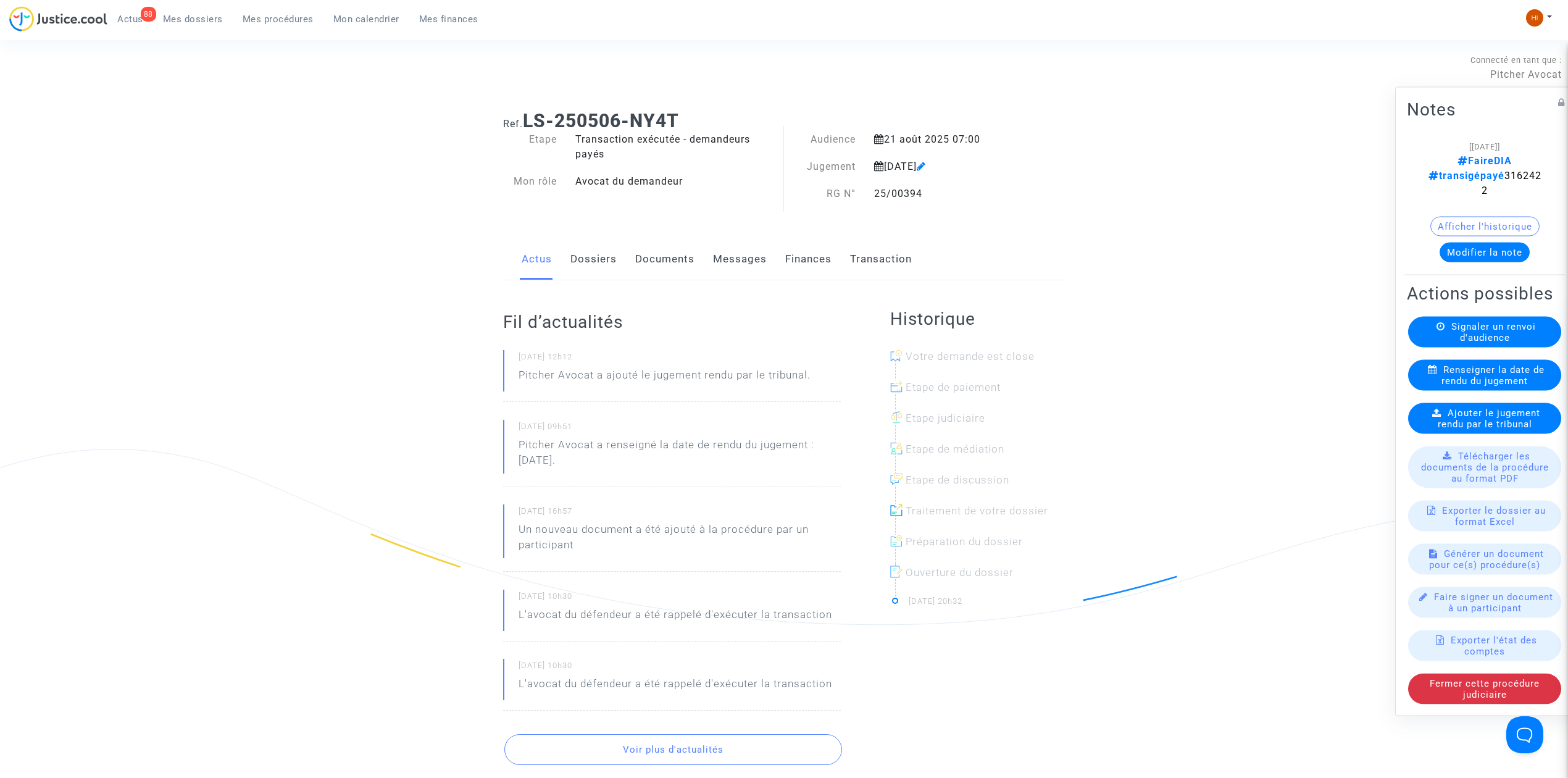
click at [602, 262] on link "Dossiers" at bounding box center [593, 259] width 46 height 40
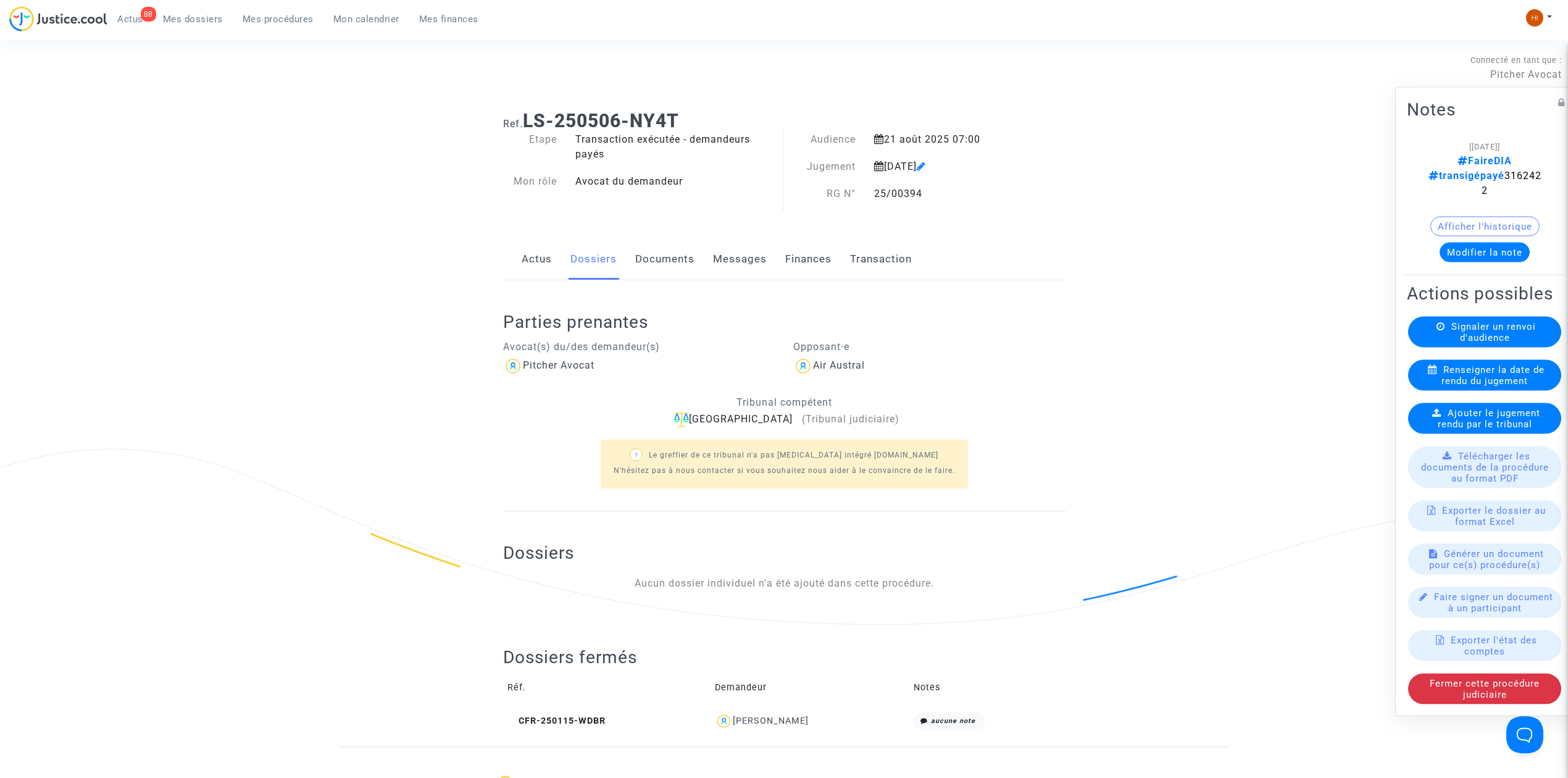
click at [644, 270] on link "Documents" at bounding box center [665, 259] width 59 height 40
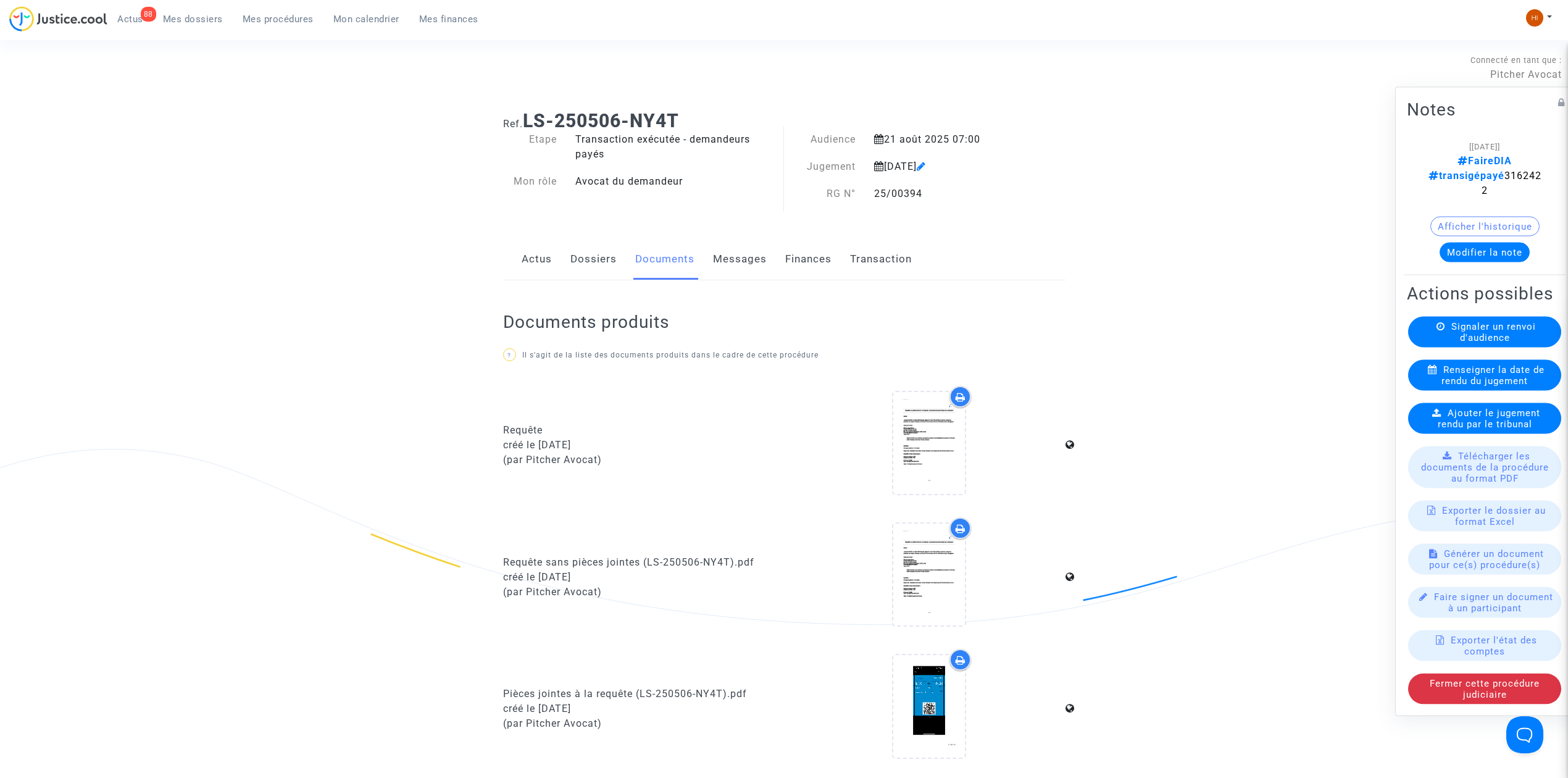
click at [594, 265] on link "Dossiers" at bounding box center [593, 259] width 46 height 40
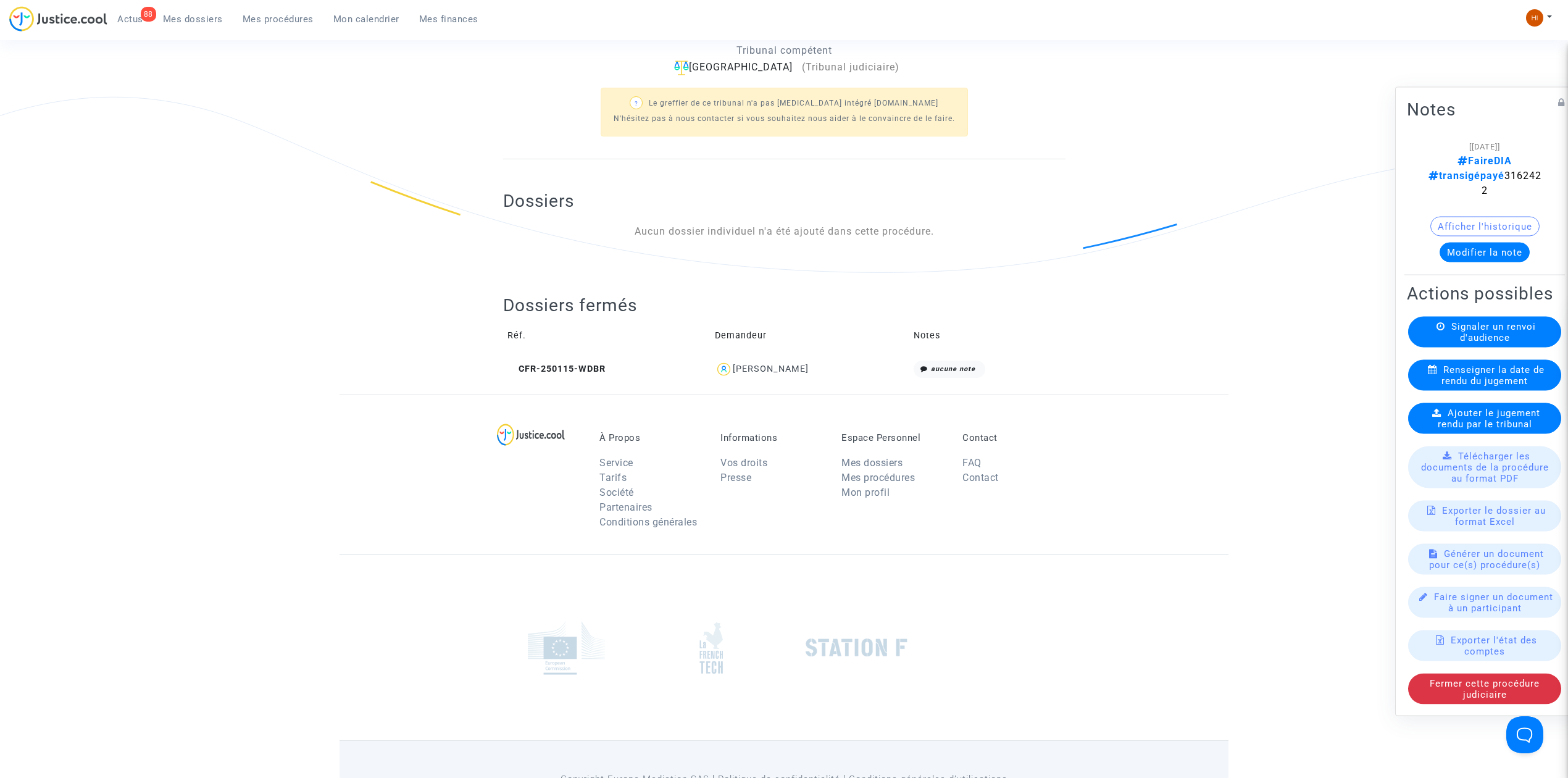
drag, startPoint x: 356, startPoint y: 103, endPoint x: 951, endPoint y: 757, distance: 884.2
click at [951, 757] on section "Connecté en tant que : Pitcher Avocat Ref. LS-250506-NY4T Etape Transaction exé…" at bounding box center [784, 250] width 1568 height 1206
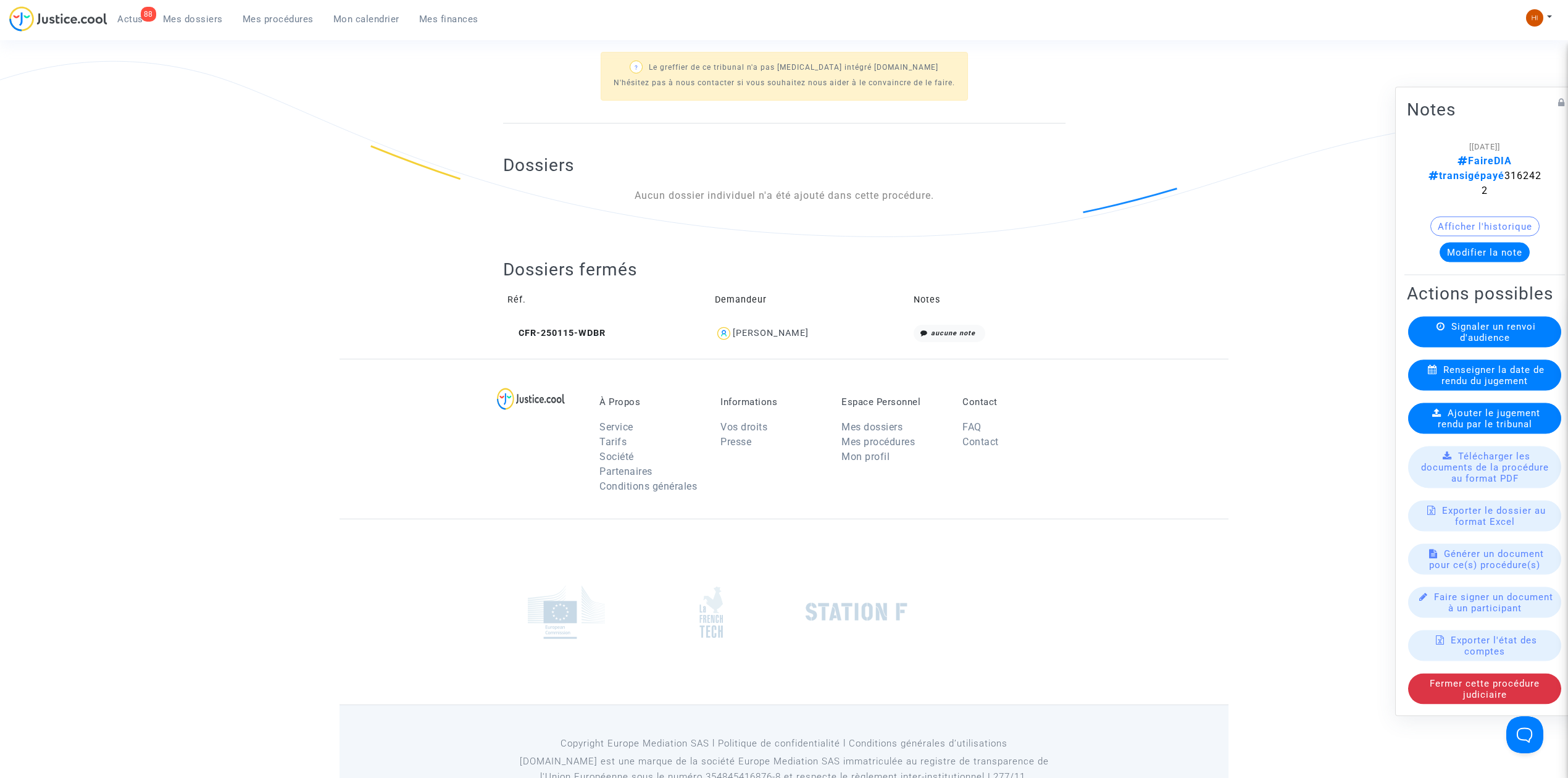
click at [262, 295] on div "Ref. LS-250506-NY4T Etape Transaction exécutée - demandeurs payés Mon rôle Avoc…" at bounding box center [784, 36] width 1568 height 646
click at [354, 223] on ng-component "Ref. LS-250506-NY4T Etape Transaction exécutée - demandeurs payés Mon rôle Avoc…" at bounding box center [784, 36] width 889 height 646
click at [452, 92] on ng-component "Ref. LS-250506-NY4T Etape Transaction exécutée - demandeurs payés Mon rôle Avoc…" at bounding box center [784, 36] width 889 height 646
click at [441, 166] on ng-component "Ref. LS-250506-NY4T Etape Transaction exécutée - demandeurs payés Mon rôle Avoc…" at bounding box center [784, 36] width 889 height 646
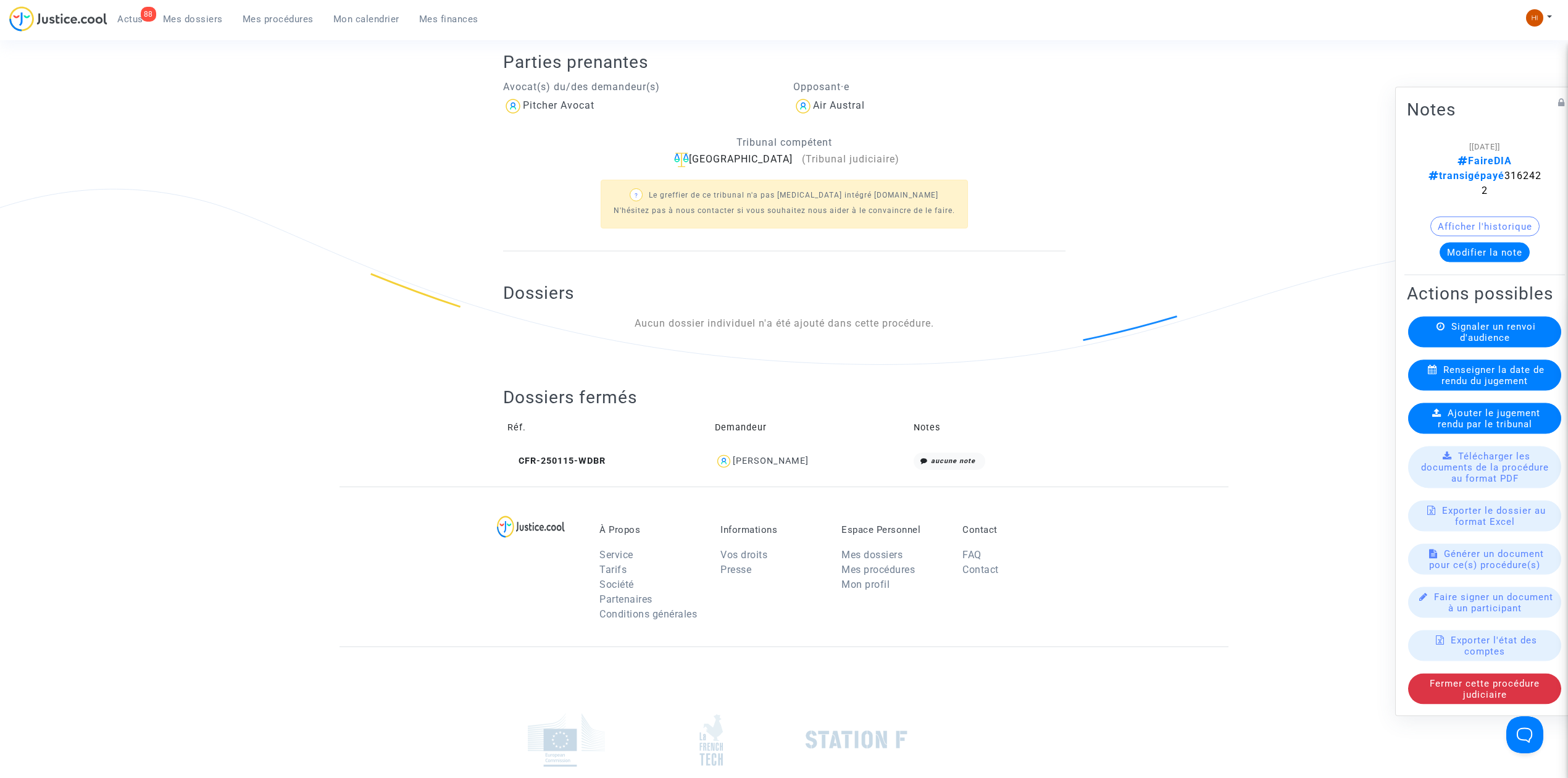
scroll to position [0, 0]
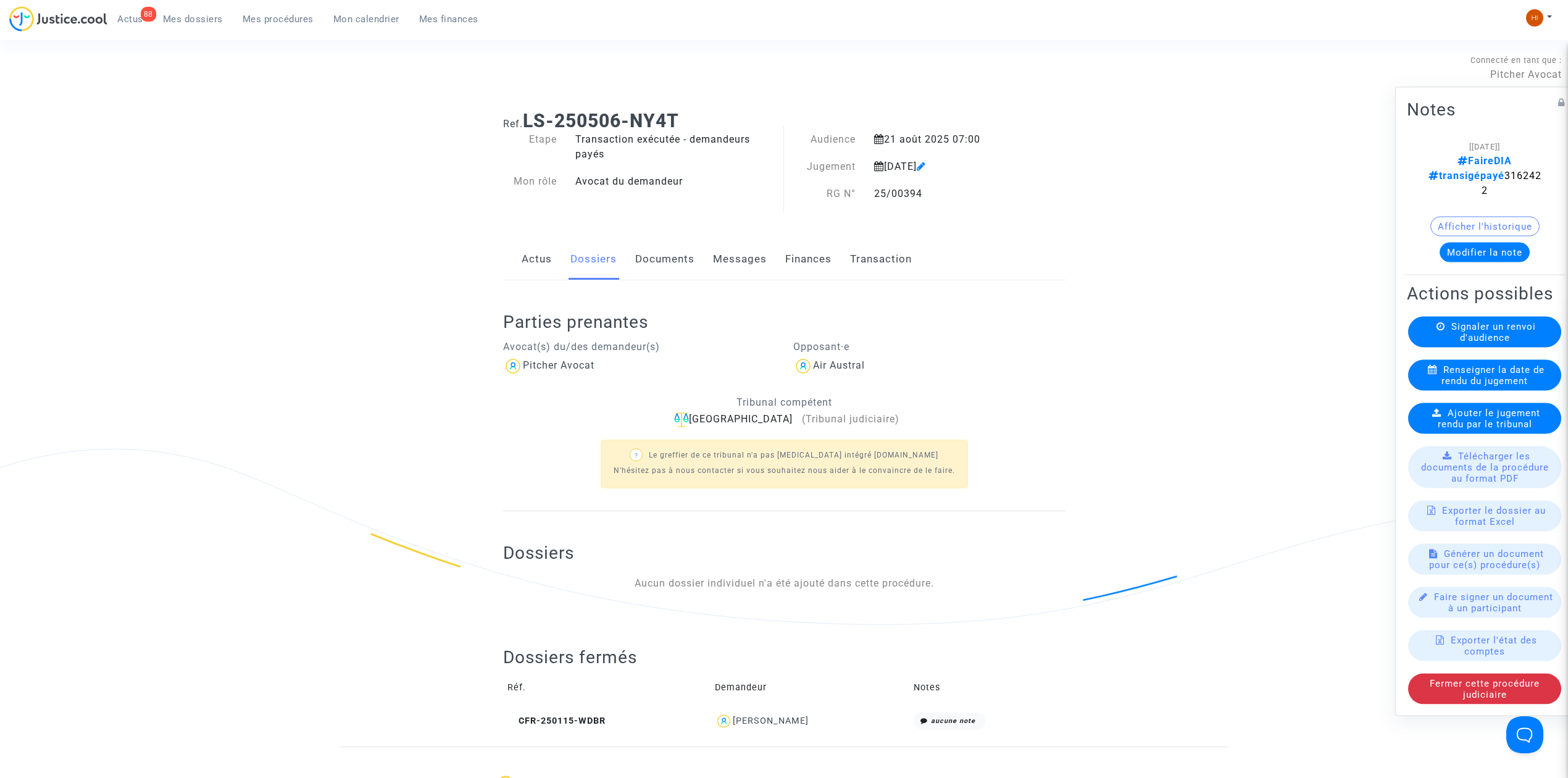
click at [673, 258] on link "Documents" at bounding box center [665, 259] width 59 height 40
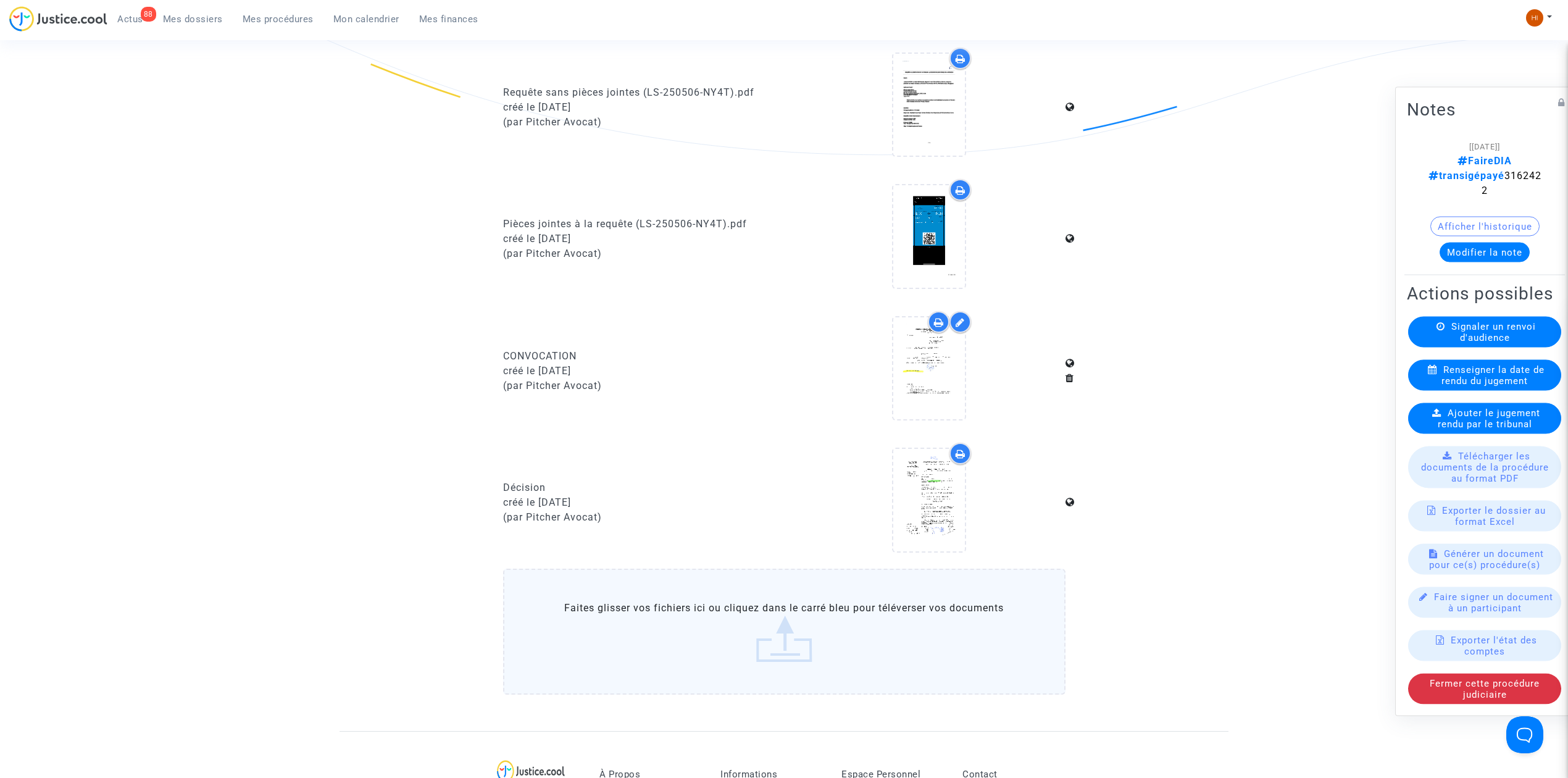
scroll to position [494, 0]
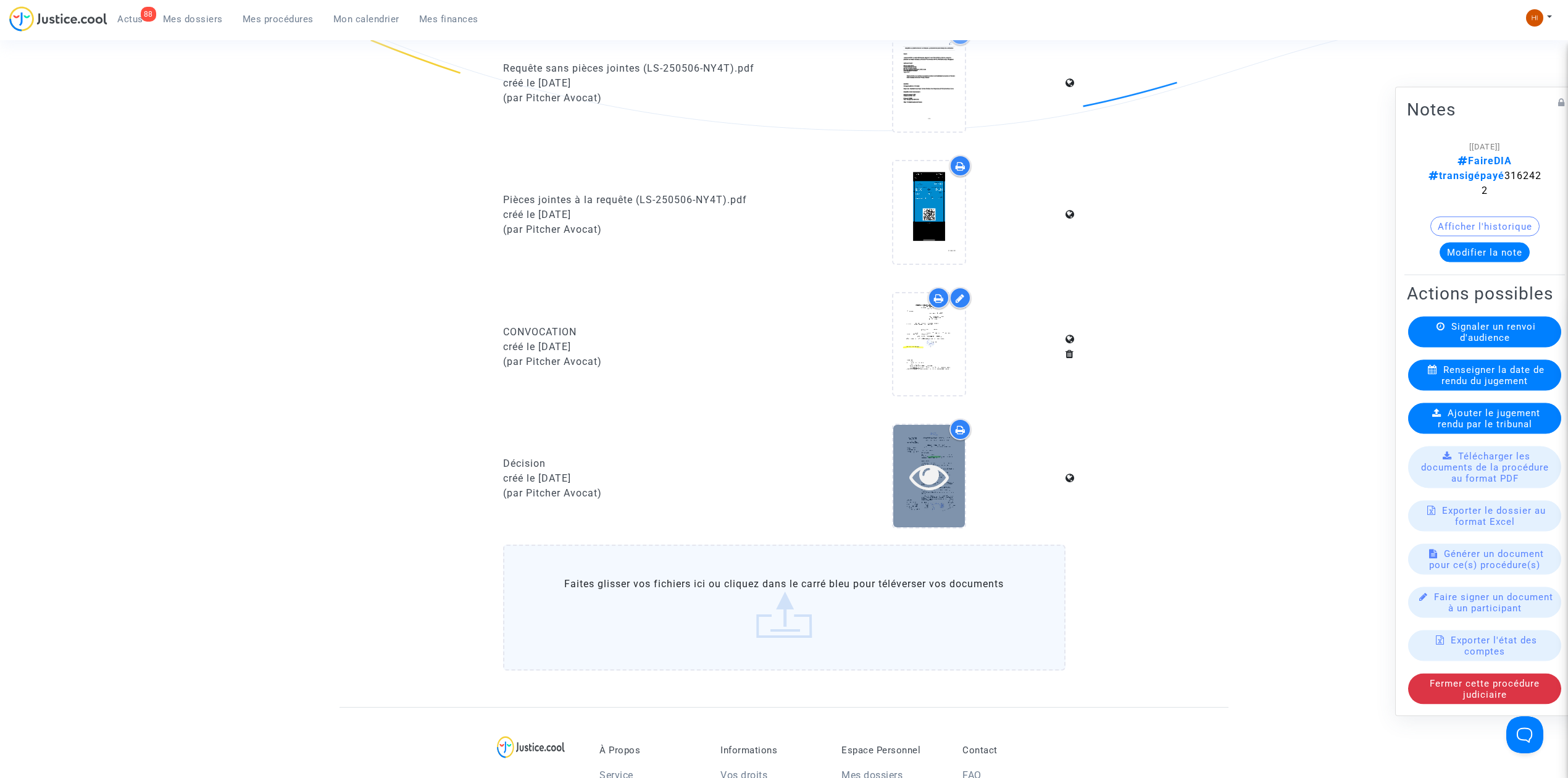
click at [934, 480] on icon at bounding box center [930, 476] width 40 height 40
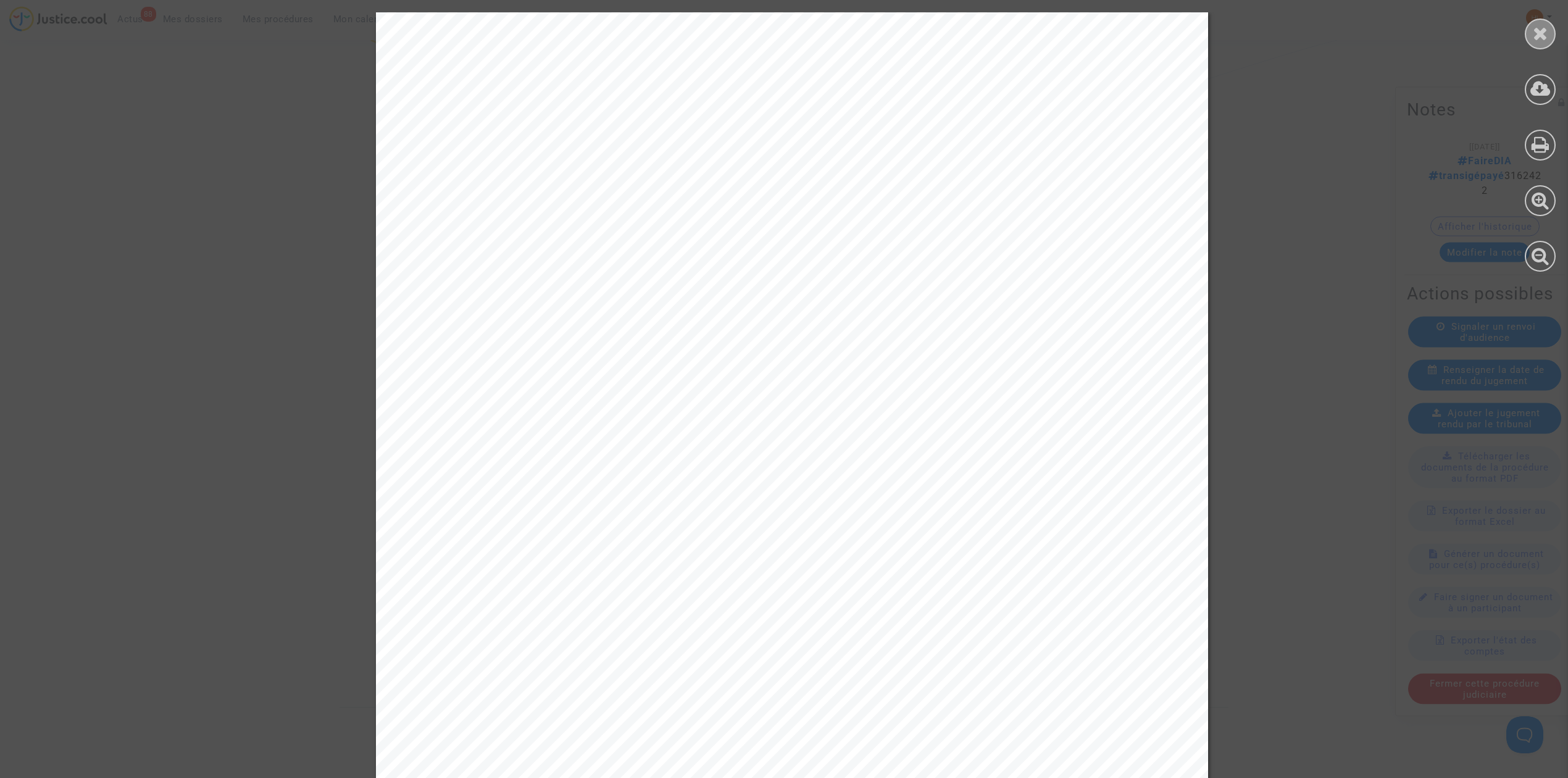
click at [1551, 30] on div at bounding box center [1540, 34] width 31 height 31
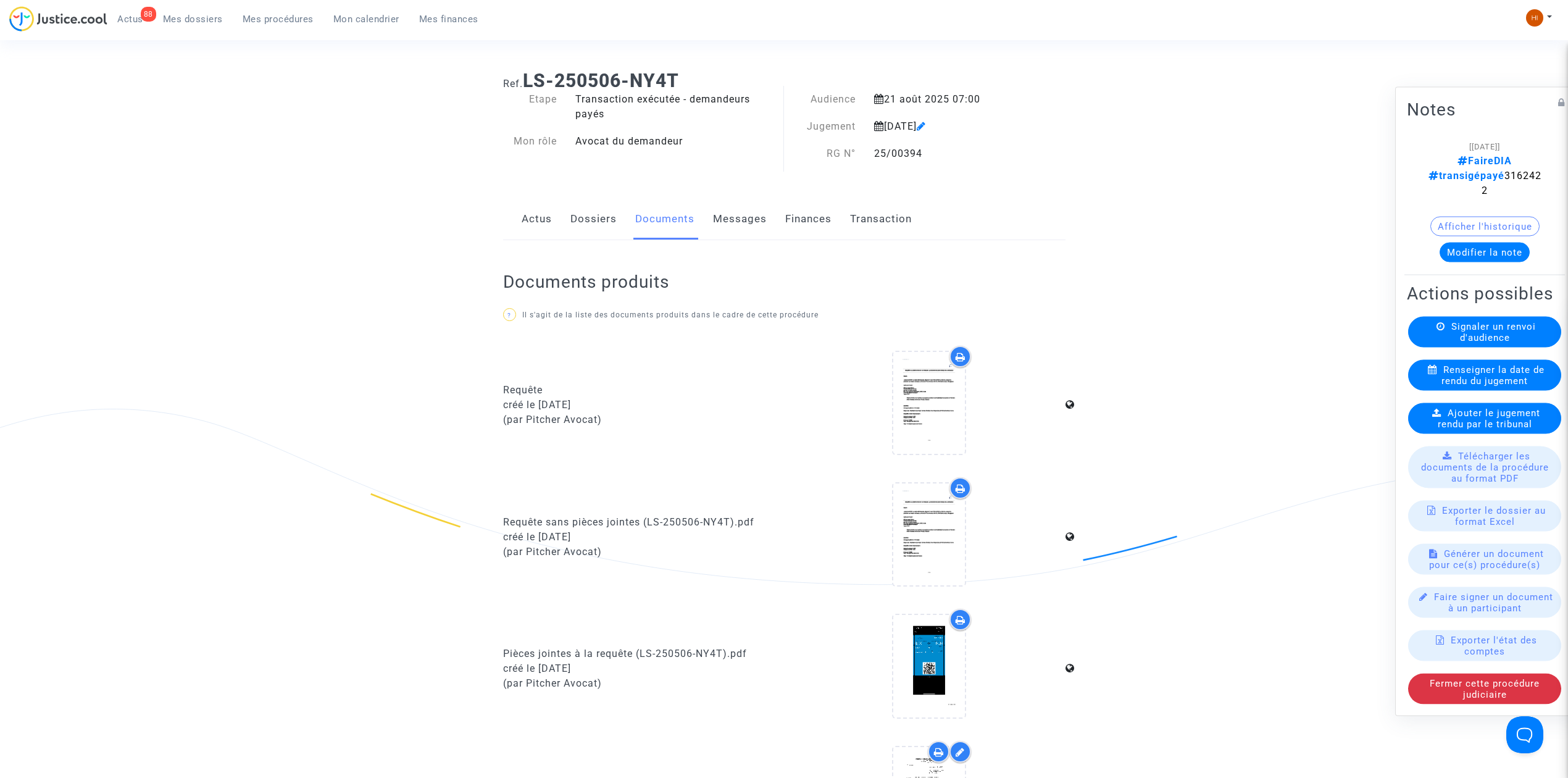
scroll to position [0, 0]
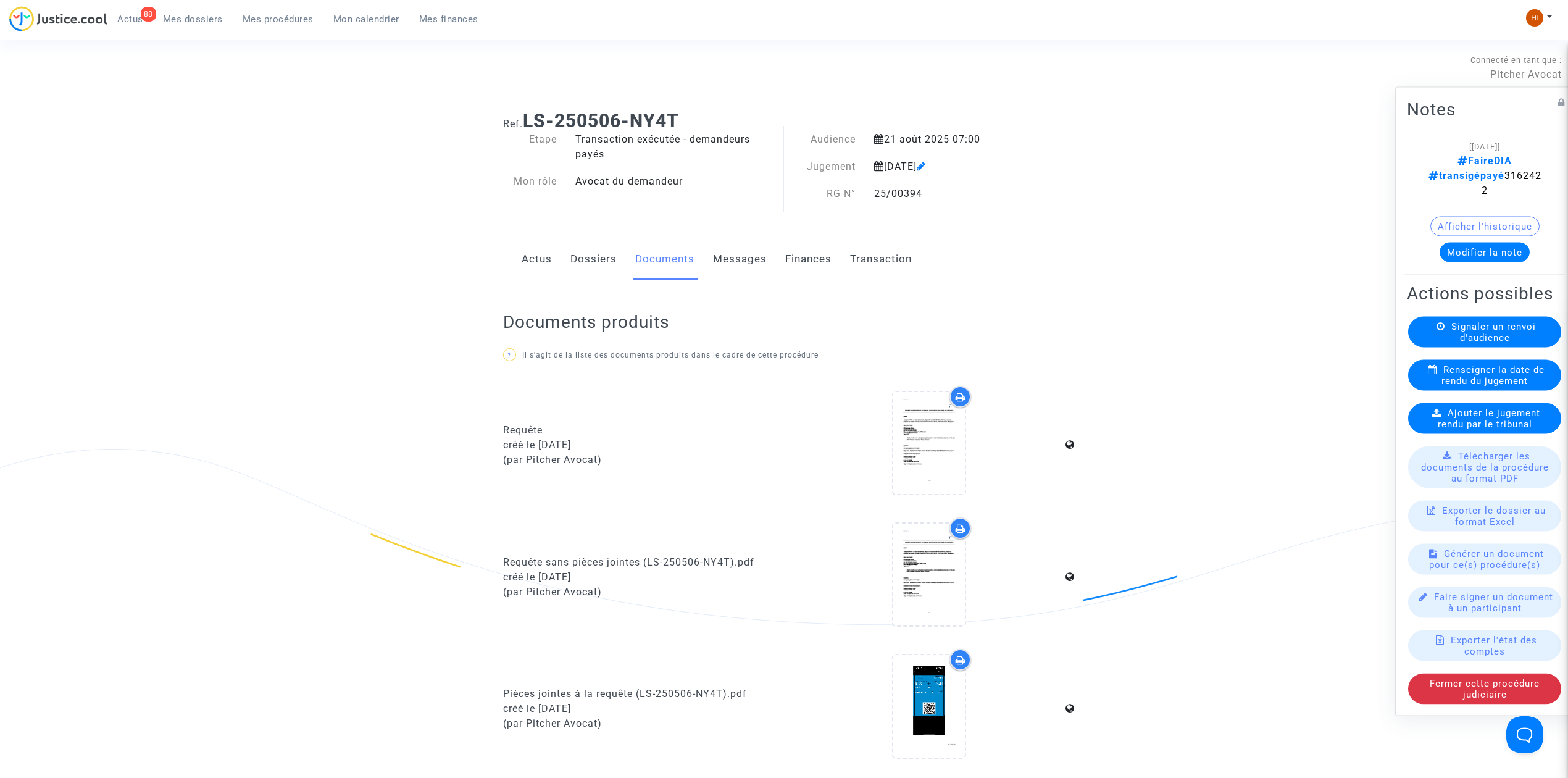
click at [578, 255] on link "Dossiers" at bounding box center [593, 259] width 46 height 40
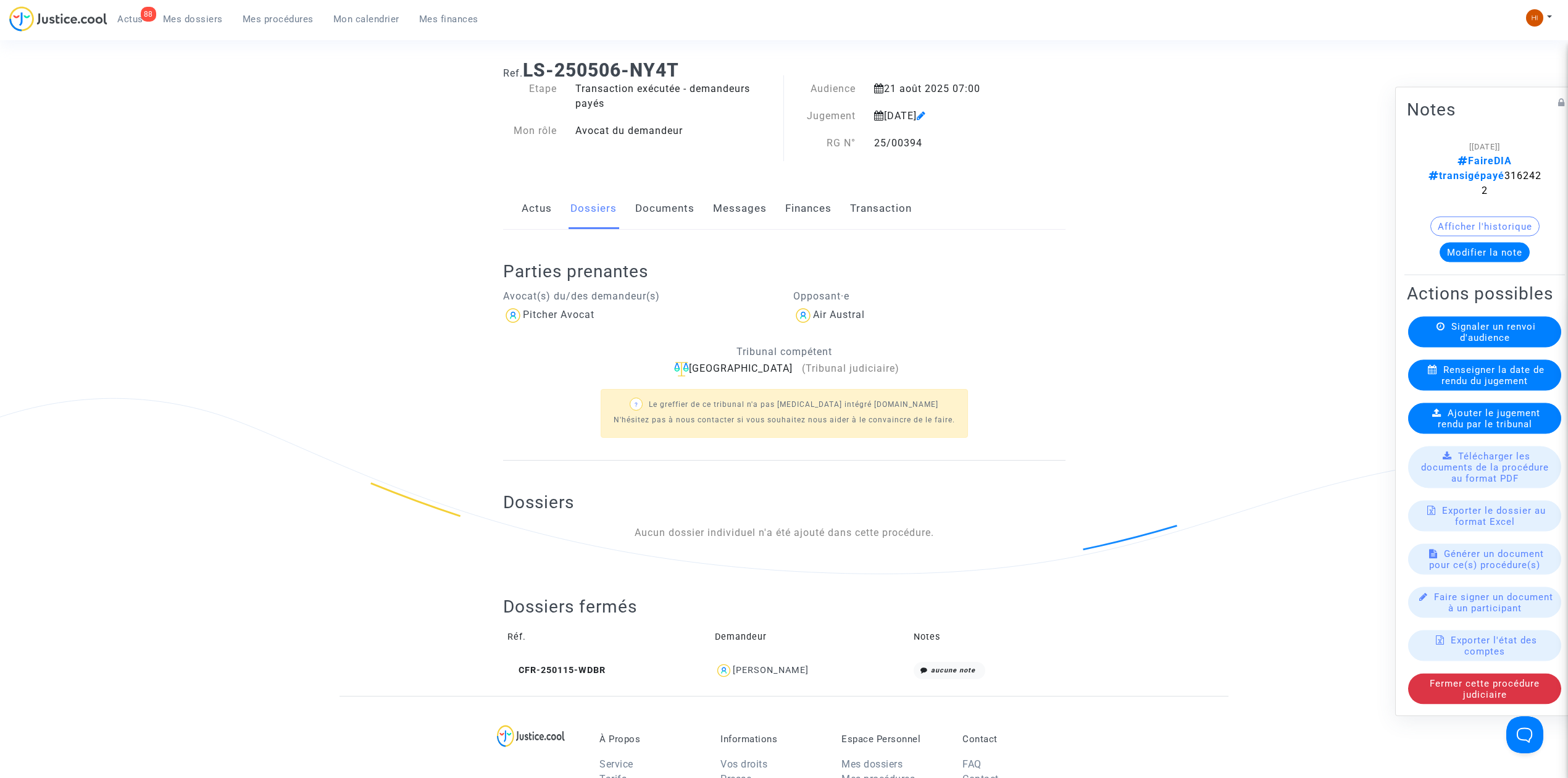
scroll to position [164, 0]
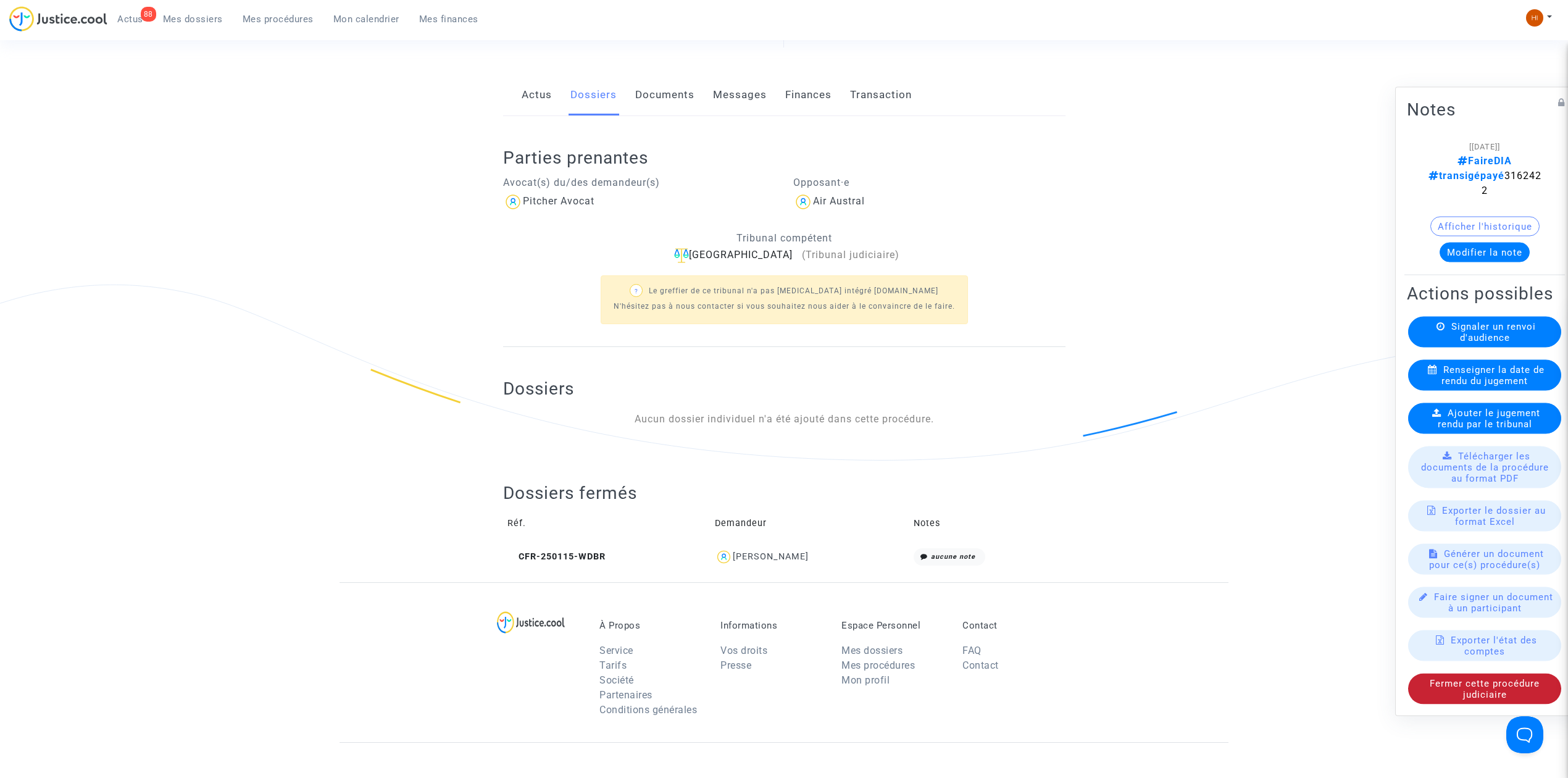
click at [1440, 685] on span "Fermer cette procédure judiciaire" at bounding box center [1484, 690] width 110 height 22
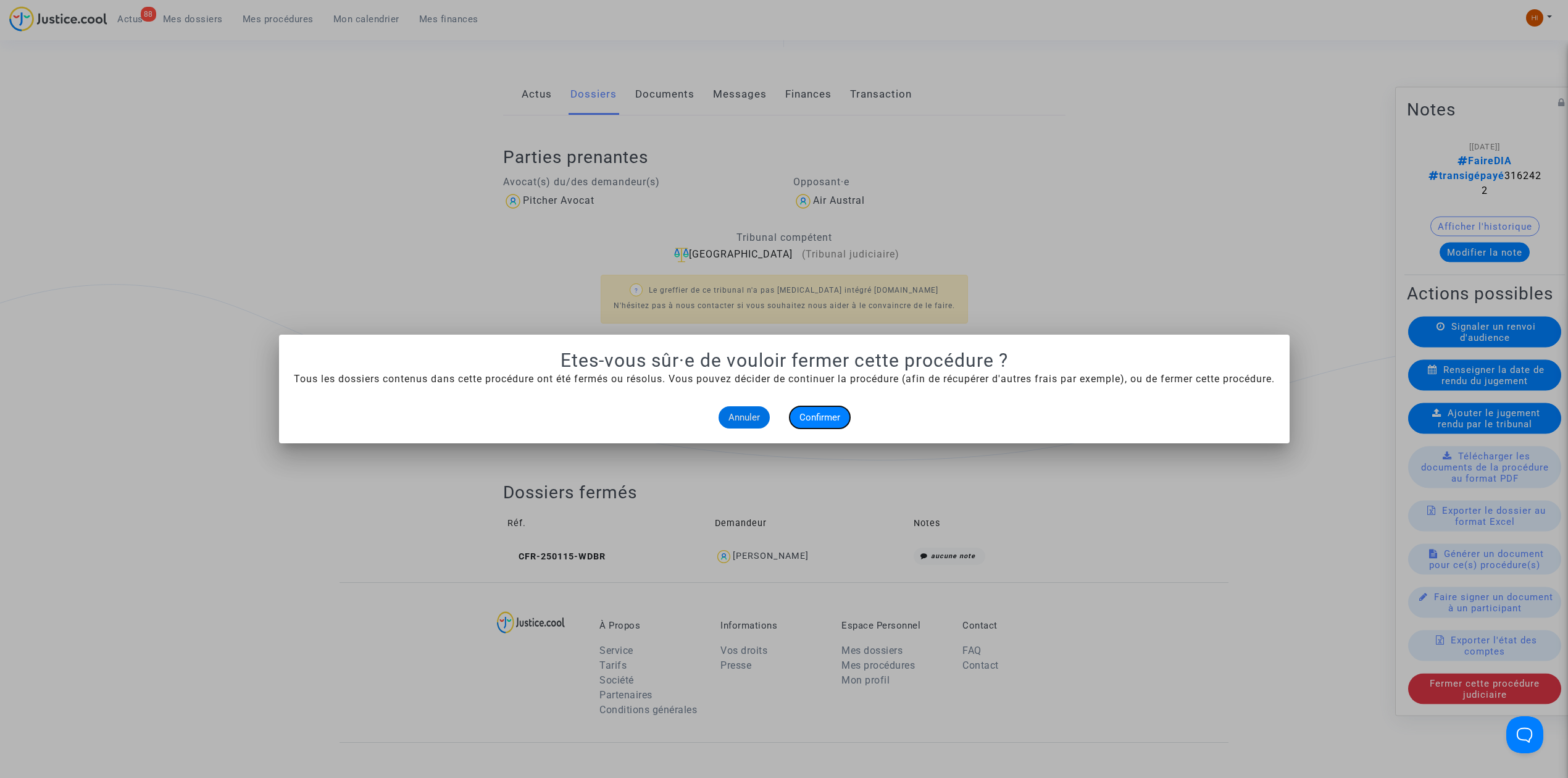
click at [831, 418] on span "Confirmer" at bounding box center [820, 417] width 40 height 11
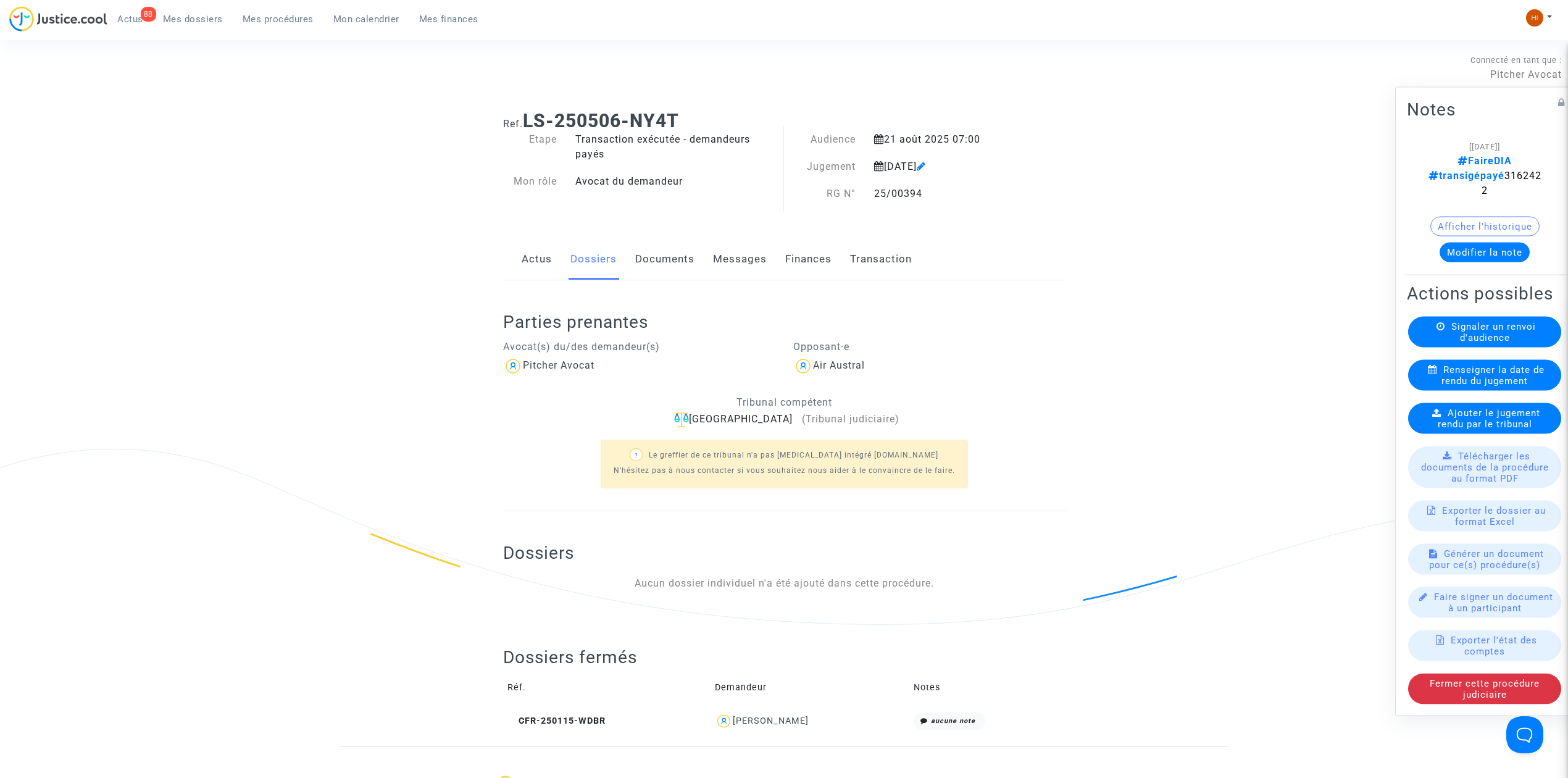
scroll to position [164, 0]
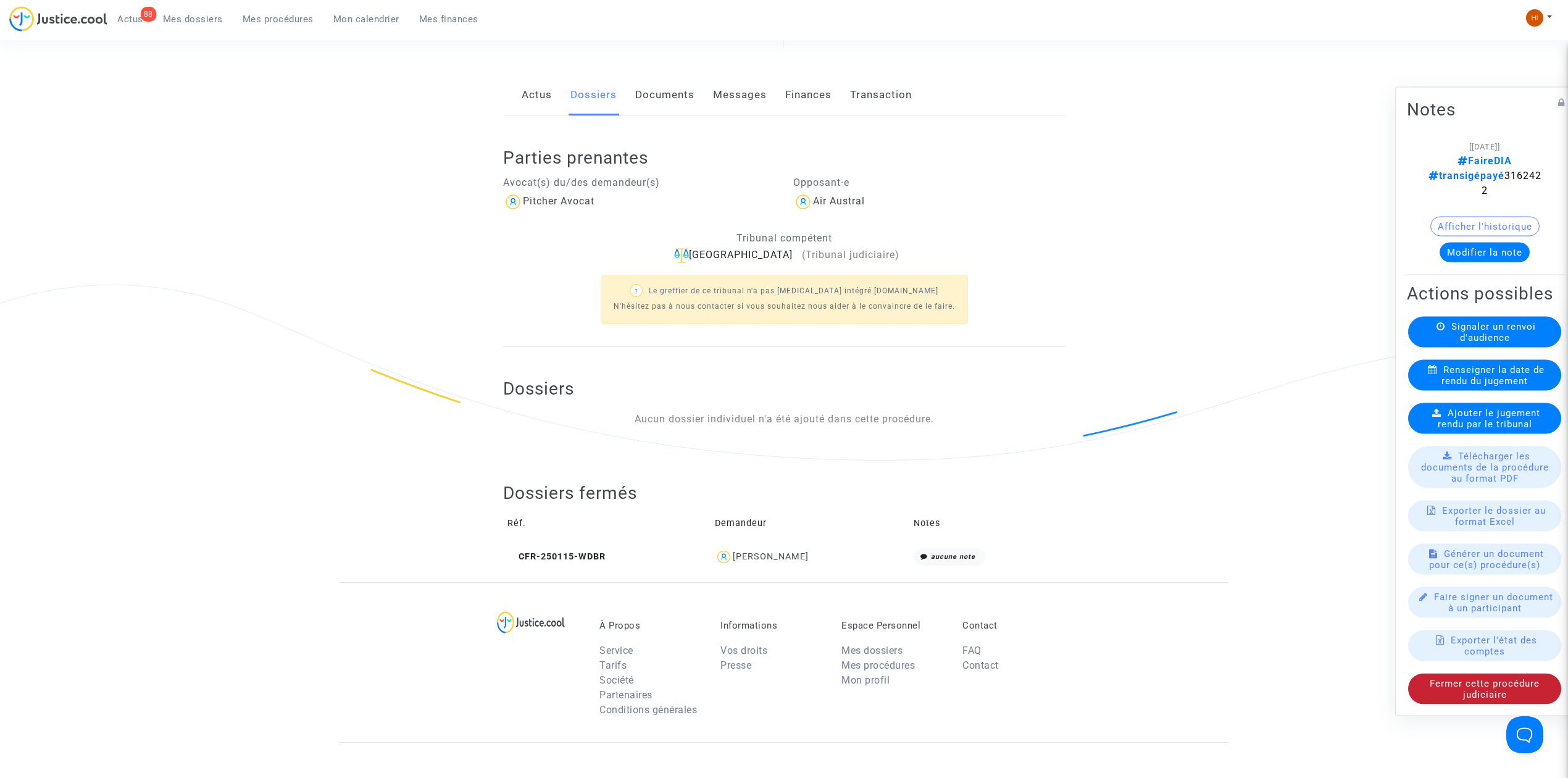
click at [1435, 705] on div "Fermer cette procédure judiciaire" at bounding box center [1485, 689] width 153 height 31
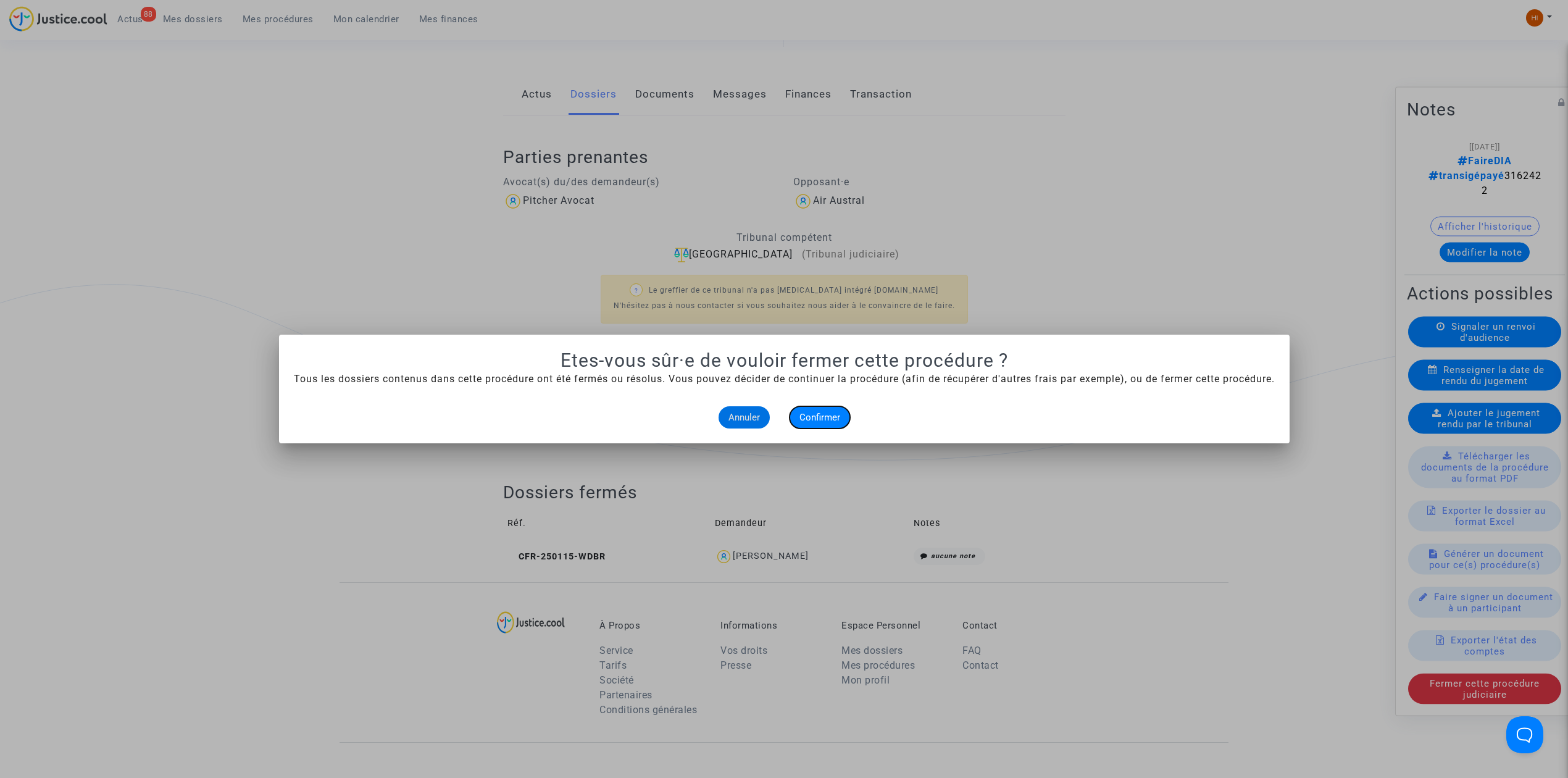
click at [829, 420] on span "Confirmer" at bounding box center [820, 417] width 40 height 11
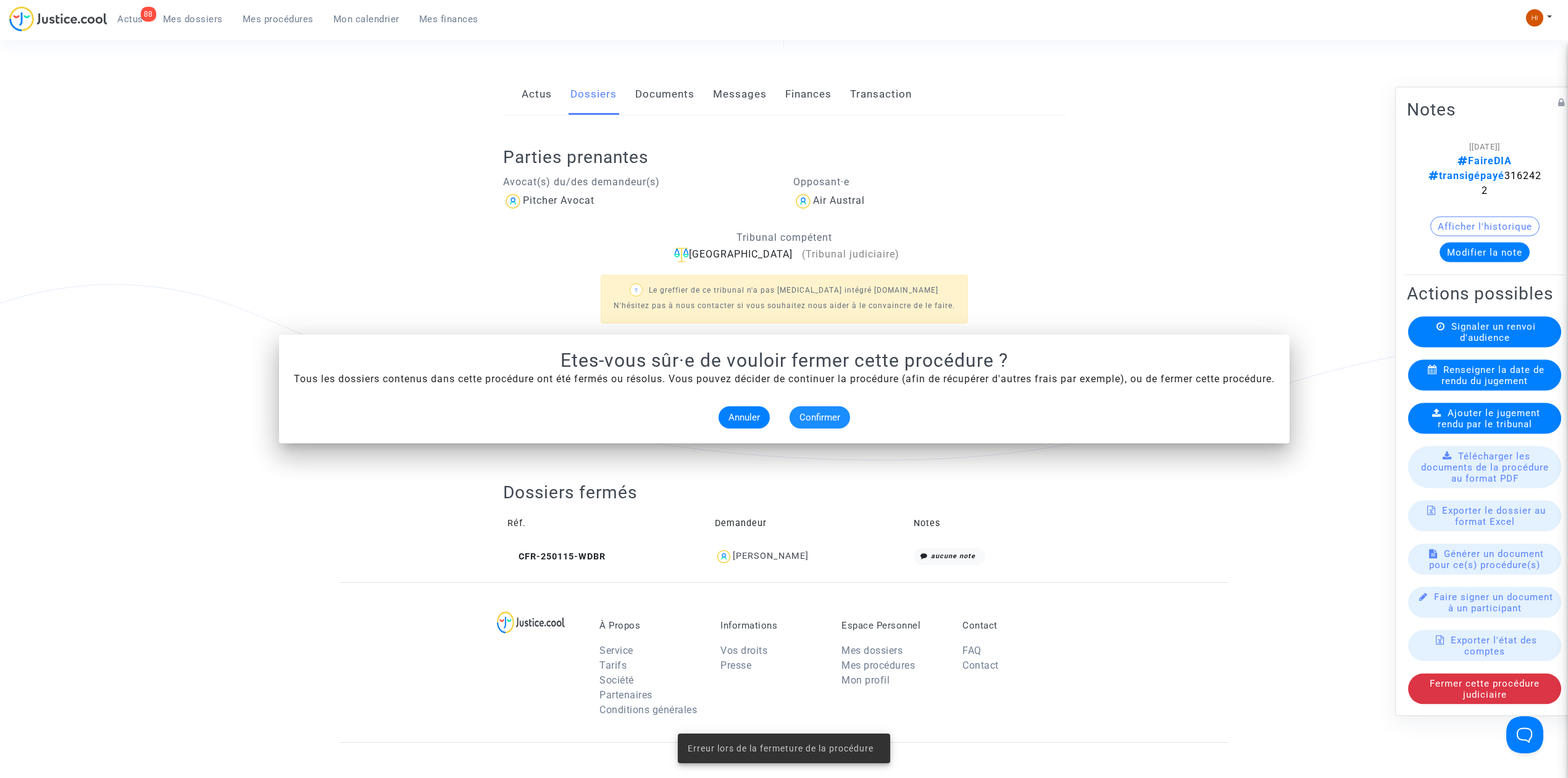
scroll to position [164, 0]
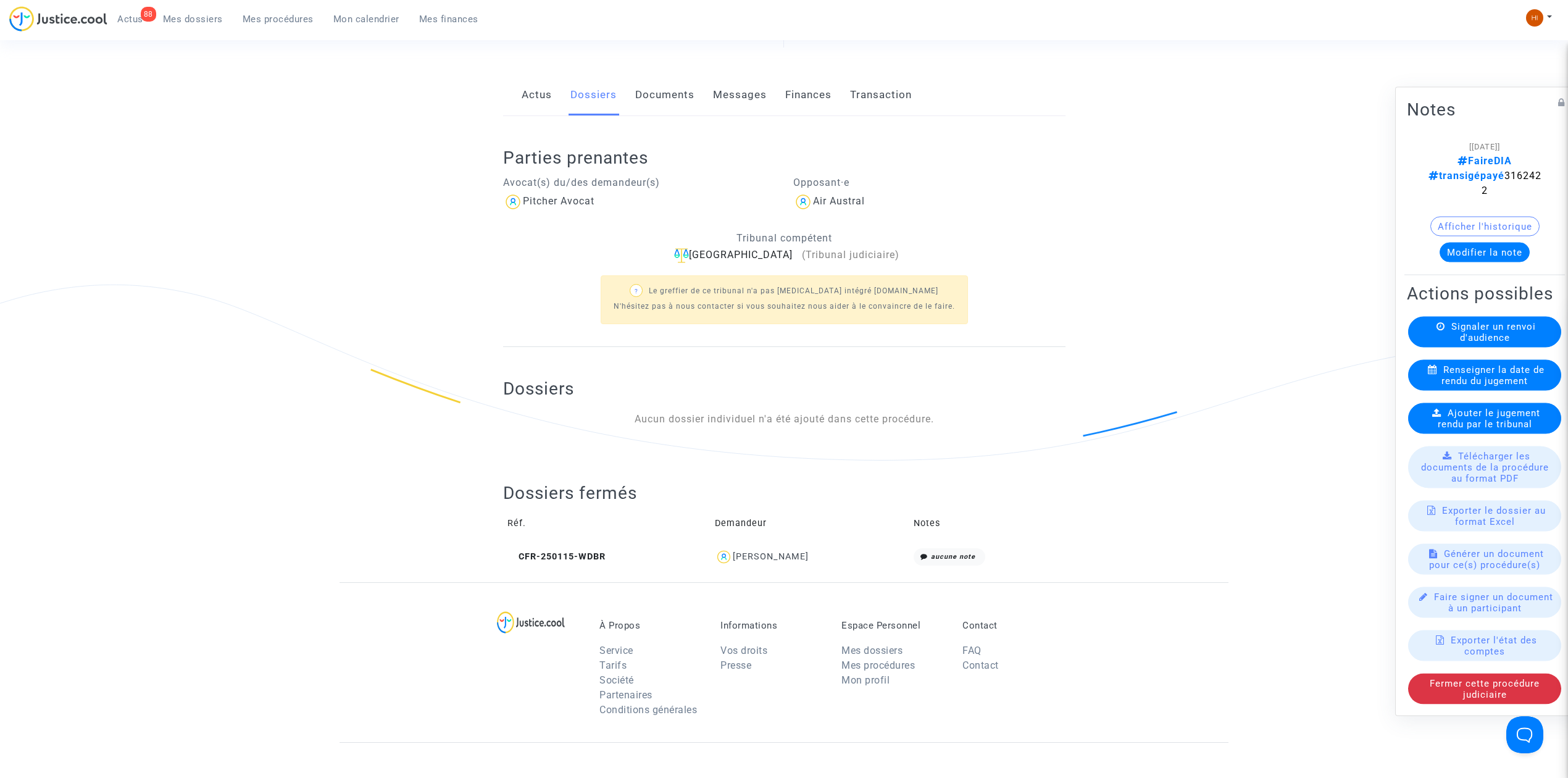
click at [307, 20] on span "Mes procédures" at bounding box center [278, 19] width 71 height 11
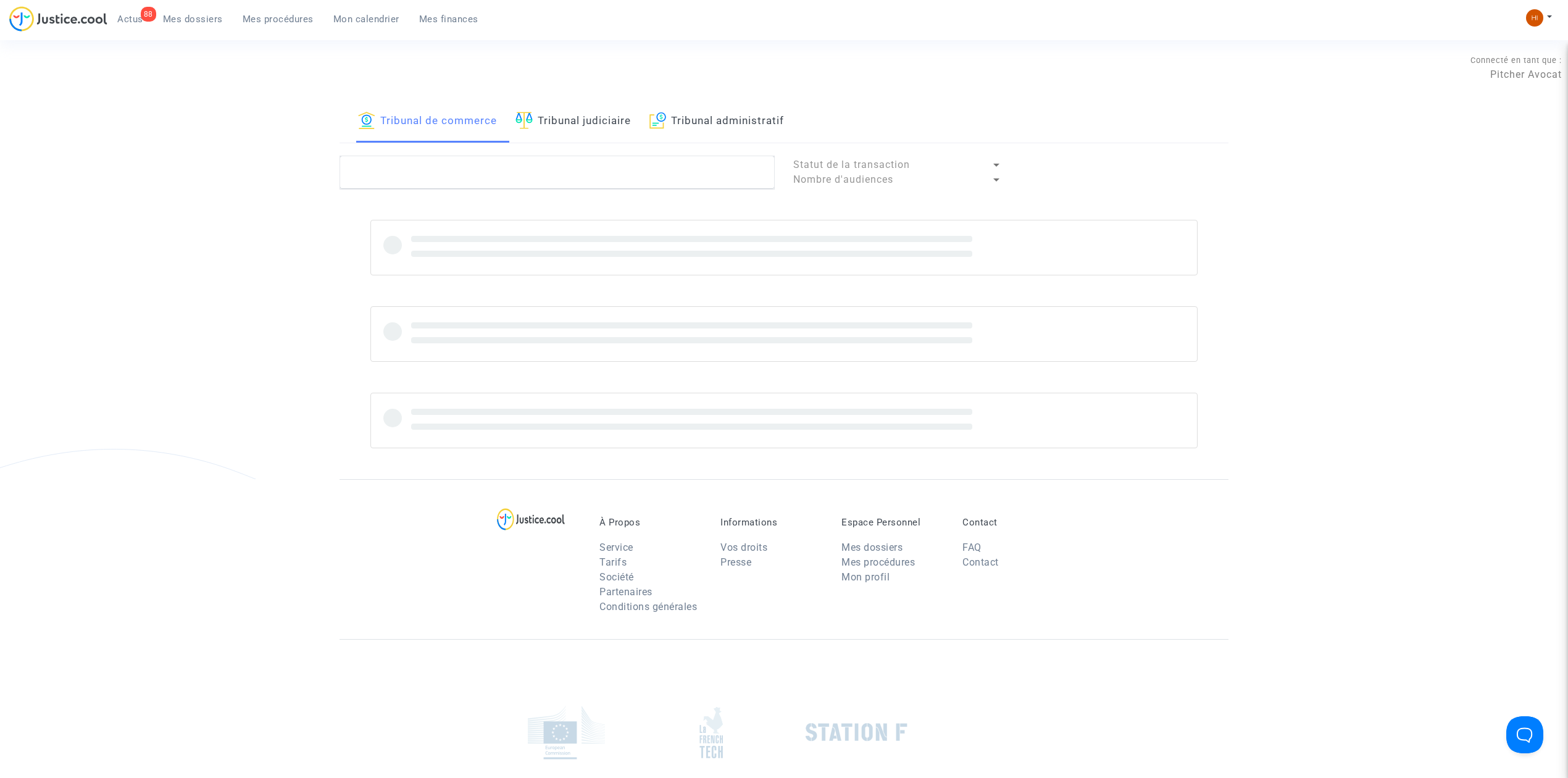
drag, startPoint x: 569, startPoint y: 109, endPoint x: 554, endPoint y: 147, distance: 40.9
click at [570, 110] on link "Tribunal judiciaire" at bounding box center [573, 121] width 115 height 42
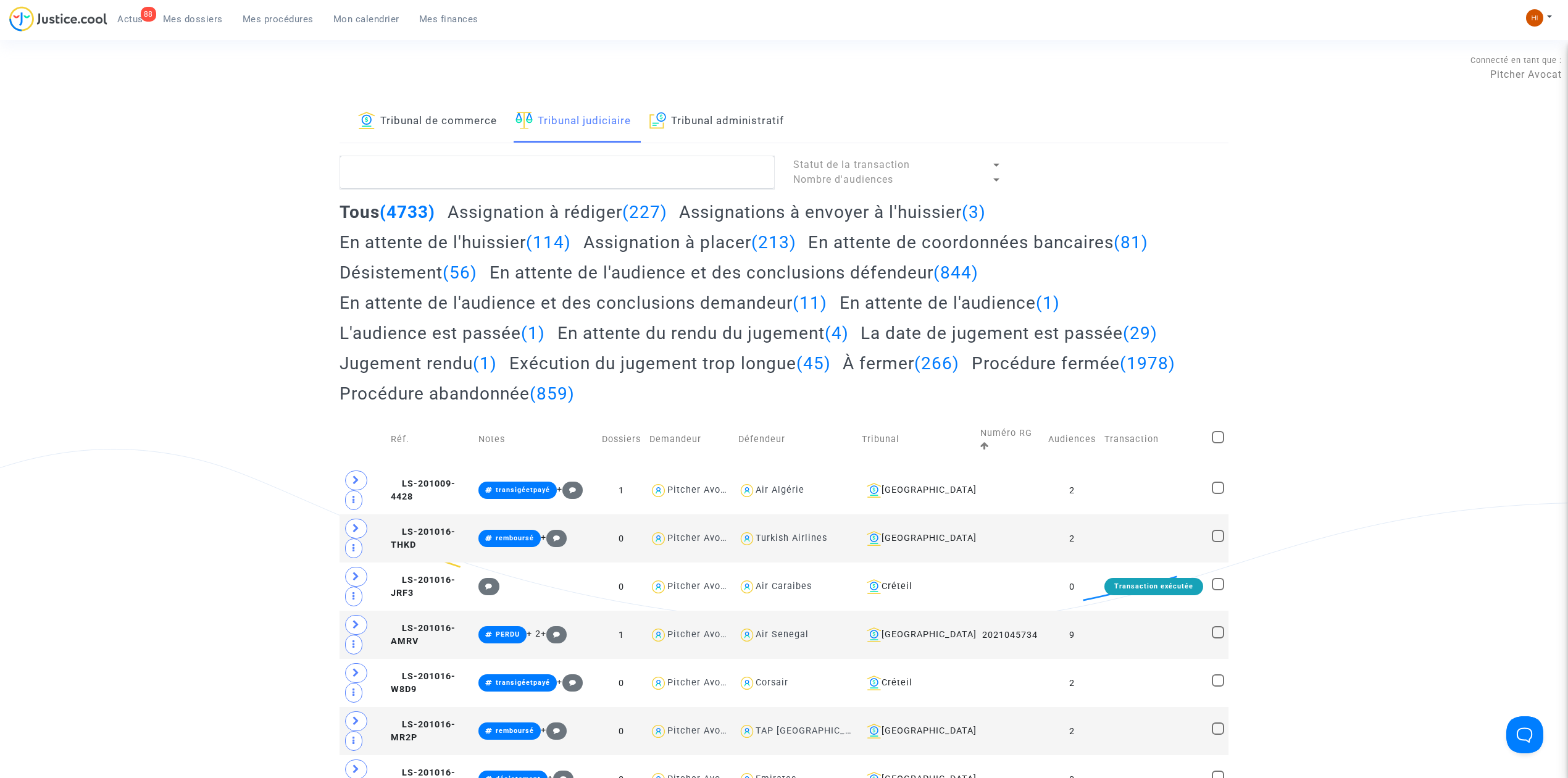
click at [428, 124] on link "Tribunal de commerce" at bounding box center [427, 121] width 139 height 42
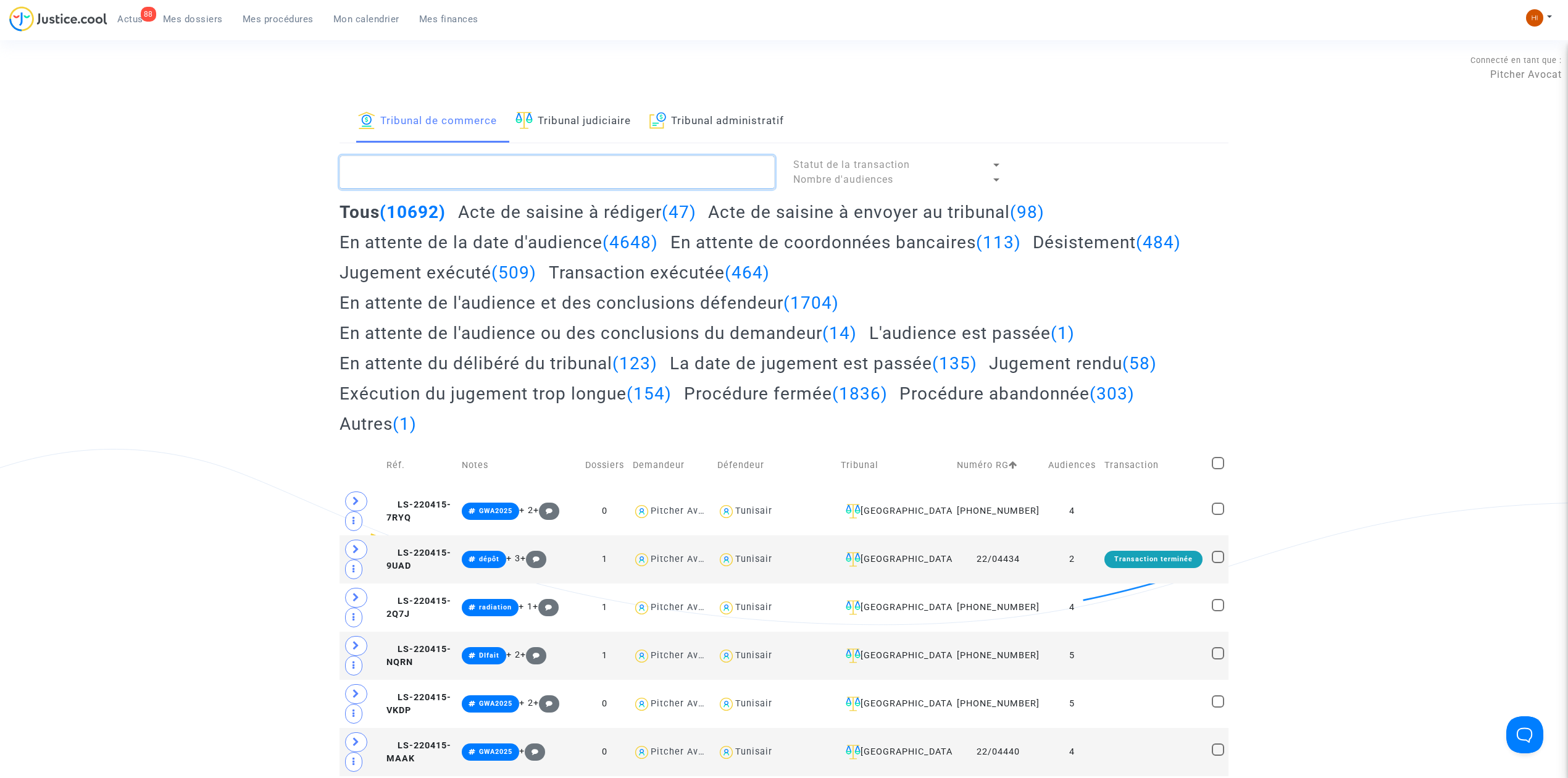
click at [448, 181] on textarea at bounding box center [557, 172] width 435 height 33
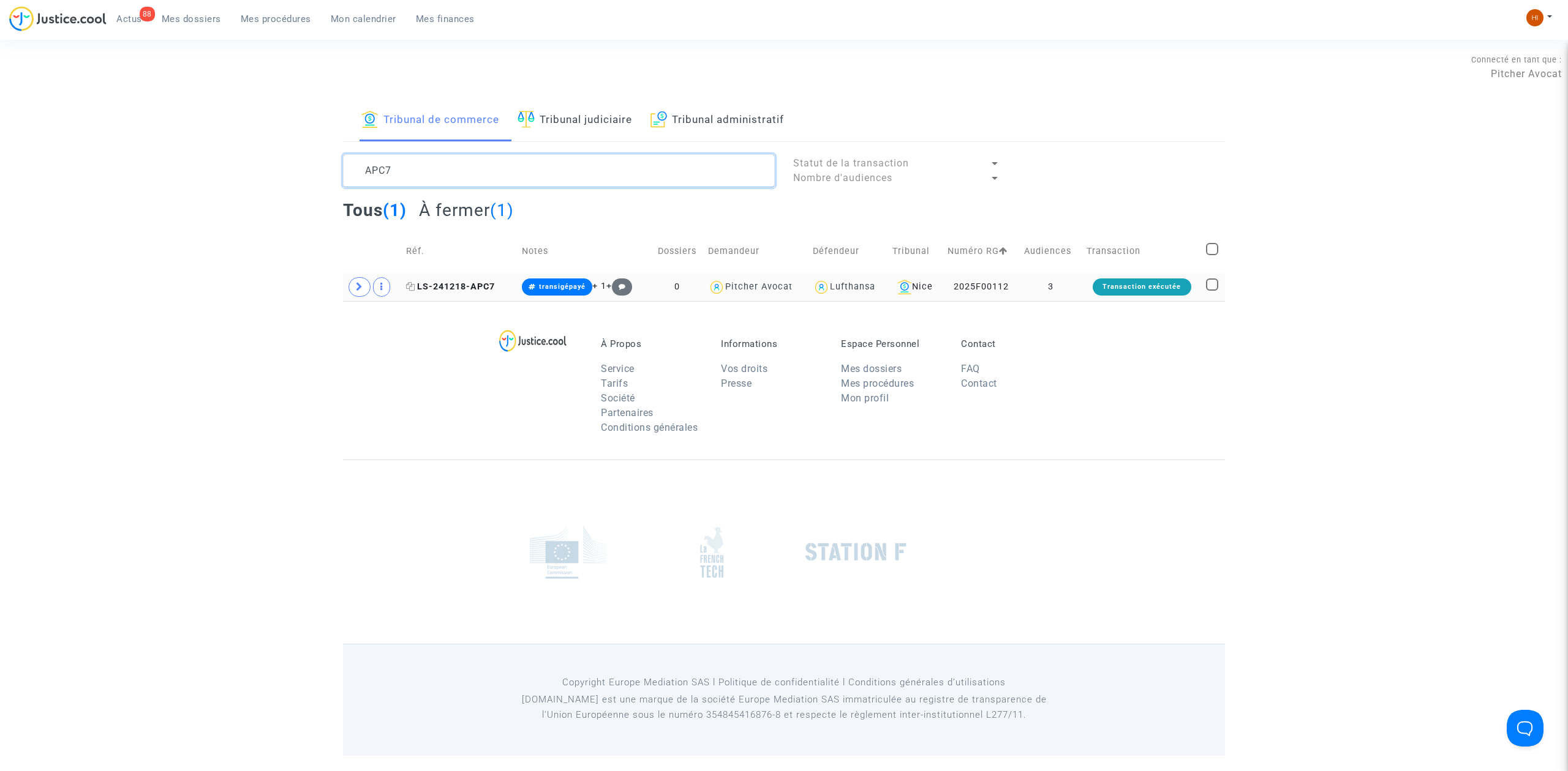
type textarea "APC7"
drag, startPoint x: 474, startPoint y: 284, endPoint x: 1030, endPoint y: 226, distance: 559.0
click at [472, 284] on span "LS-241218-APC7" at bounding box center [450, 287] width 88 height 10
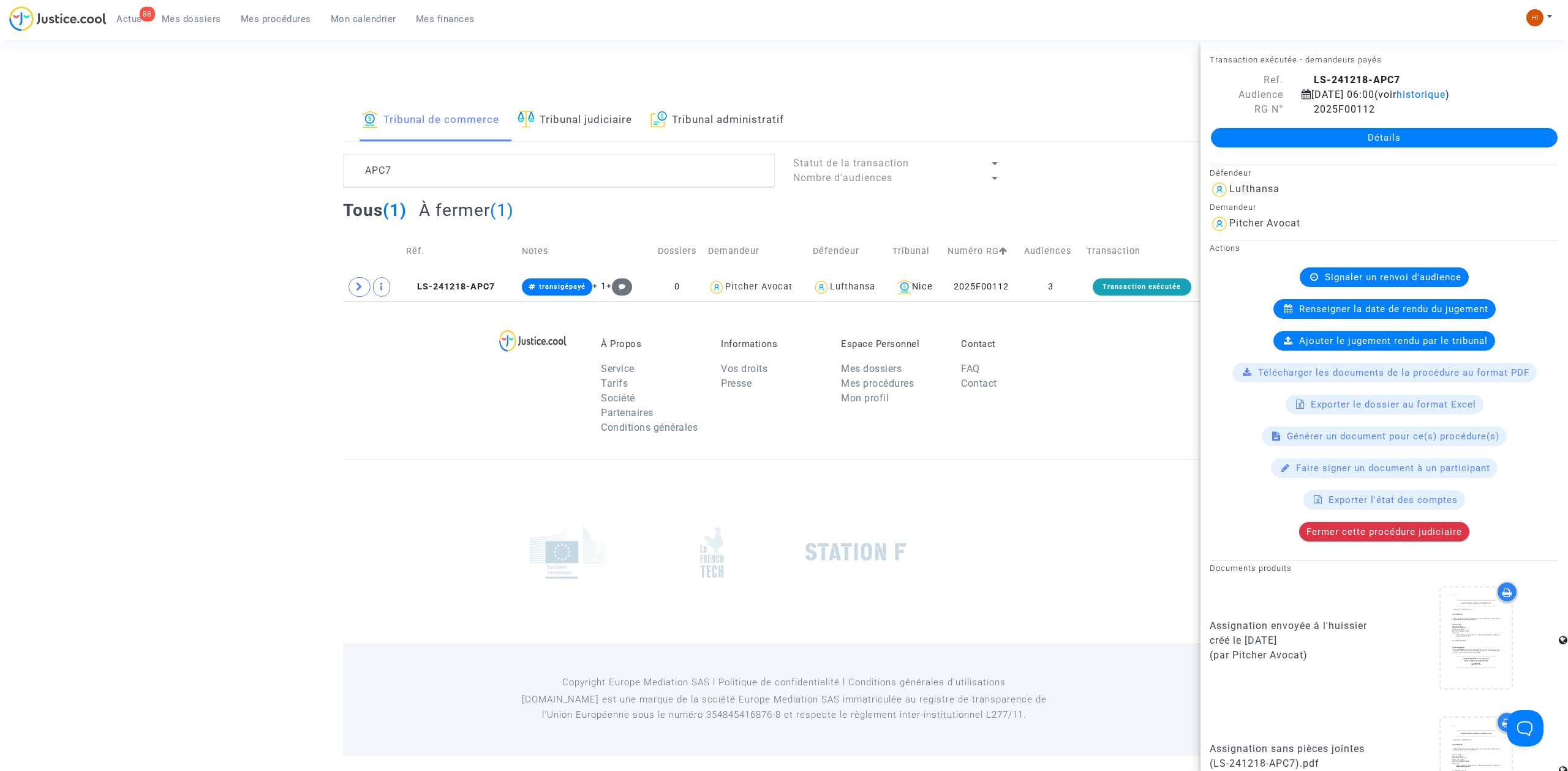
click at [1396, 148] on link "Détails" at bounding box center [1384, 137] width 346 height 19
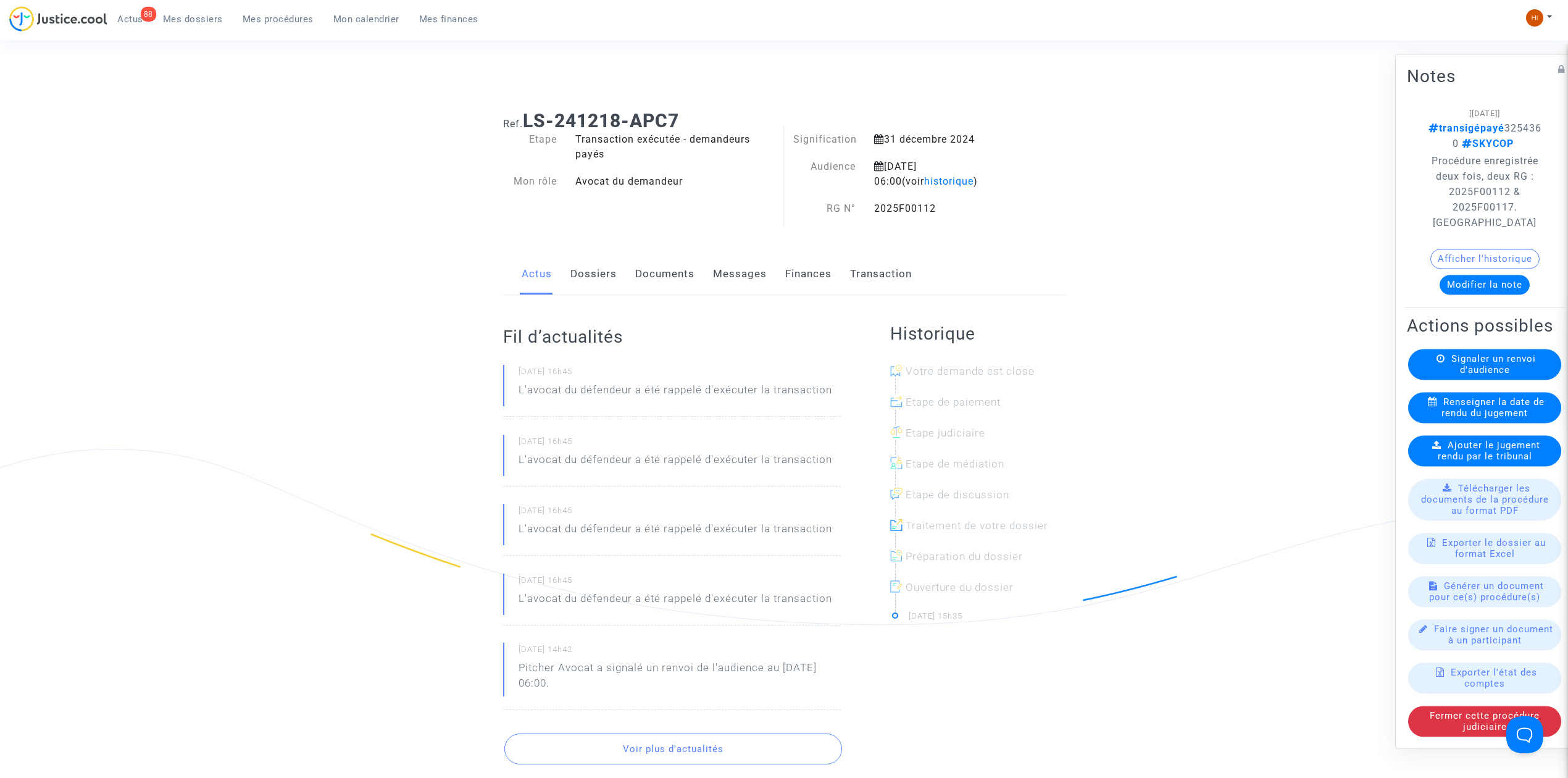
click at [588, 275] on link "Dossiers" at bounding box center [593, 274] width 46 height 40
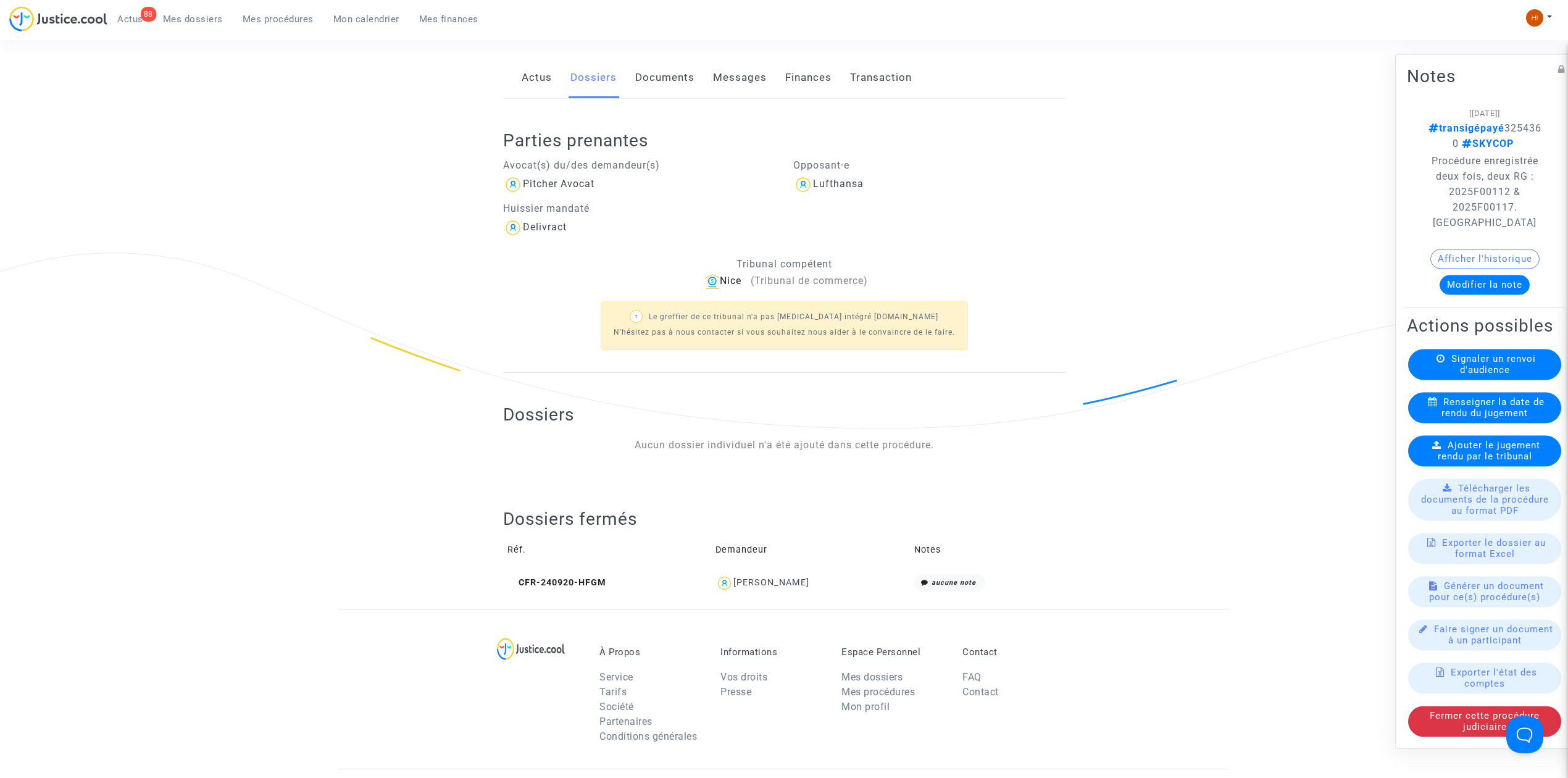
scroll to position [75, 0]
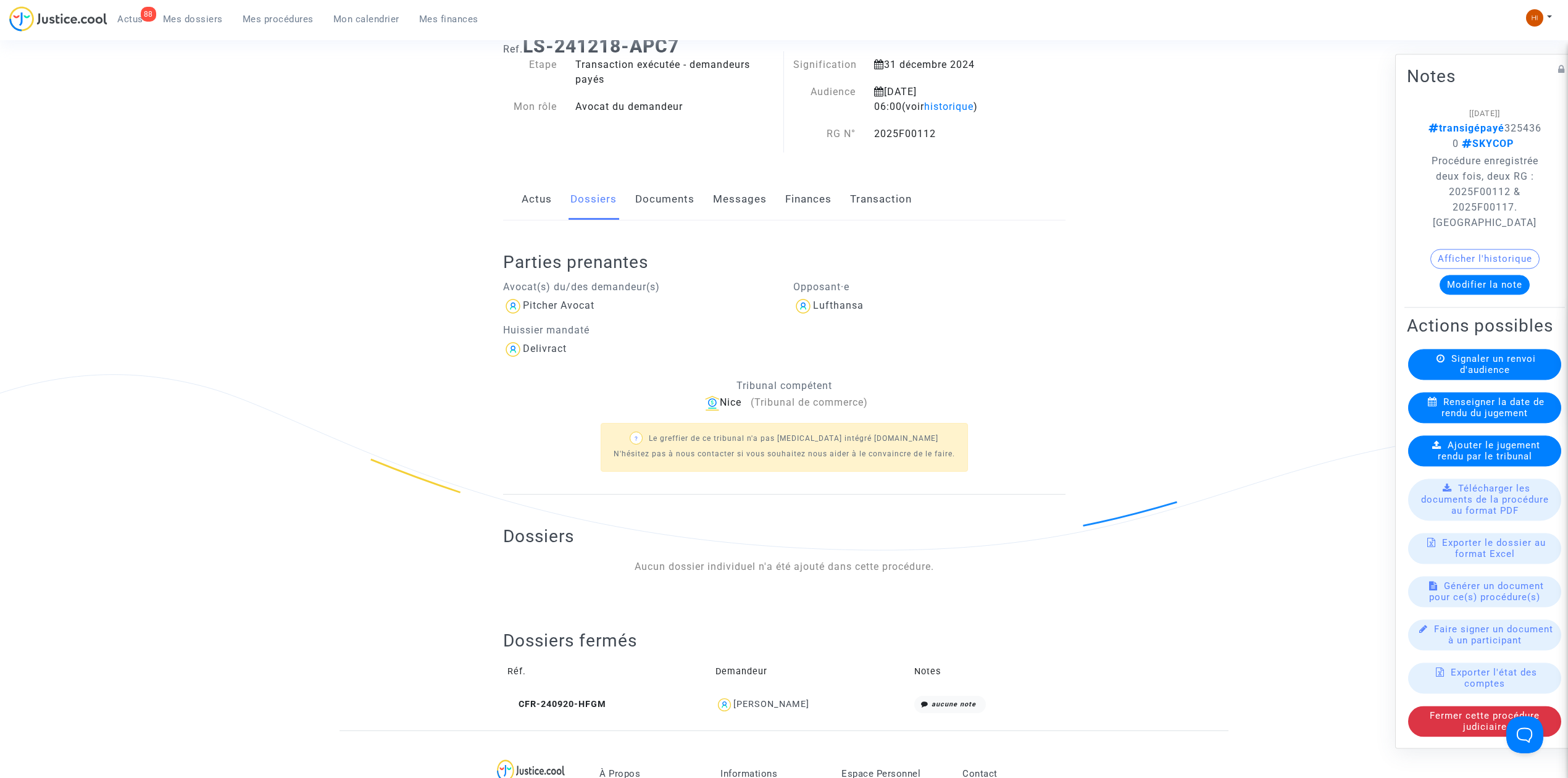
click at [673, 204] on link "Documents" at bounding box center [665, 199] width 59 height 40
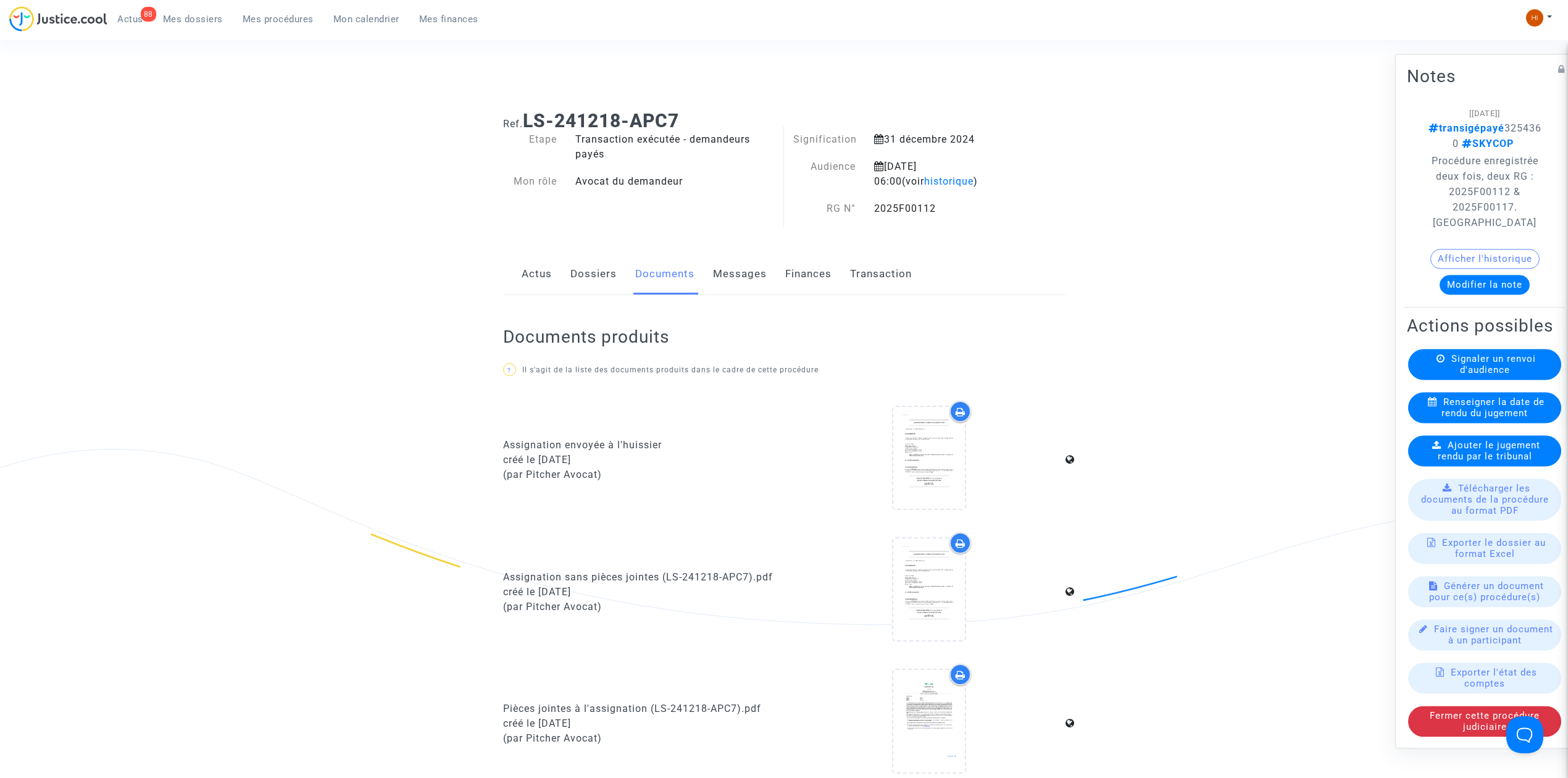
drag, startPoint x: 953, startPoint y: 199, endPoint x: 872, endPoint y: 206, distance: 81.3
click at [872, 206] on div "Signification 31 décembre 2024 Audience 10 septembre 2025 06:00 (voir historiqu…" at bounding box center [905, 180] width 242 height 97
copy div "2025F00112"
click at [601, 283] on link "Dossiers" at bounding box center [593, 274] width 46 height 40
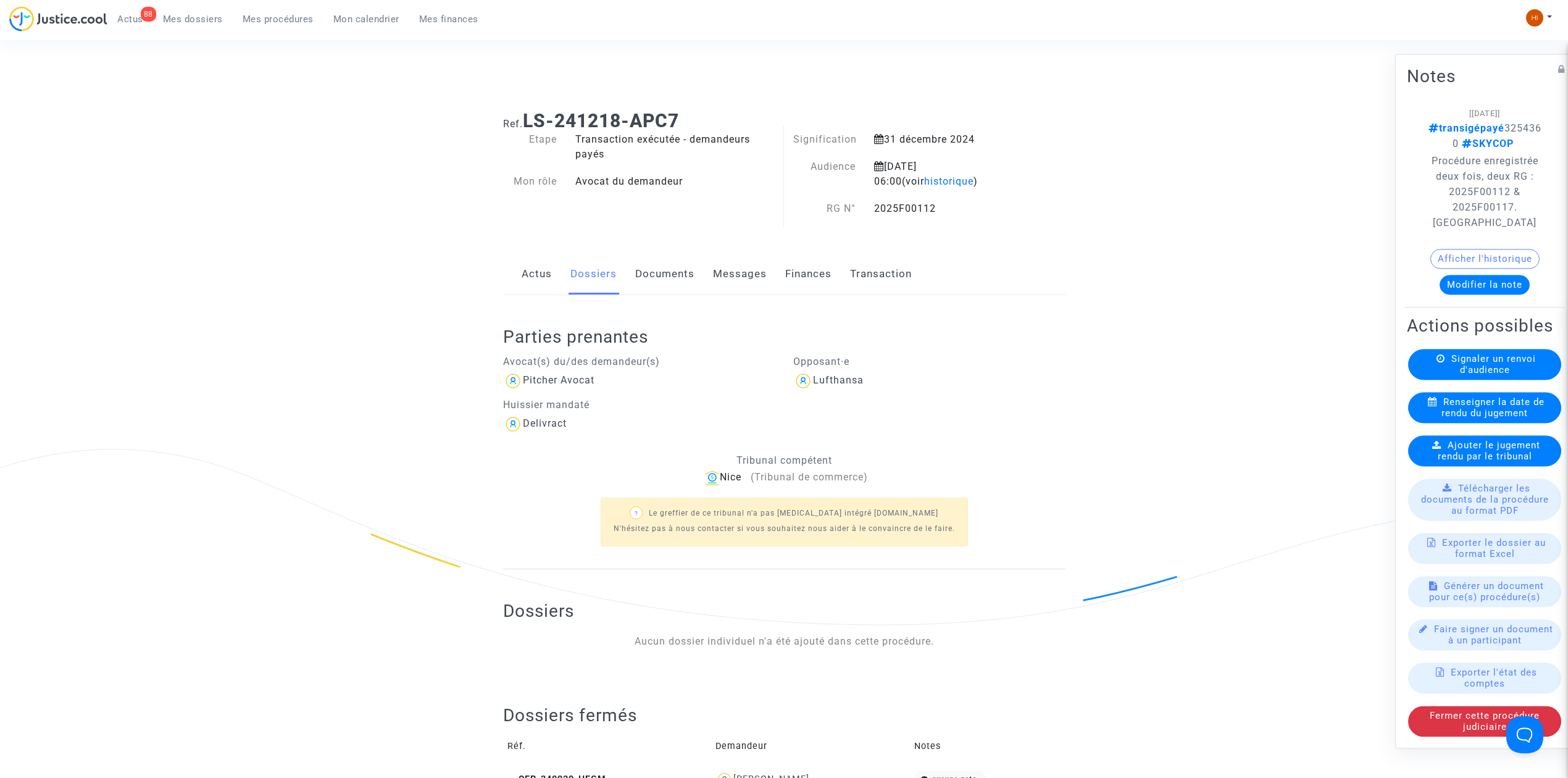
click at [697, 277] on div "Actus Dossiers Documents Messages Finances Transaction" at bounding box center [784, 274] width 563 height 41
click at [690, 277] on link "Documents" at bounding box center [665, 274] width 59 height 40
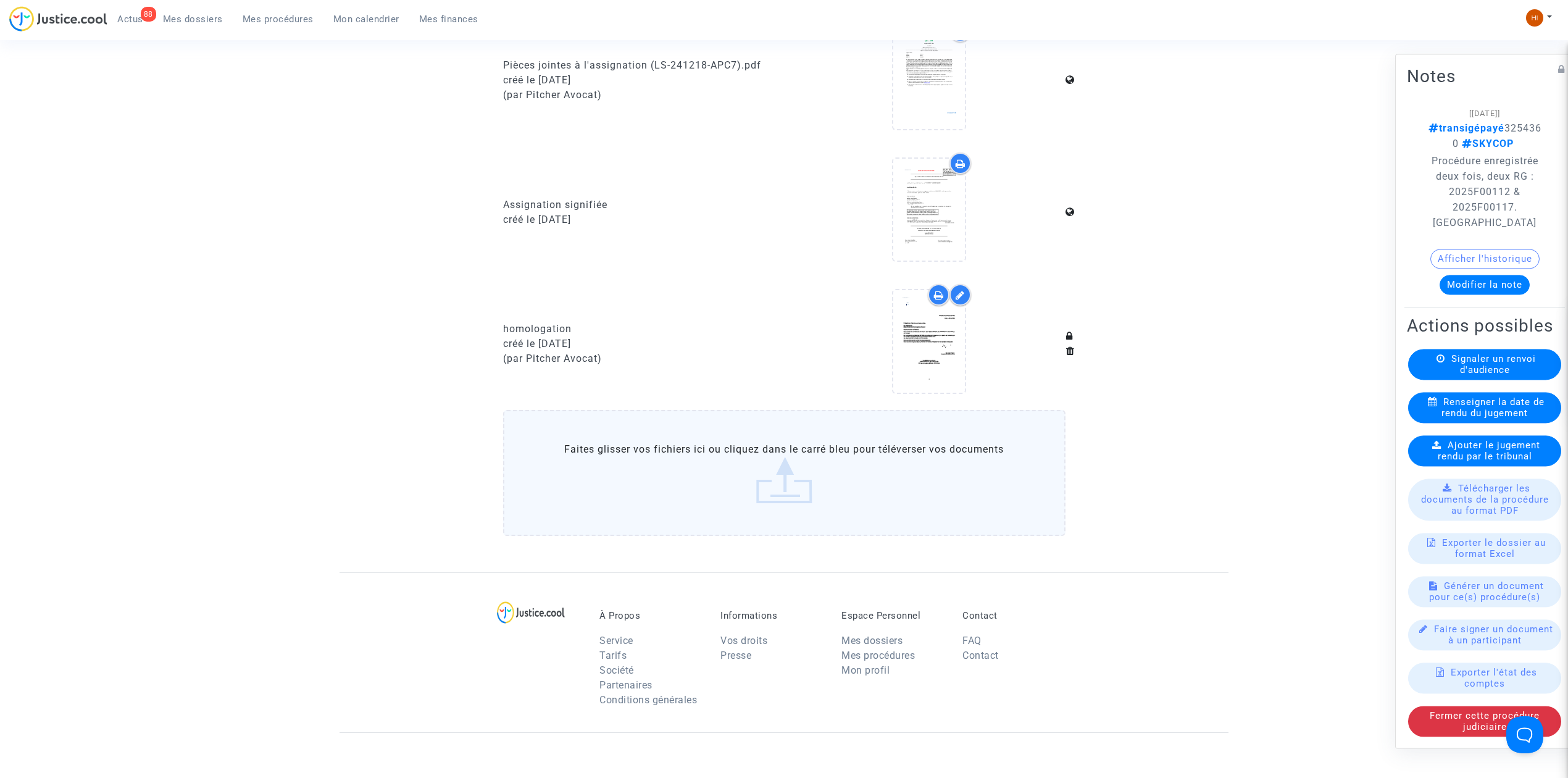
scroll to position [823, 0]
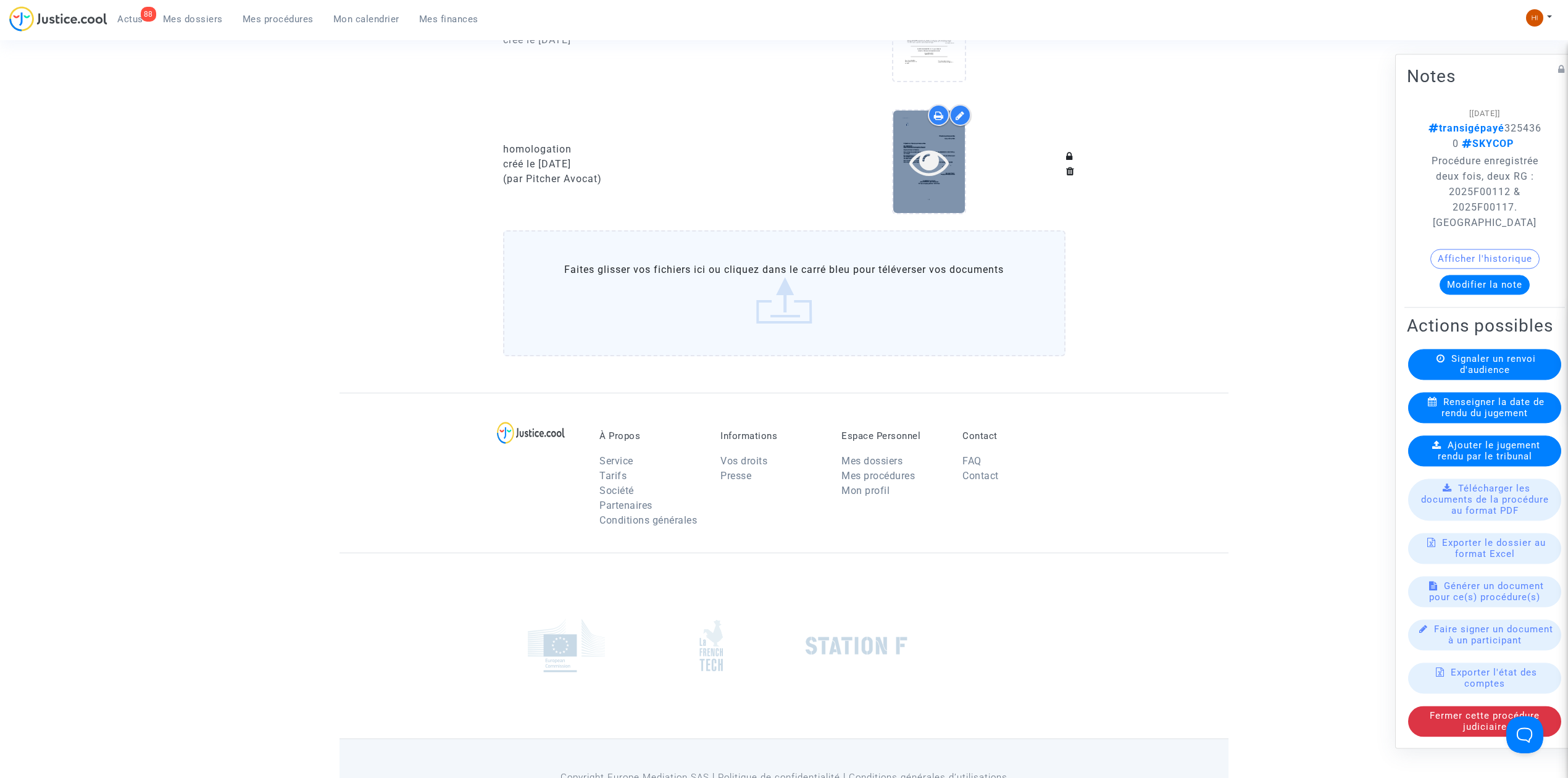
click at [920, 160] on icon at bounding box center [930, 162] width 40 height 40
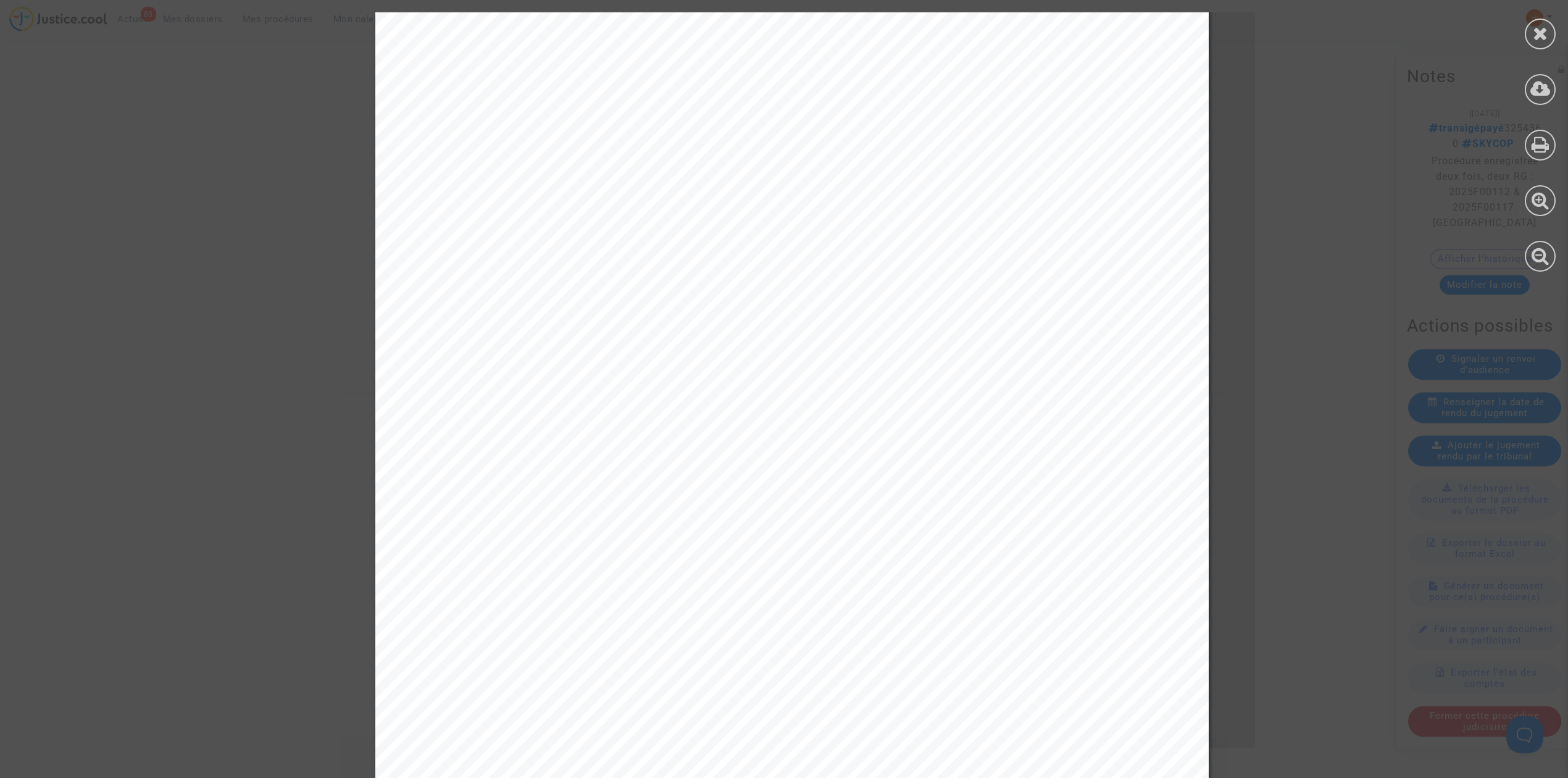
scroll to position [431, 0]
click at [1549, 30] on div at bounding box center [1540, 34] width 31 height 31
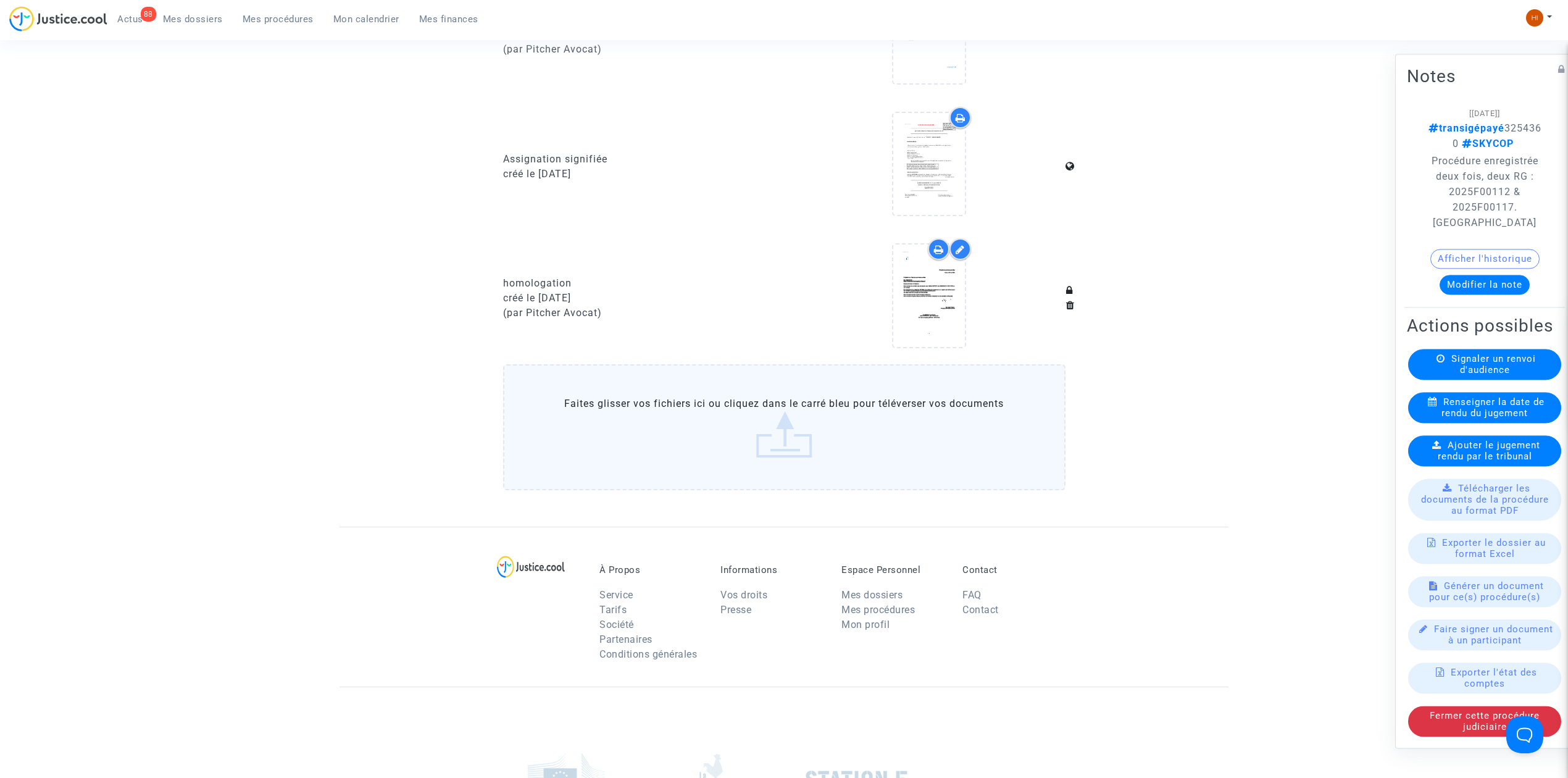
scroll to position [823, 0]
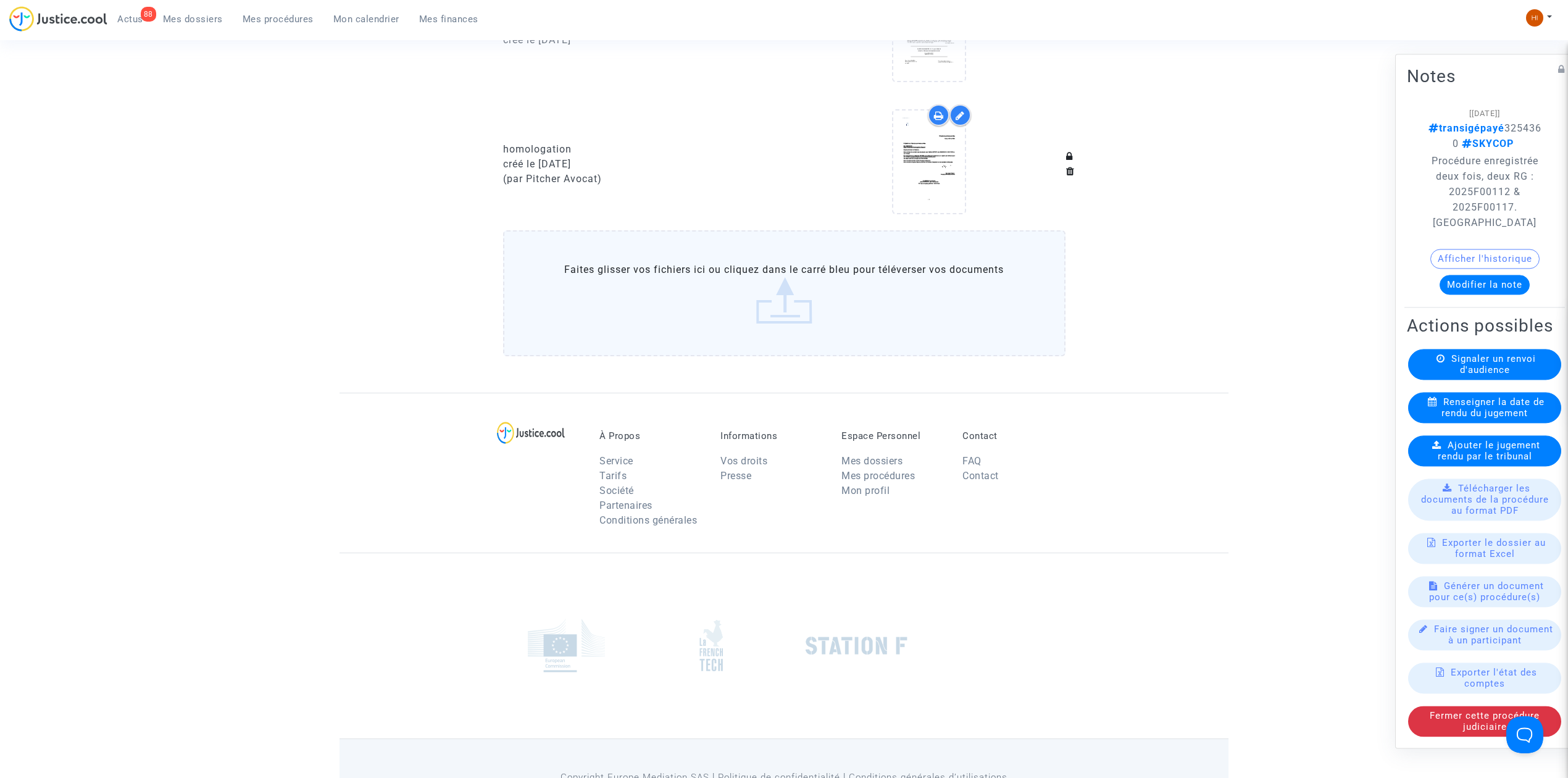
drag, startPoint x: 675, startPoint y: 295, endPoint x: 667, endPoint y: 298, distance: 8.5
click at [675, 295] on label "Faites glisser vos fichiers ici ou cliquez dans le carré bleu pour téléverser v…" at bounding box center [784, 293] width 563 height 126
click at [0, 0] on input "Faites glisser vos fichiers ici ou cliquez dans le carré bleu pour téléverser v…" at bounding box center [0, 0] width 0 height 0
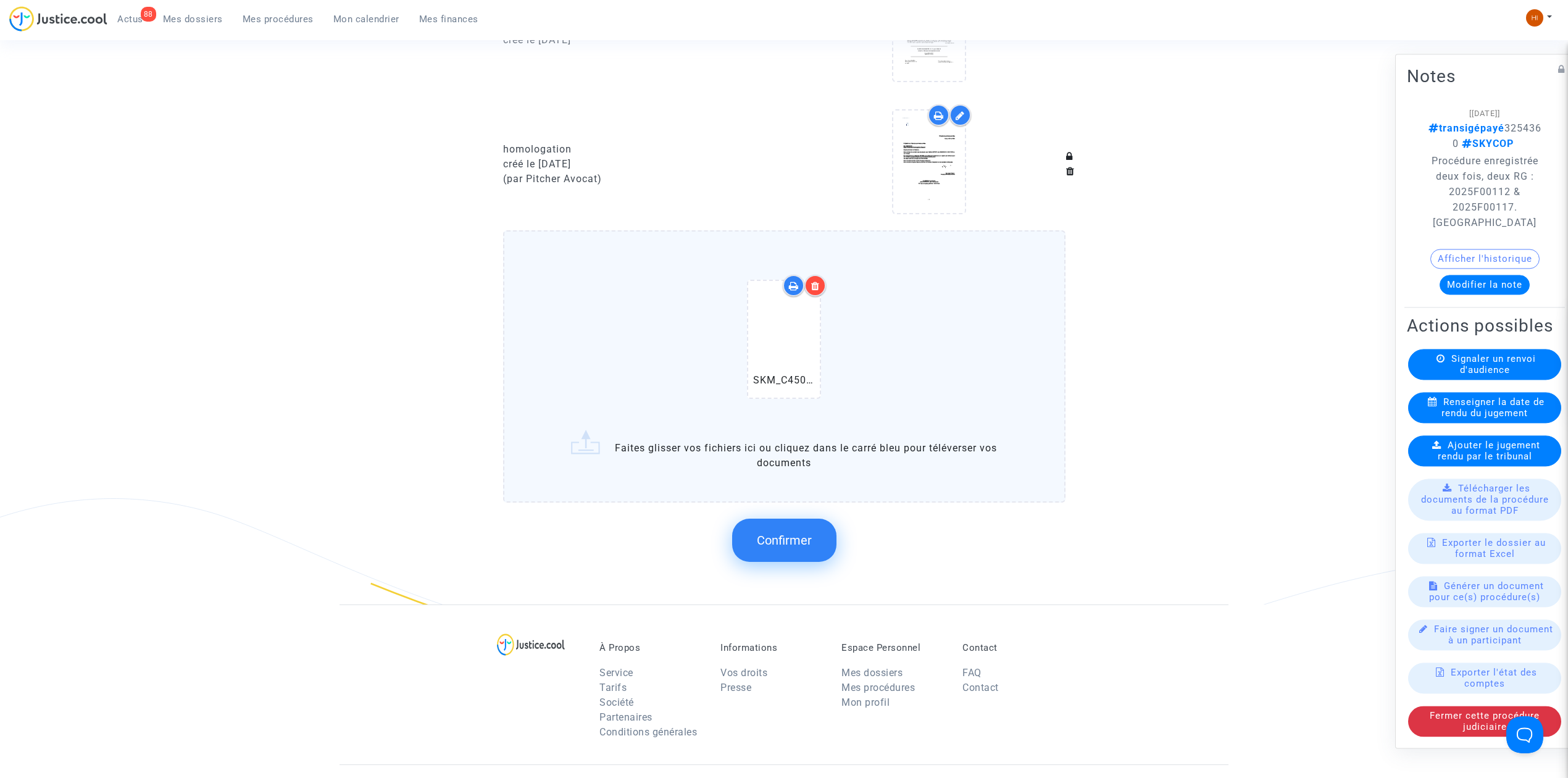
click at [794, 533] on span "Confirmer" at bounding box center [784, 540] width 55 height 15
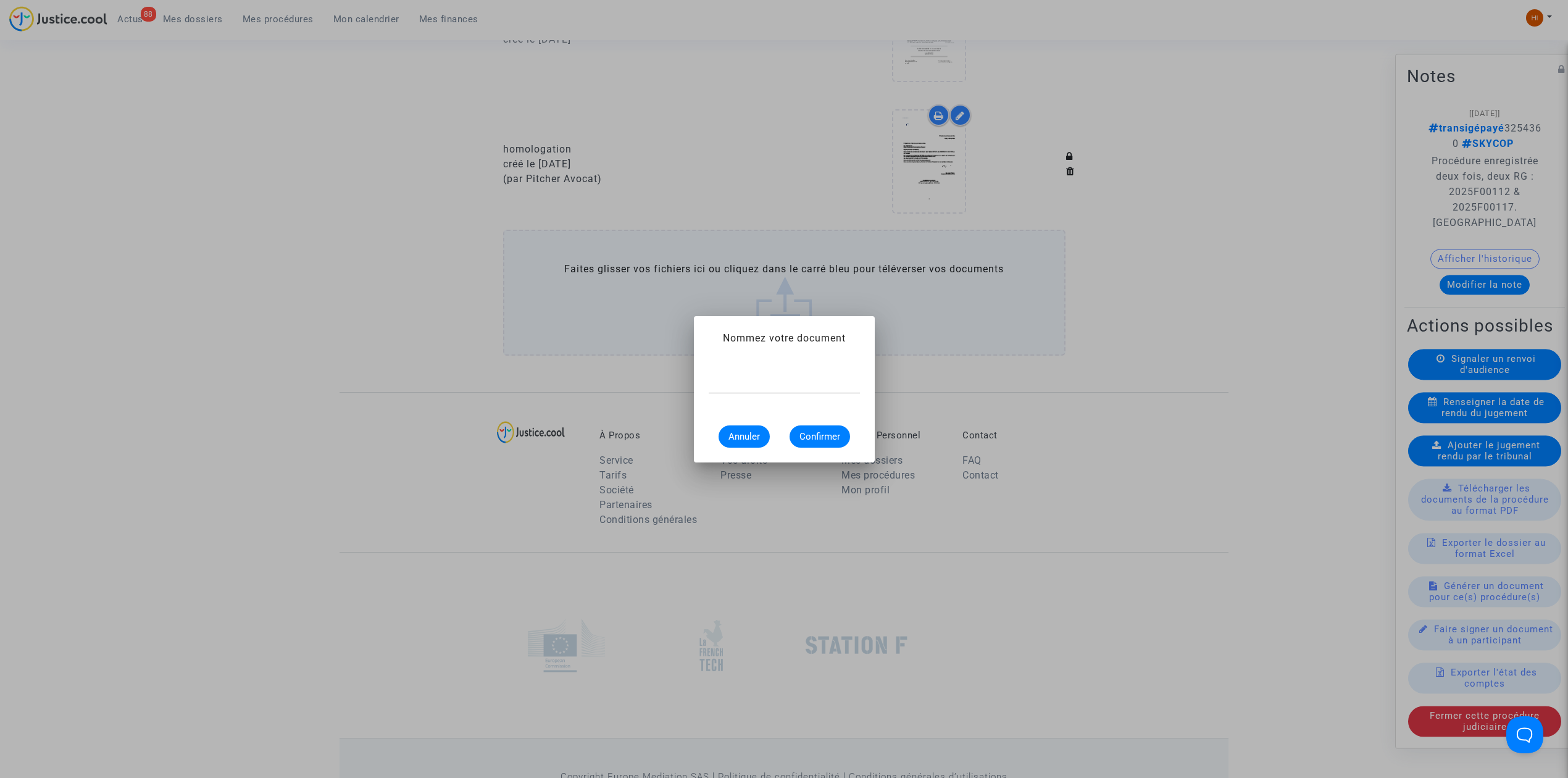
scroll to position [0, 0]
type input "DESISTEMENT RG N° 2025F00117"
click at [811, 441] on span "Confirmer" at bounding box center [820, 436] width 40 height 11
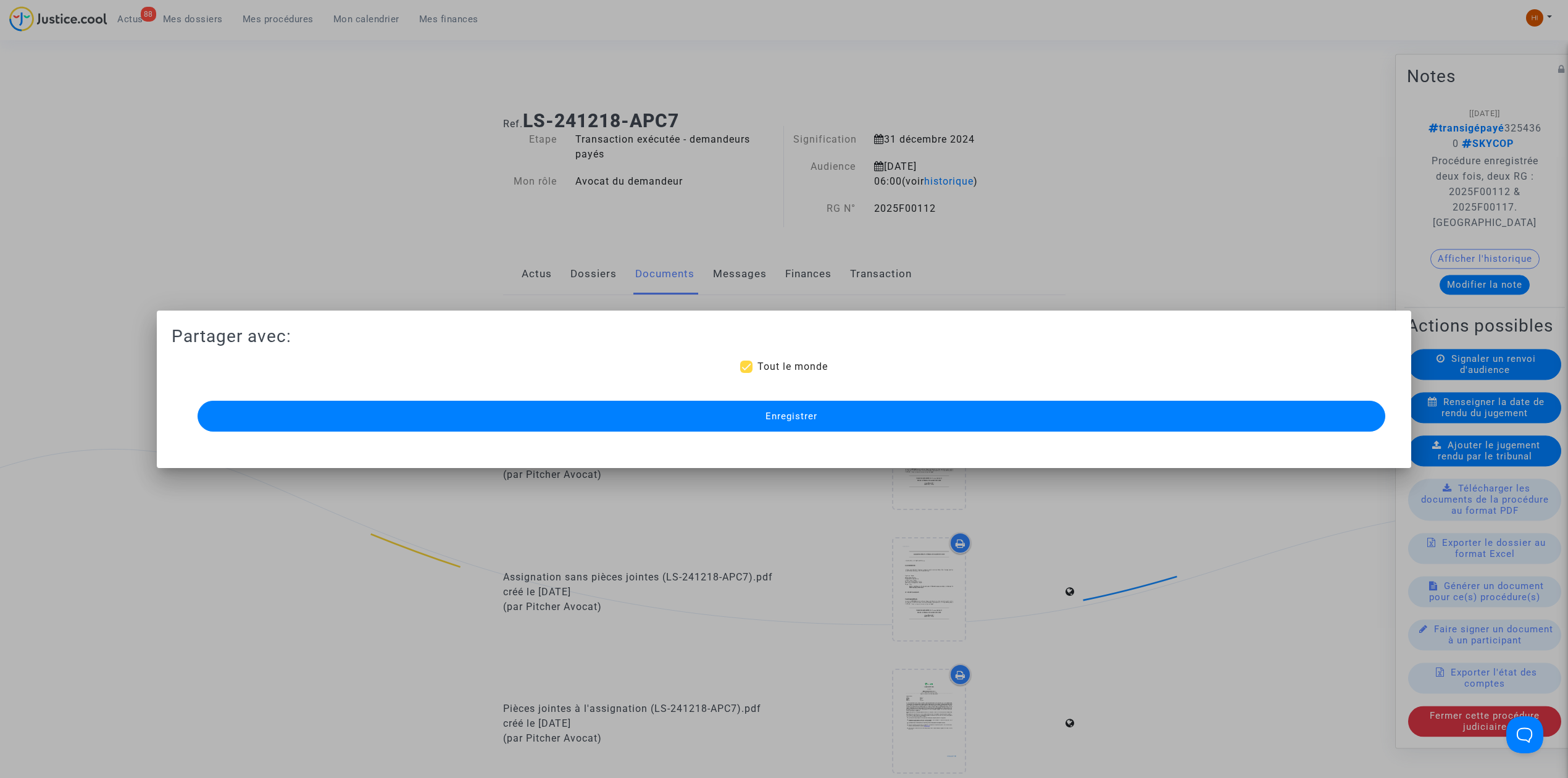
scroll to position [823, 0]
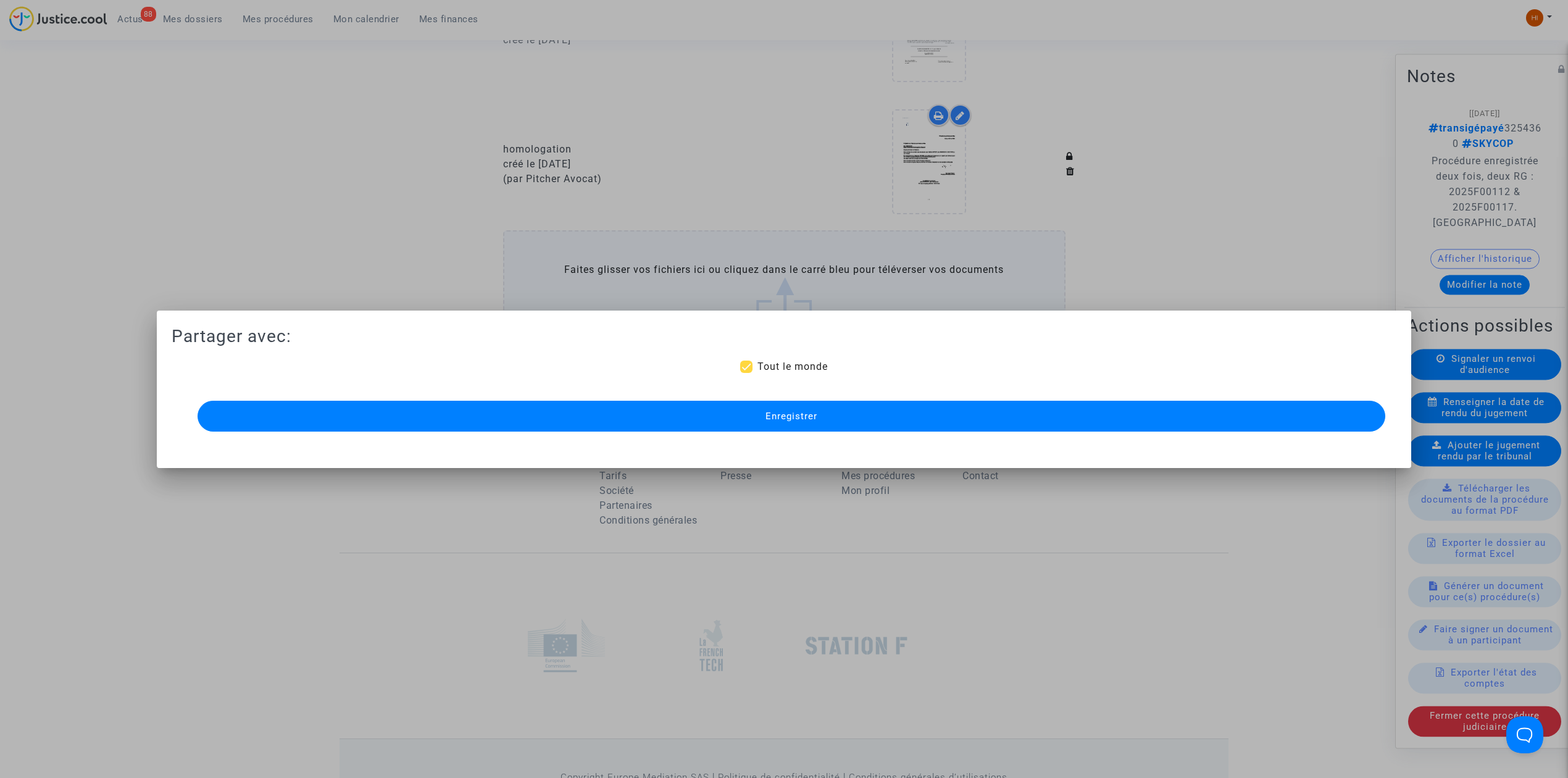
click at [838, 416] on button "Enregistrer" at bounding box center [791, 416] width 1187 height 31
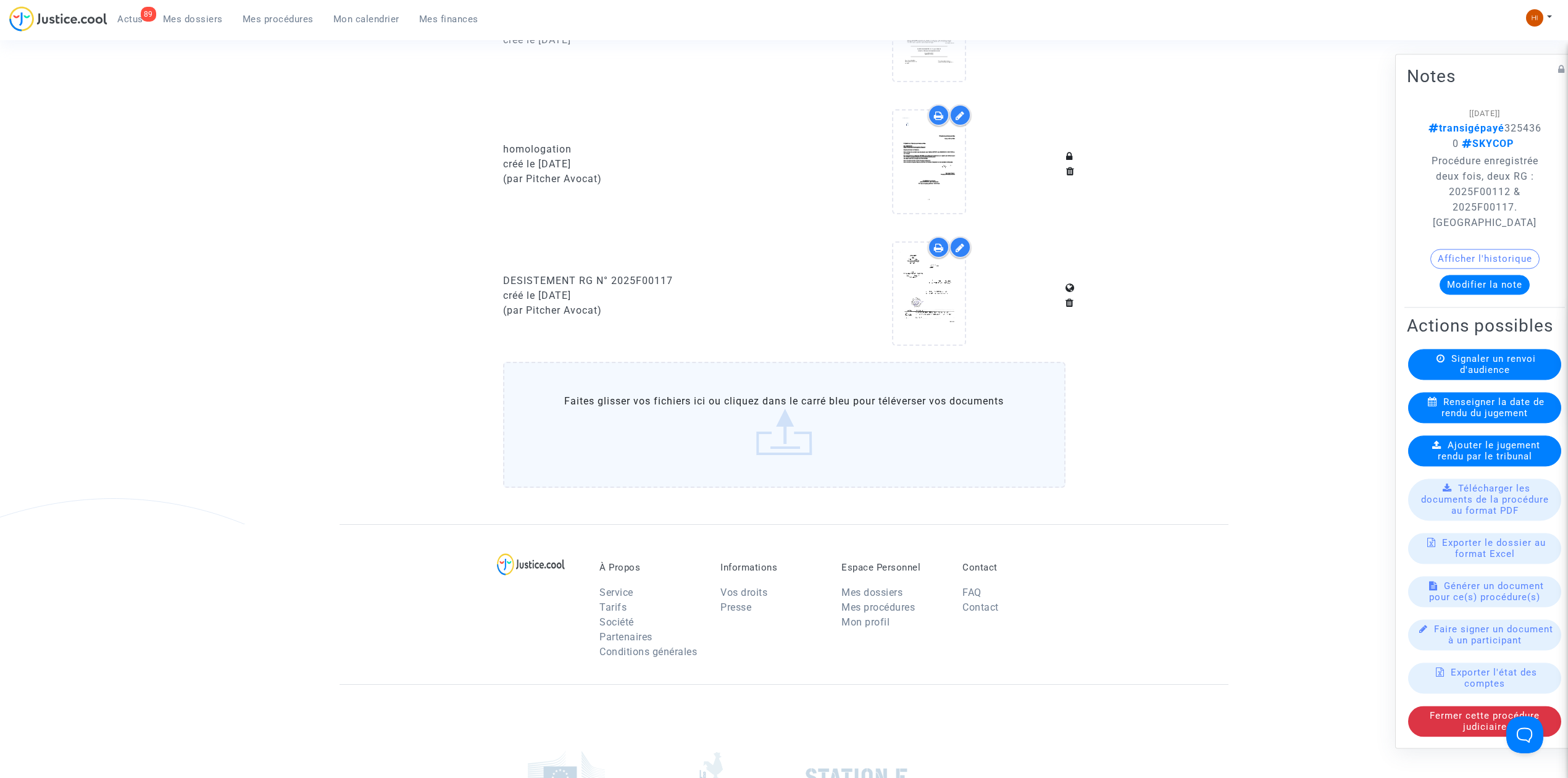
click at [181, 16] on span "Mes dossiers" at bounding box center [193, 19] width 60 height 11
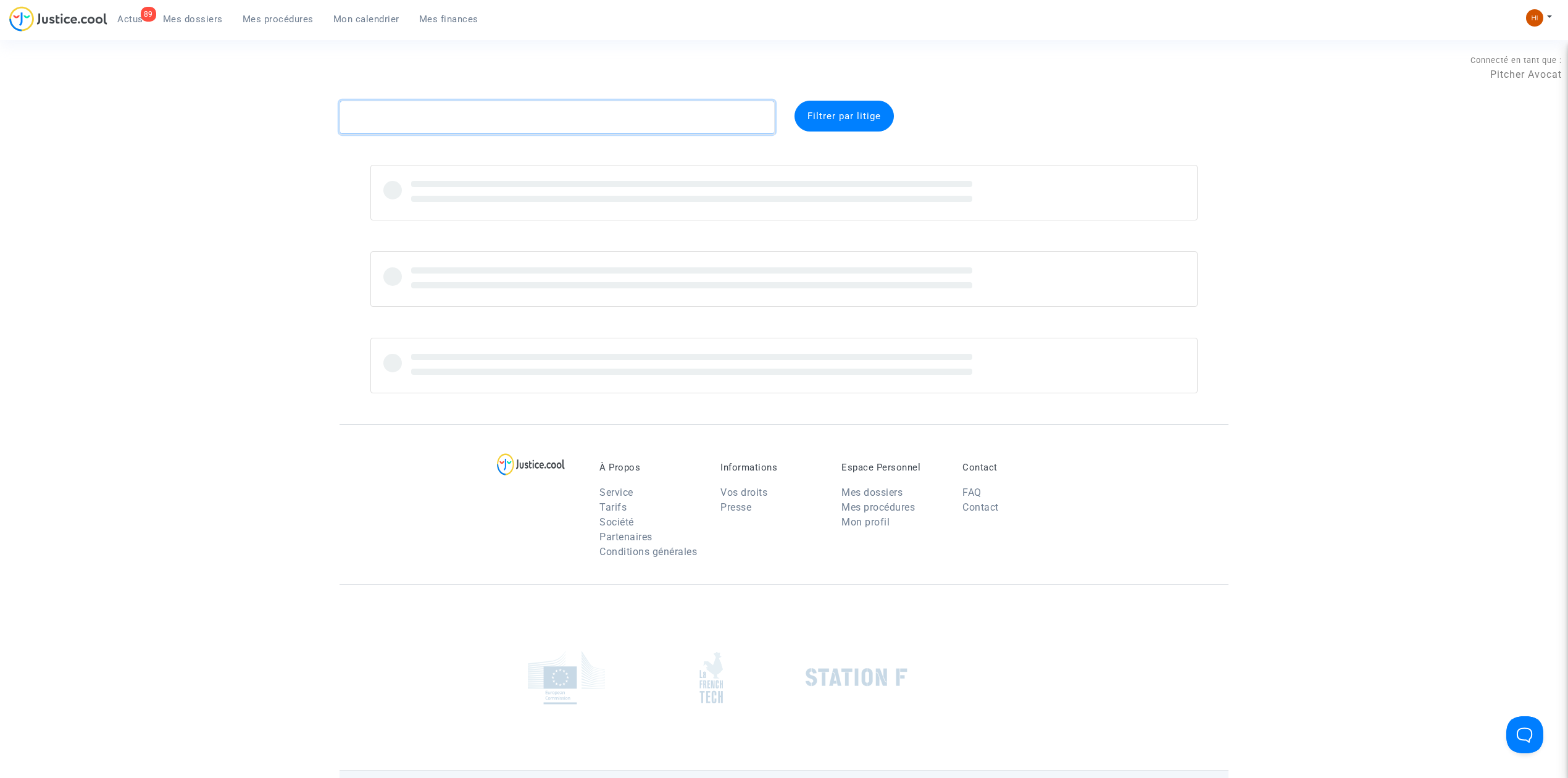
click at [510, 127] on textarea at bounding box center [557, 117] width 435 height 33
paste textarea "CFR-250509-UGDP"
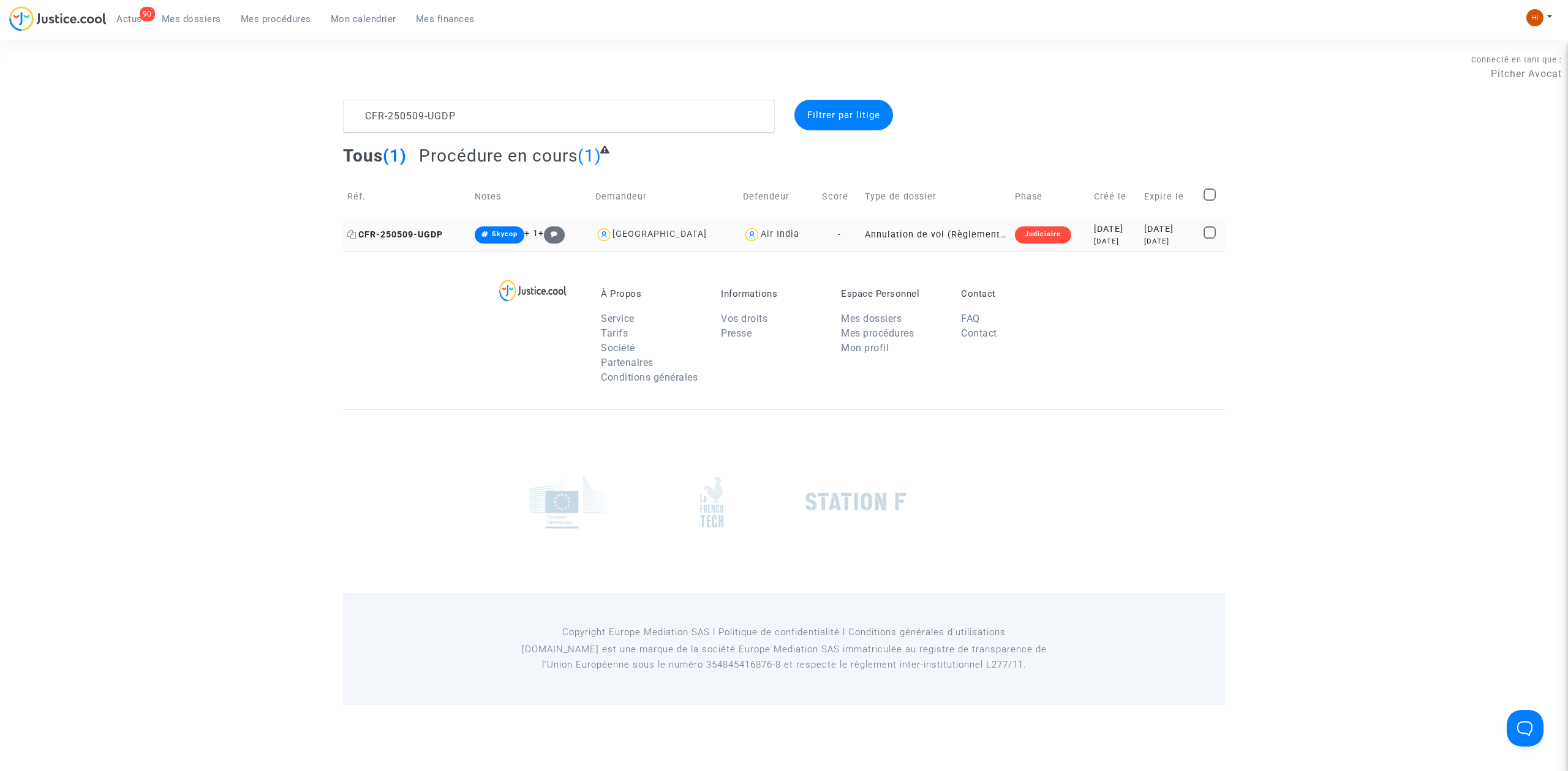
click at [421, 233] on span "CFR-250509-UGDP" at bounding box center [395, 235] width 96 height 10
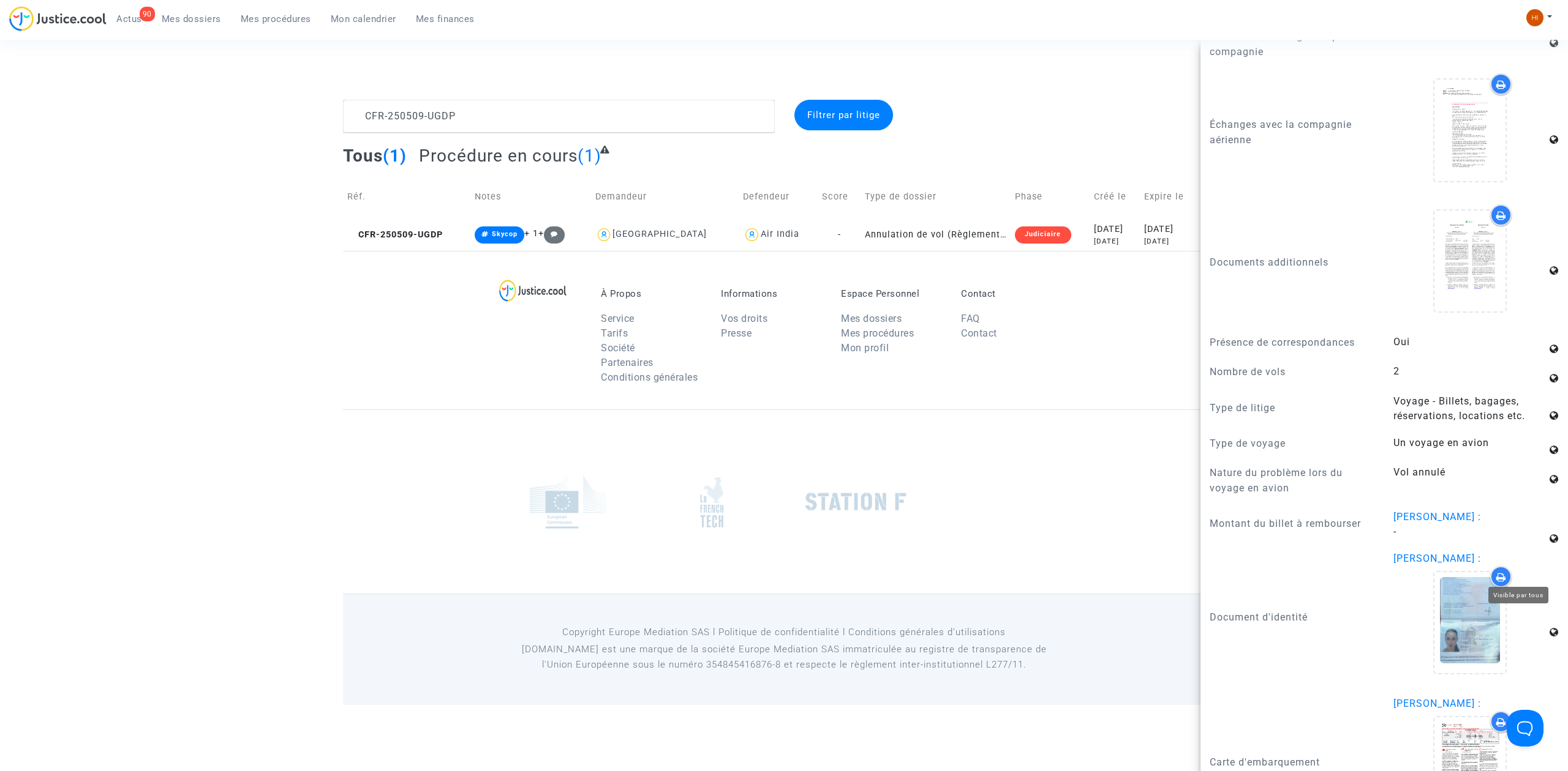
scroll to position [1224, 0]
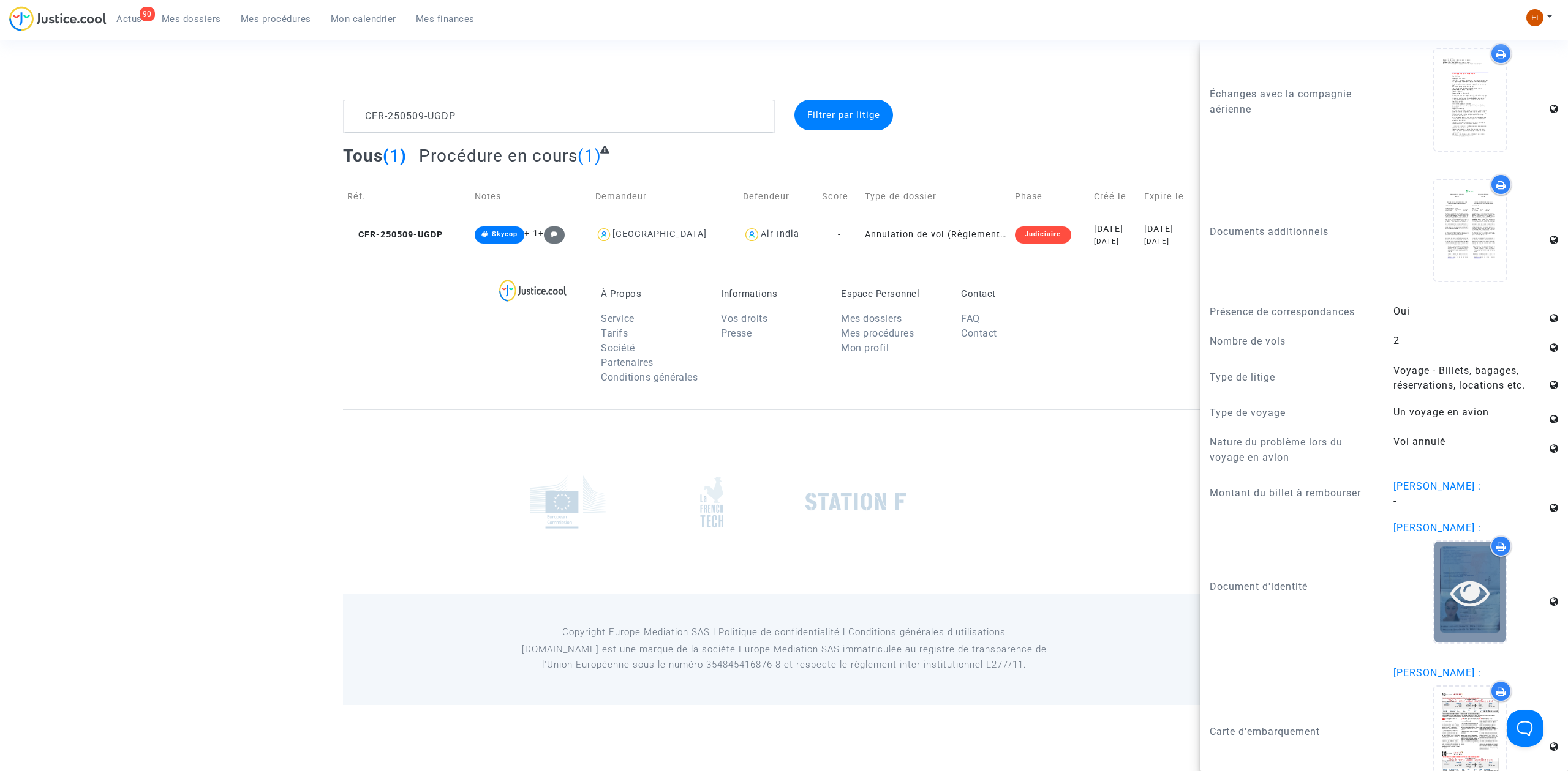
click at [1465, 600] on icon at bounding box center [1470, 592] width 40 height 39
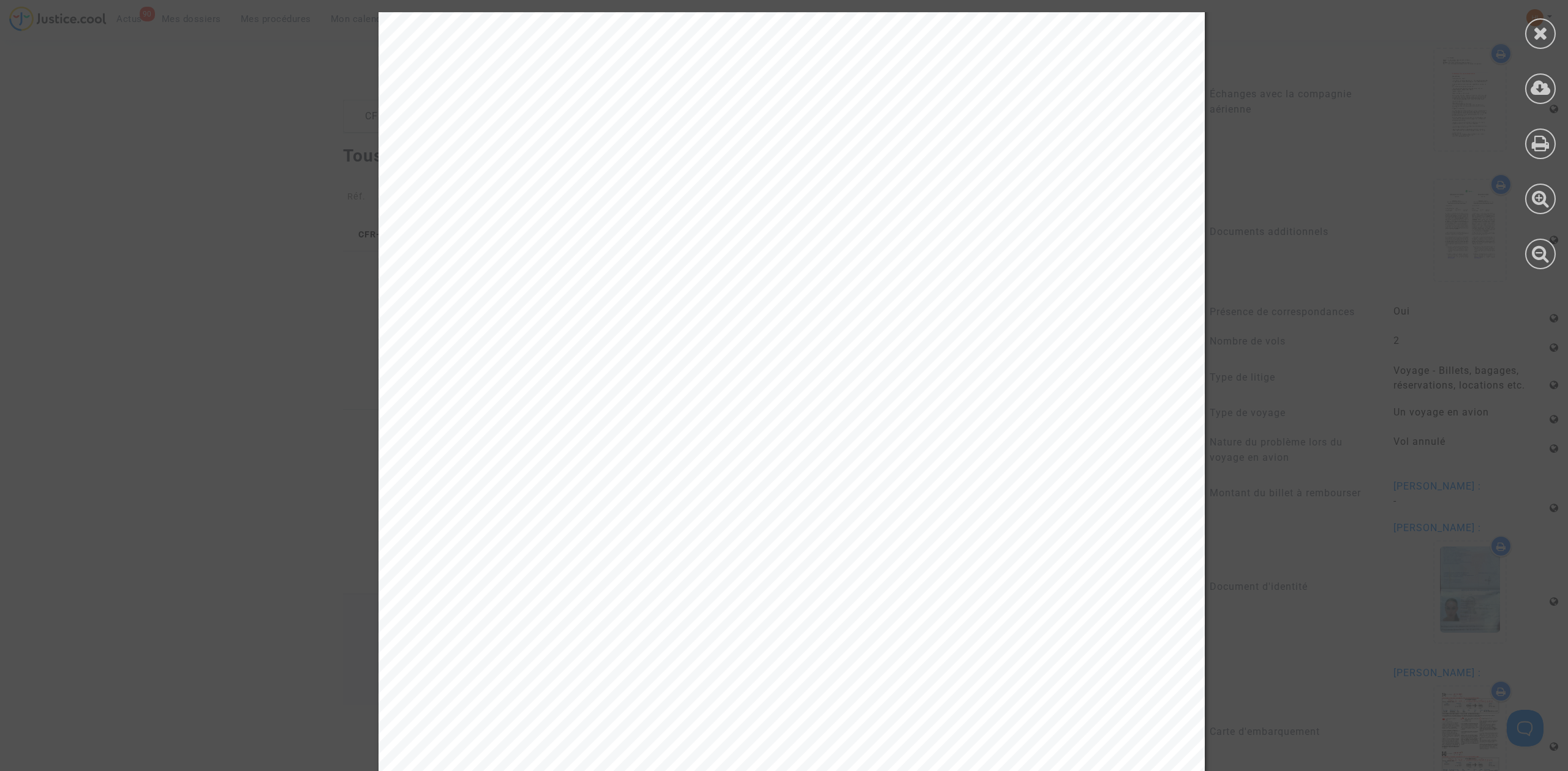
scroll to position [408, 0]
click at [1546, 22] on div at bounding box center [1540, 33] width 30 height 30
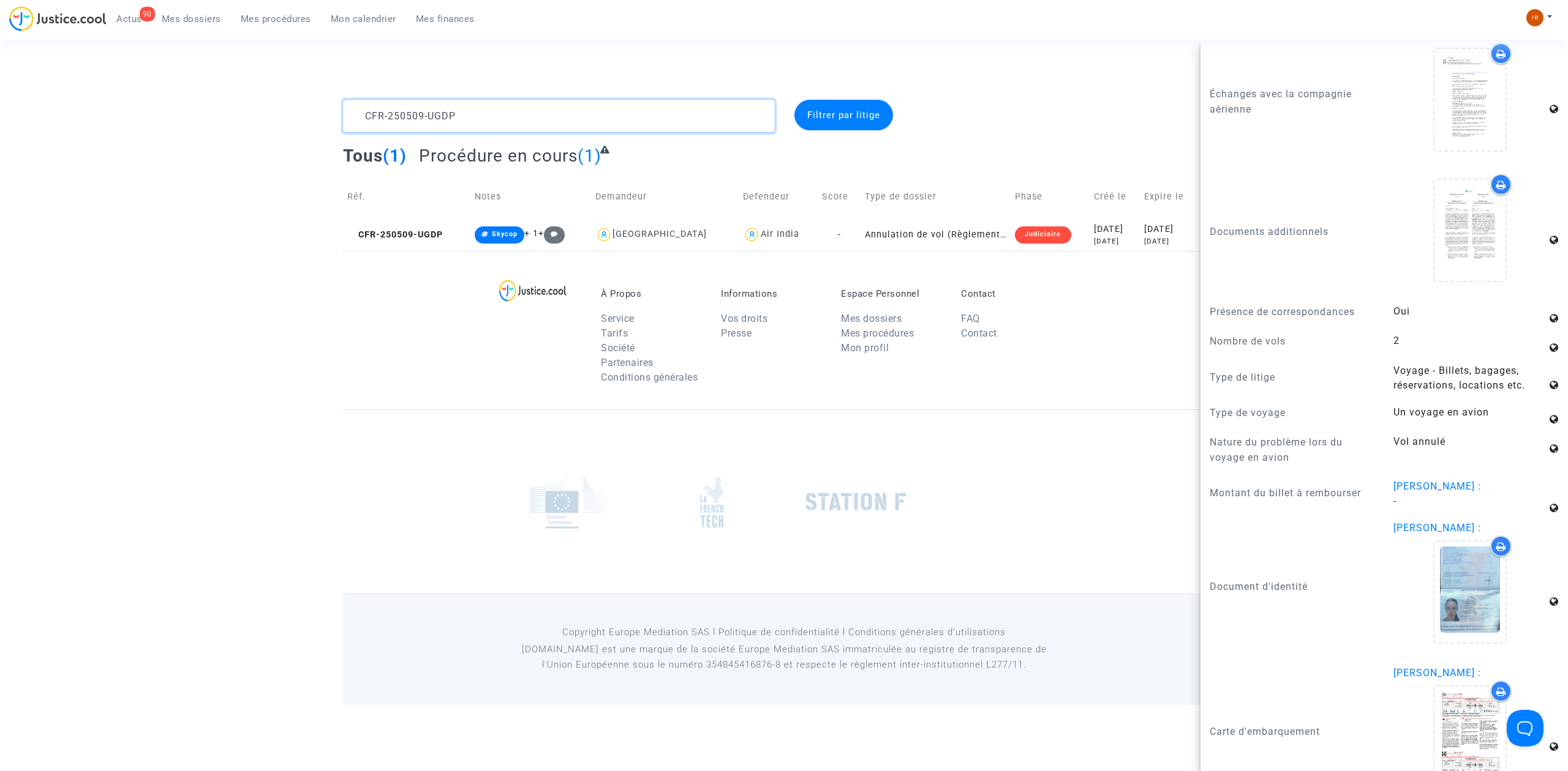
drag, startPoint x: 601, startPoint y: 126, endPoint x: 137, endPoint y: 85, distance: 465.8
click at [141, 85] on section "Connecté en tant que : Pitcher Avocat CFR-250509-UGDP Filtrer par litige Tous (…" at bounding box center [784, 352] width 1568 height 705
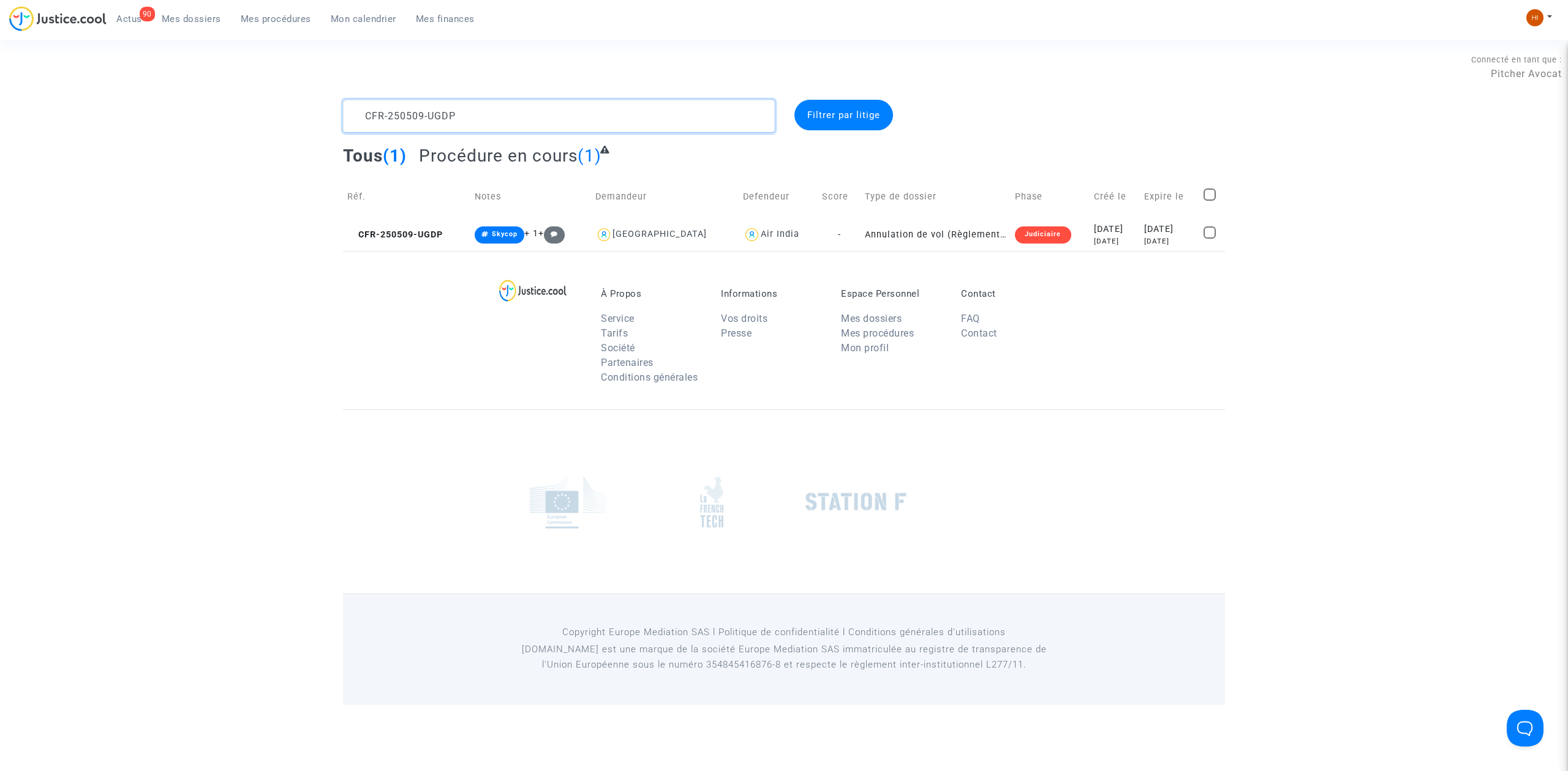
scroll to position [0, 0]
paste textarea "SKY CFR-250116-7AH6 Manojlovic Nenad"
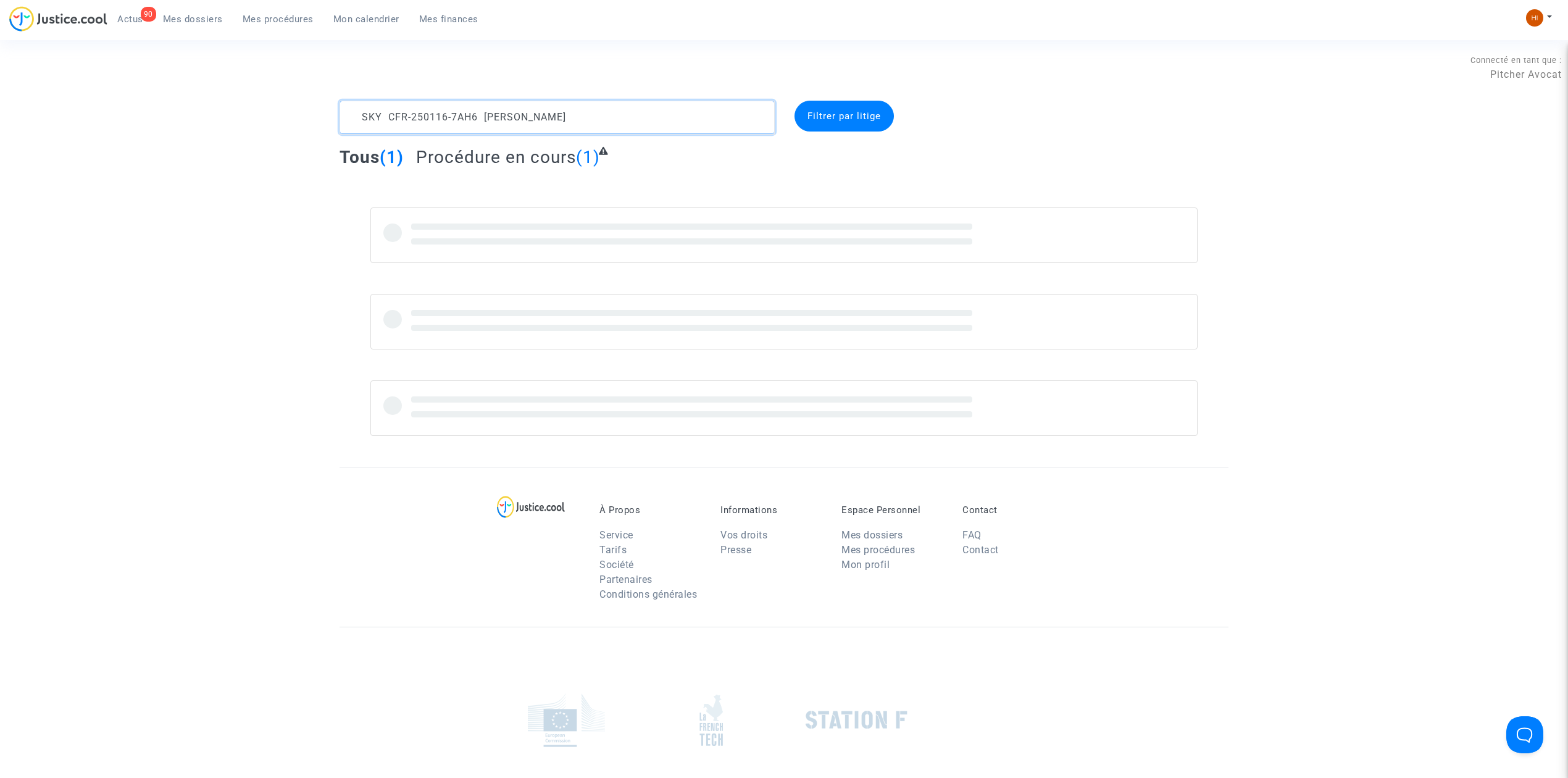
drag, startPoint x: 569, startPoint y: 117, endPoint x: 561, endPoint y: 115, distance: 8.2
click at [561, 115] on textarea at bounding box center [557, 117] width 435 height 33
drag, startPoint x: 593, startPoint y: 117, endPoint x: 482, endPoint y: 111, distance: 111.2
click at [482, 111] on textarea at bounding box center [557, 117] width 435 height 33
click at [391, 120] on textarea at bounding box center [557, 117] width 435 height 33
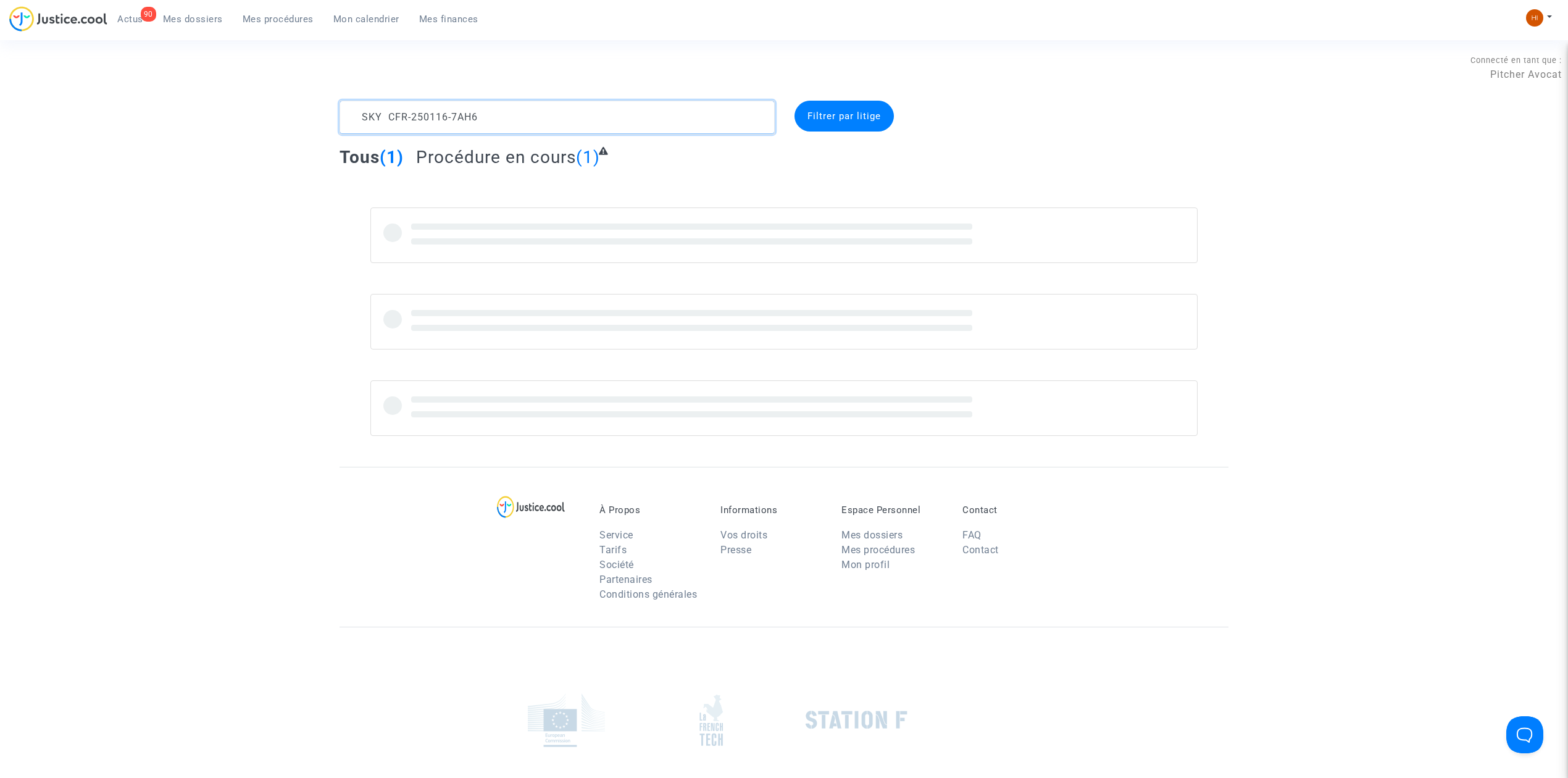
click at [388, 120] on textarea at bounding box center [557, 117] width 435 height 33
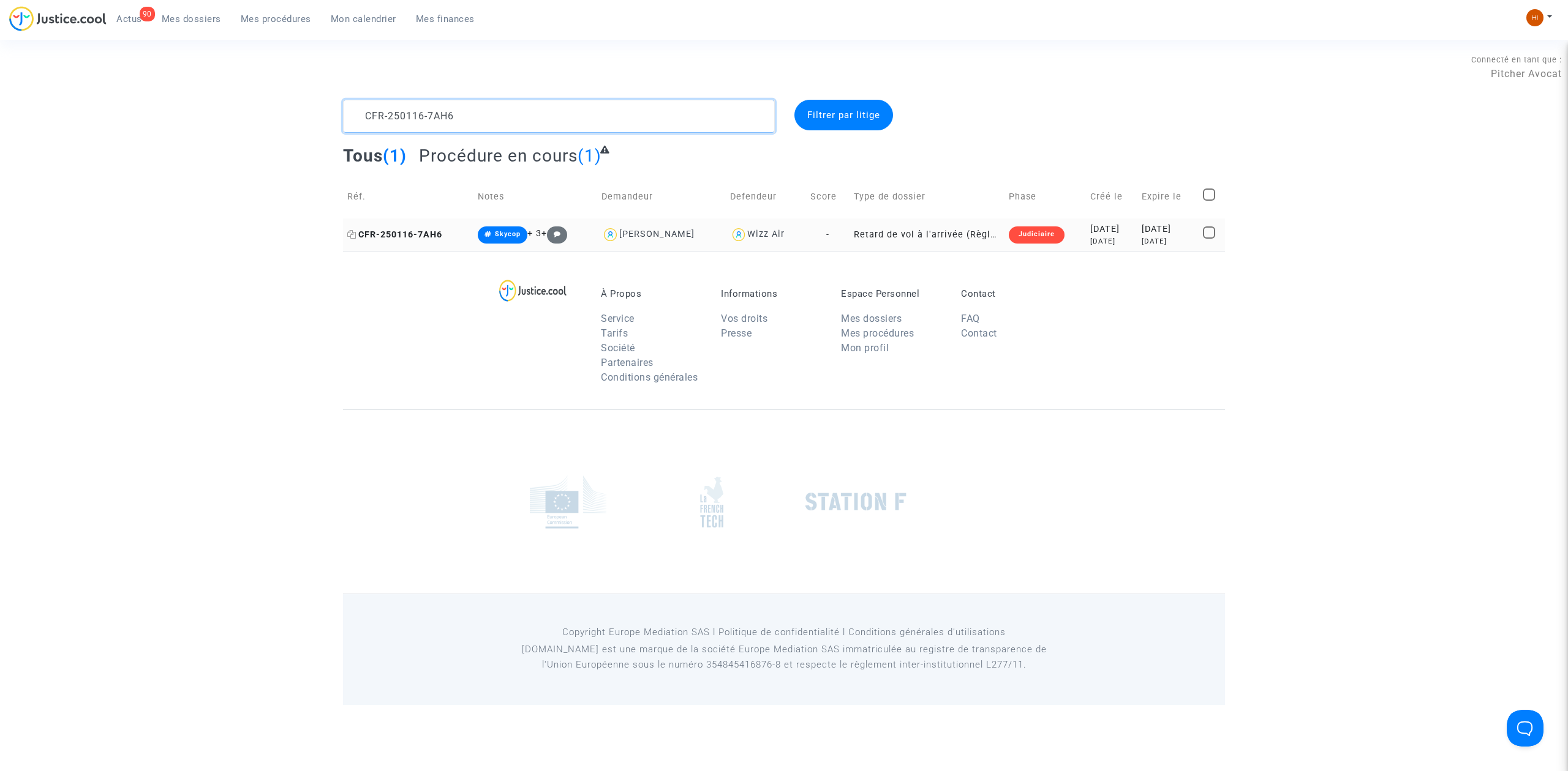
type textarea "CFR-250116-7AH6"
click at [427, 231] on span "CFR-250116-7AH6" at bounding box center [395, 235] width 95 height 10
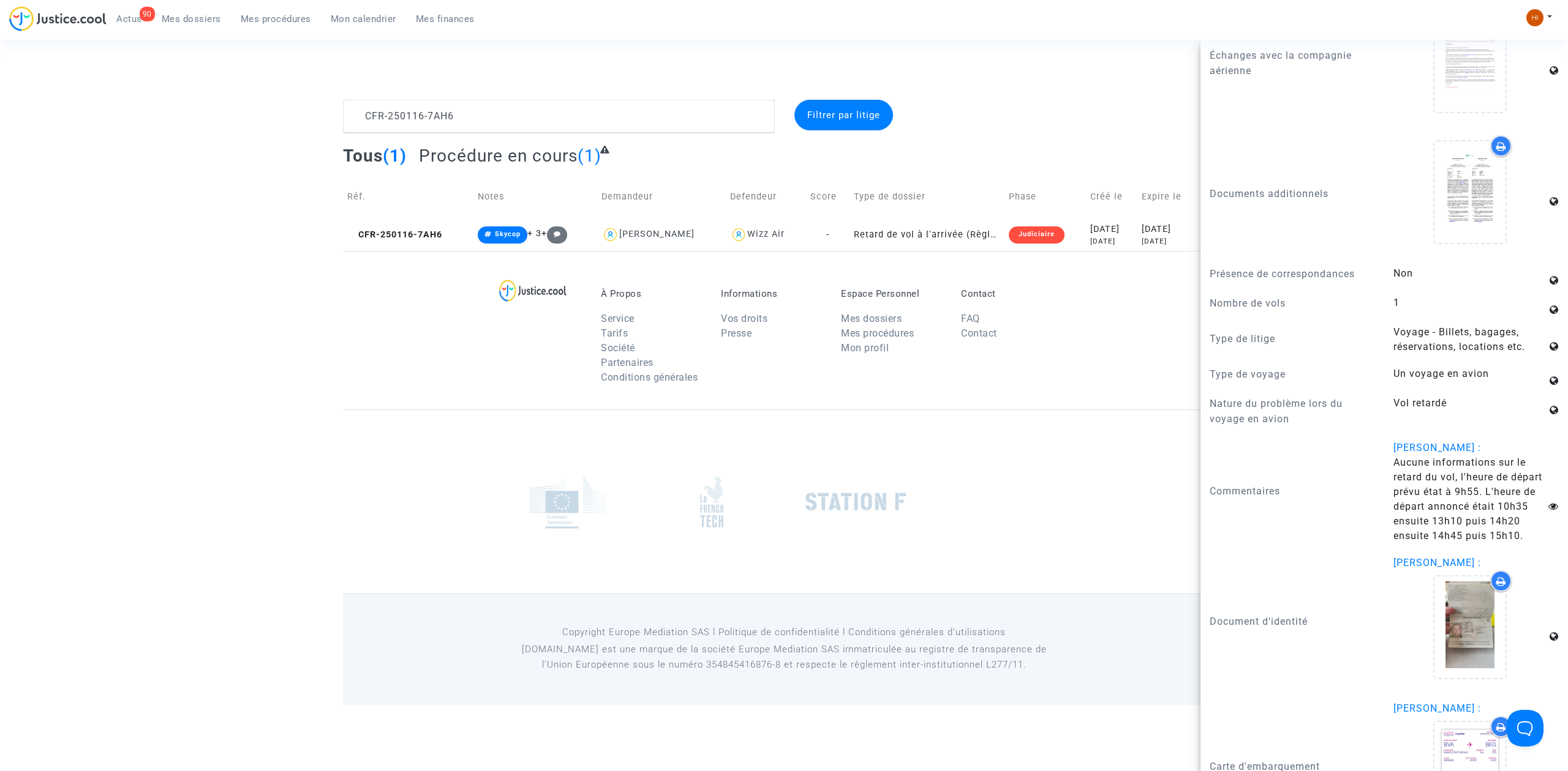
scroll to position [1306, 0]
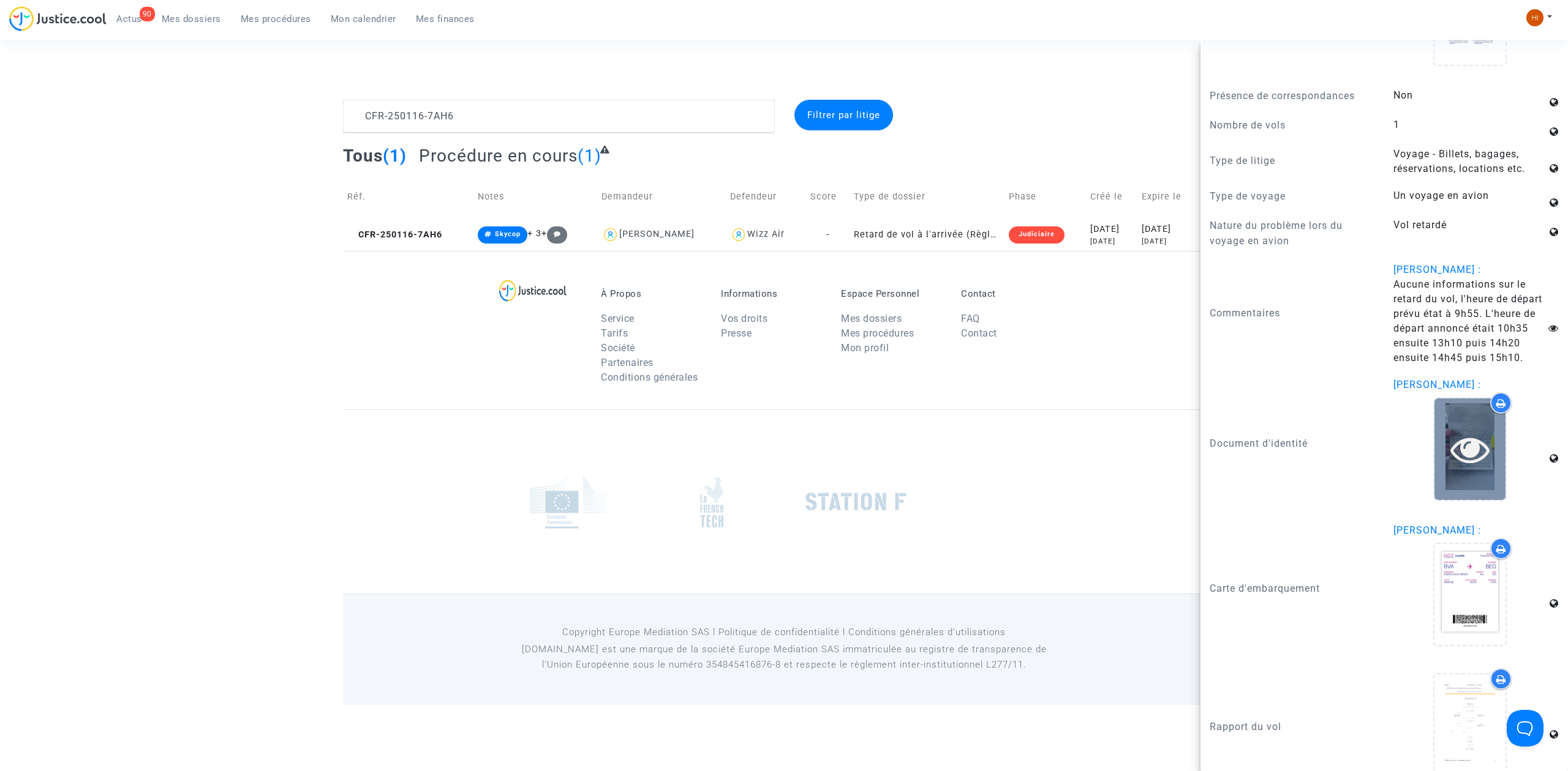
click at [1459, 441] on icon at bounding box center [1470, 449] width 40 height 39
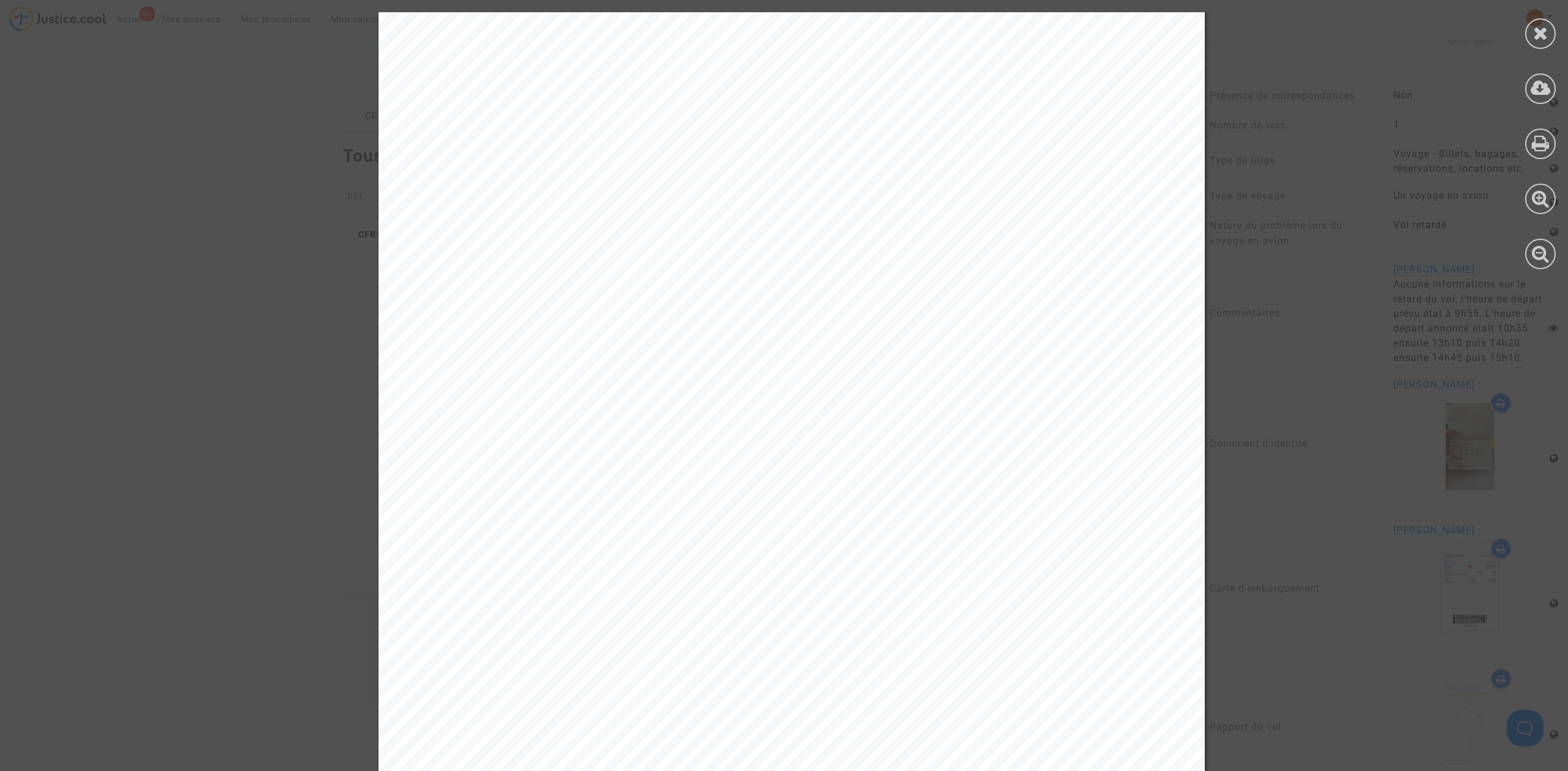
scroll to position [245, 0]
click at [1537, 30] on icon at bounding box center [1541, 33] width 16 height 19
